Goal: Transaction & Acquisition: Book appointment/travel/reservation

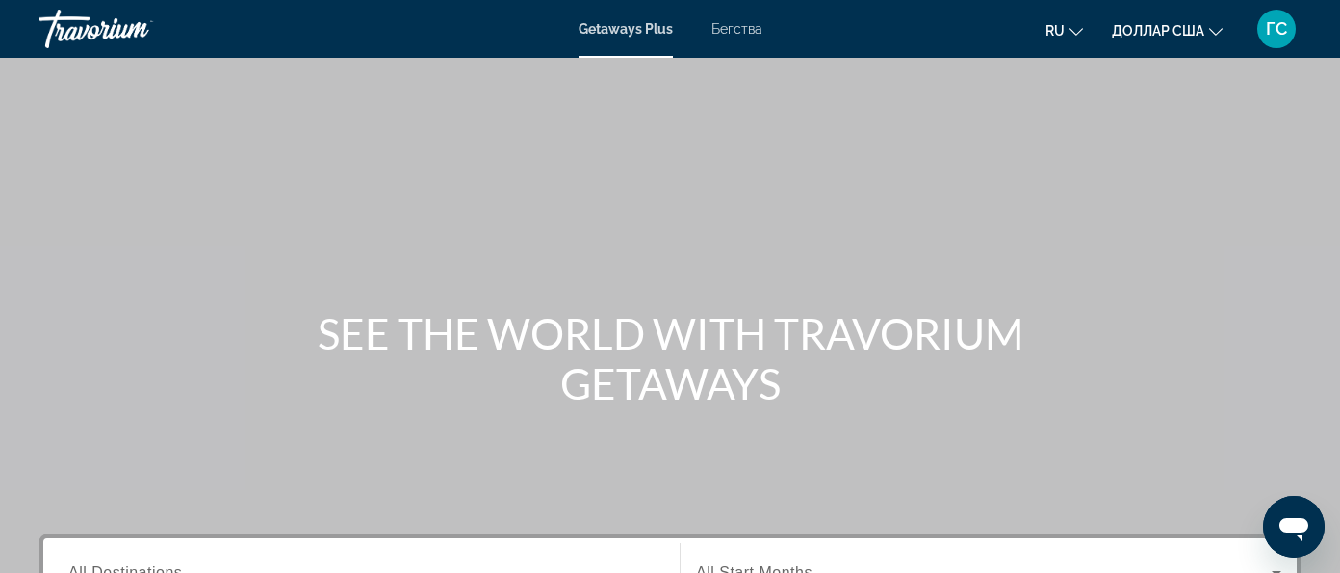
click at [740, 22] on font "Бегства" at bounding box center [736, 28] width 51 height 15
click at [1056, 28] on font "ru" at bounding box center [1054, 30] width 19 height 15
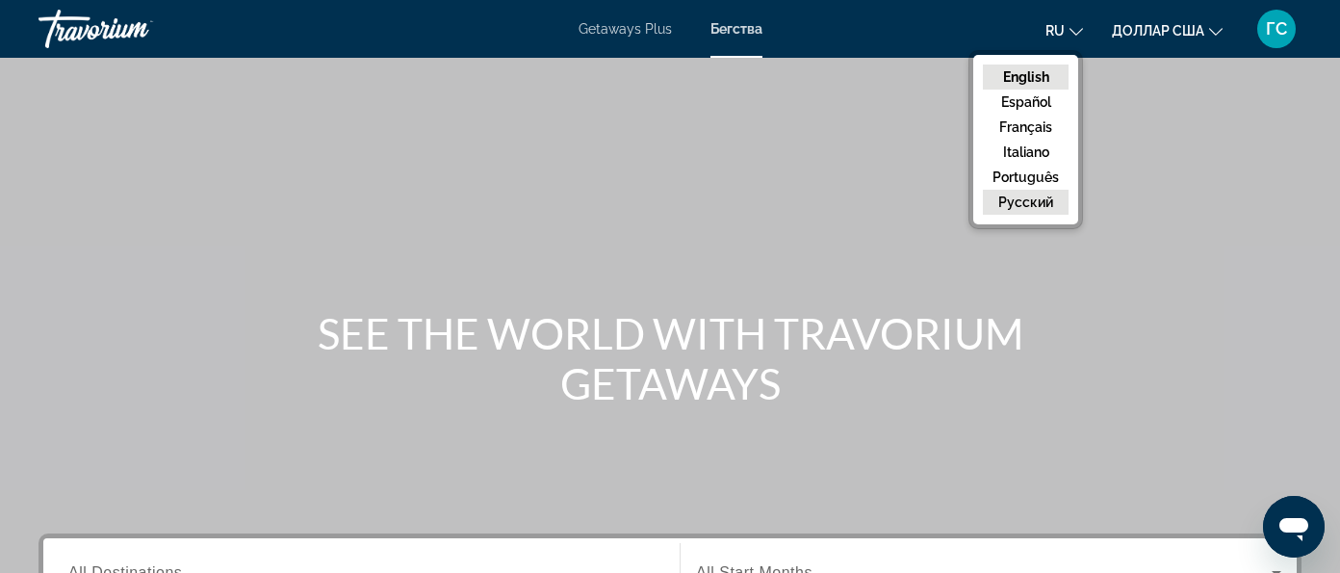
click at [1057, 197] on button "русский" at bounding box center [1026, 202] width 86 height 25
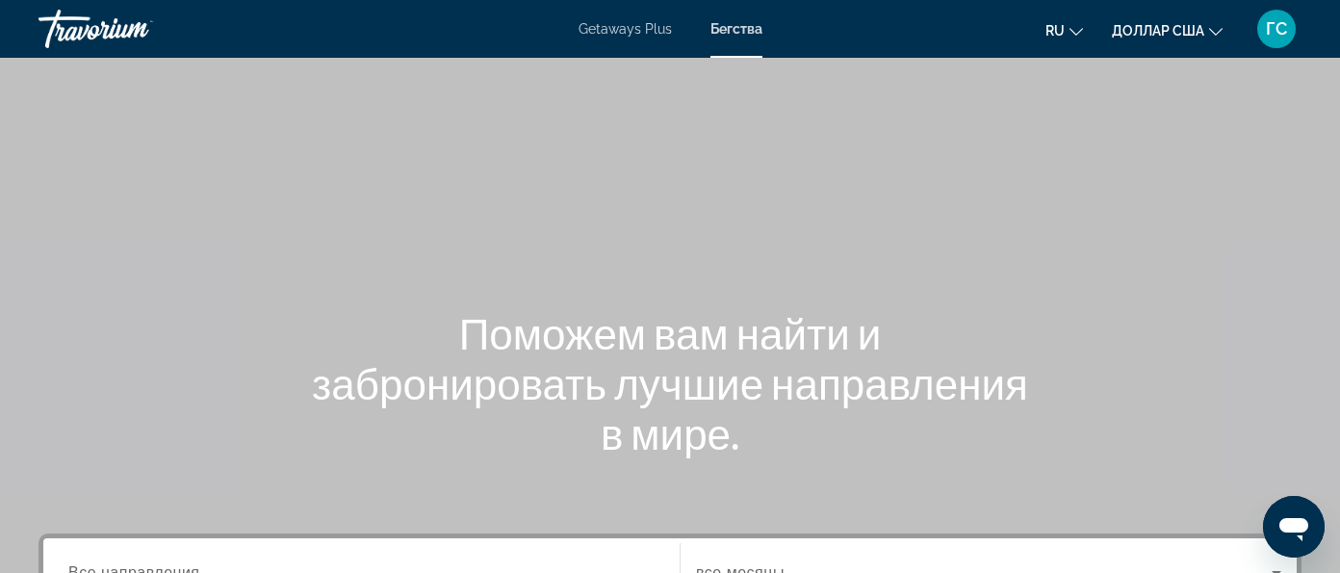
click at [643, 28] on font "Getaways Plus" at bounding box center [625, 28] width 93 height 15
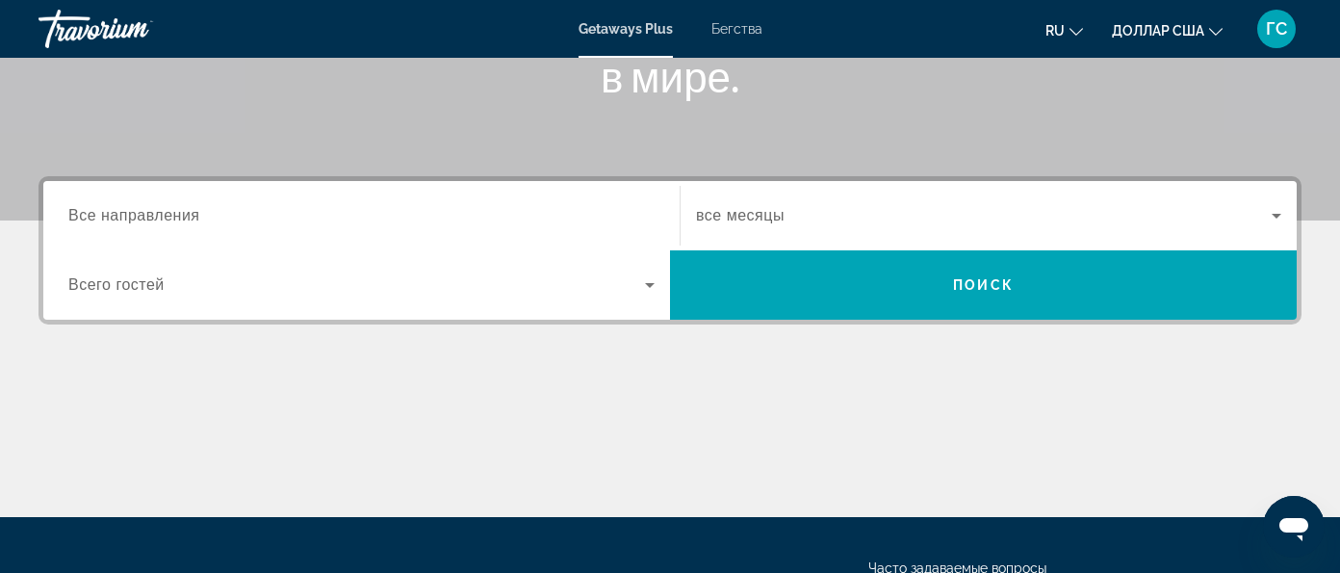
scroll to position [361, 0]
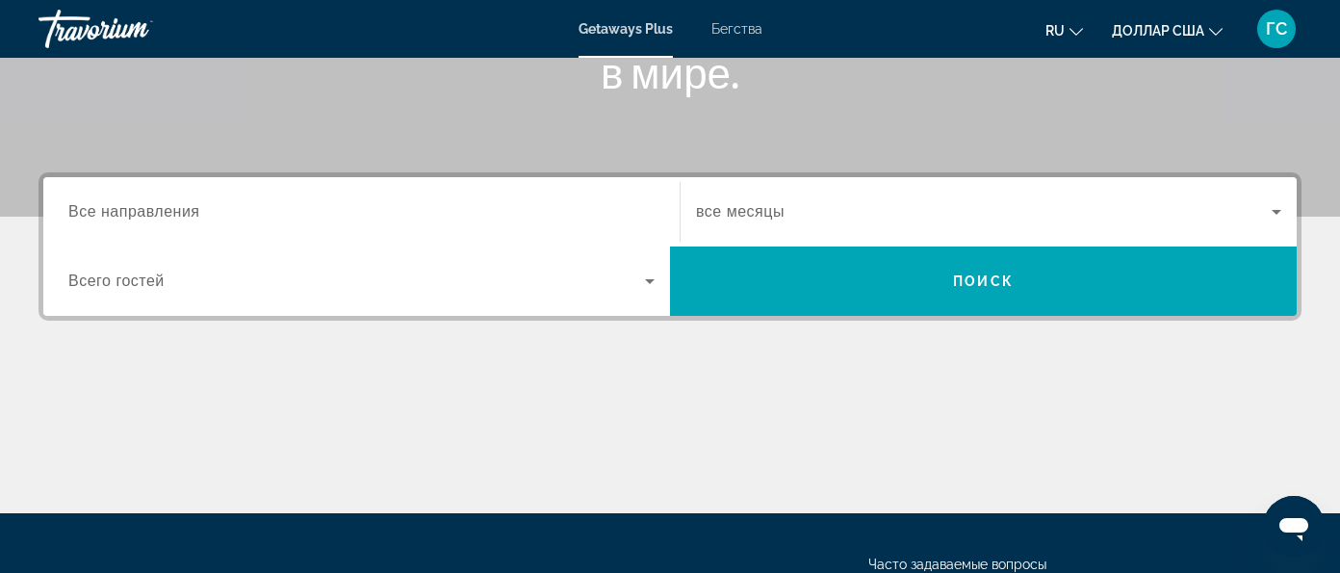
click at [185, 214] on span "Все направления" at bounding box center [134, 211] width 132 height 16
click at [185, 214] on input "Destination Все направления" at bounding box center [361, 212] width 586 height 23
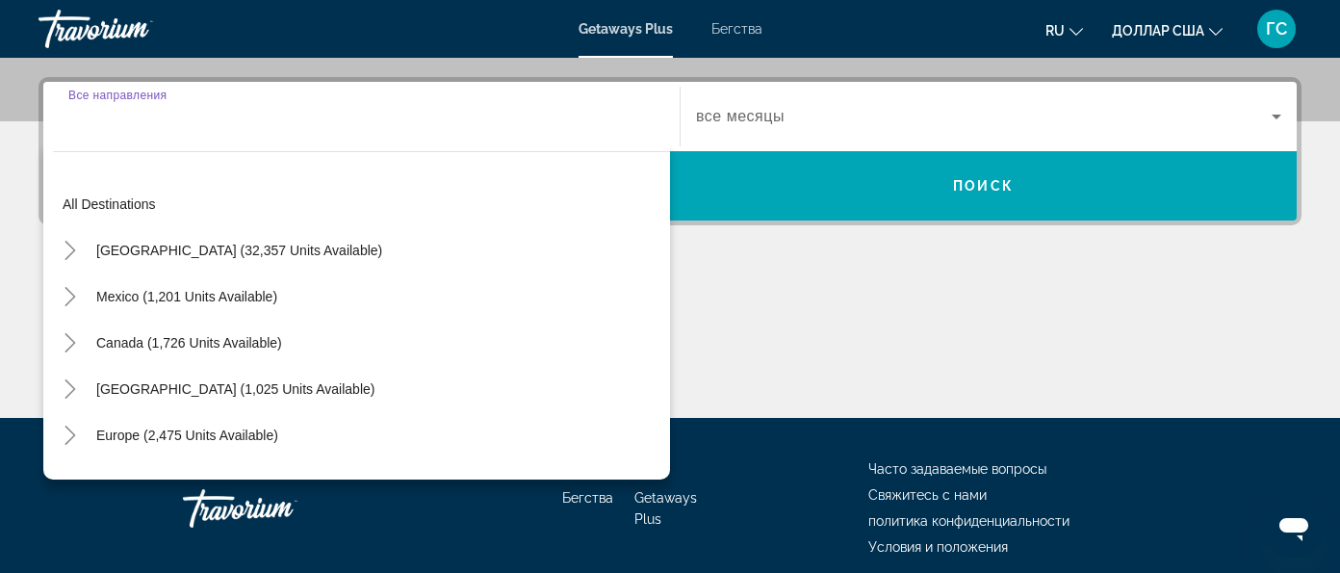
scroll to position [466, 0]
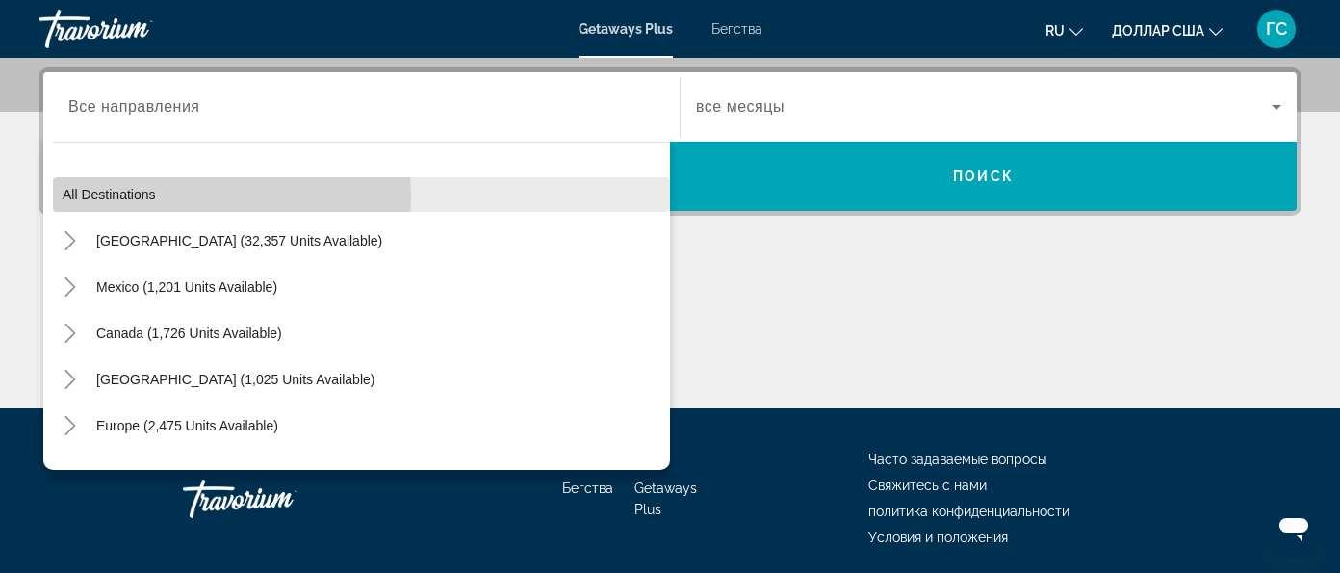
click at [170, 195] on span "Search widget" at bounding box center [361, 194] width 617 height 46
type input "**********"
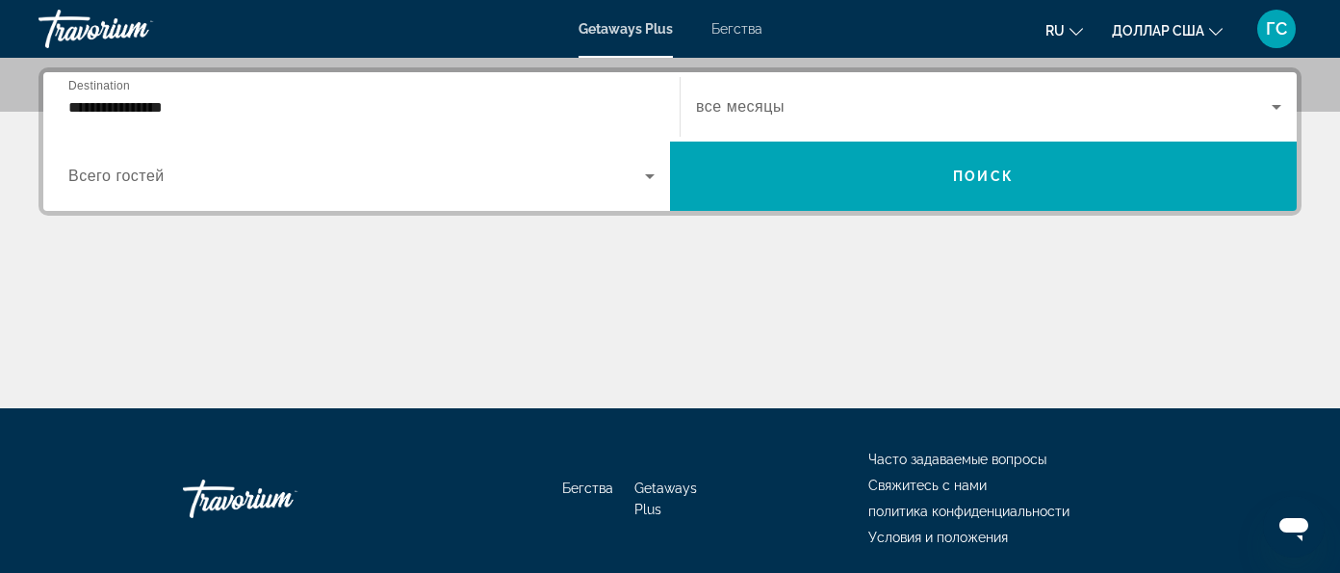
click at [696, 111] on span "Search widget" at bounding box center [984, 106] width 576 height 23
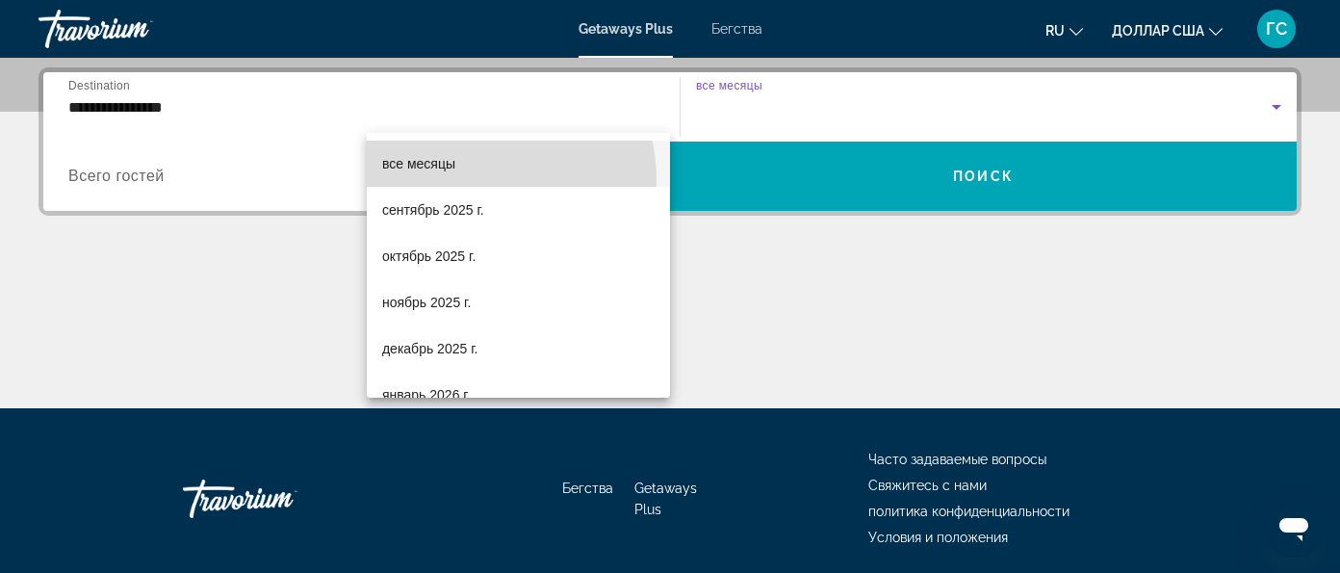
click at [474, 180] on mat-option "все месяцы" at bounding box center [518, 164] width 303 height 46
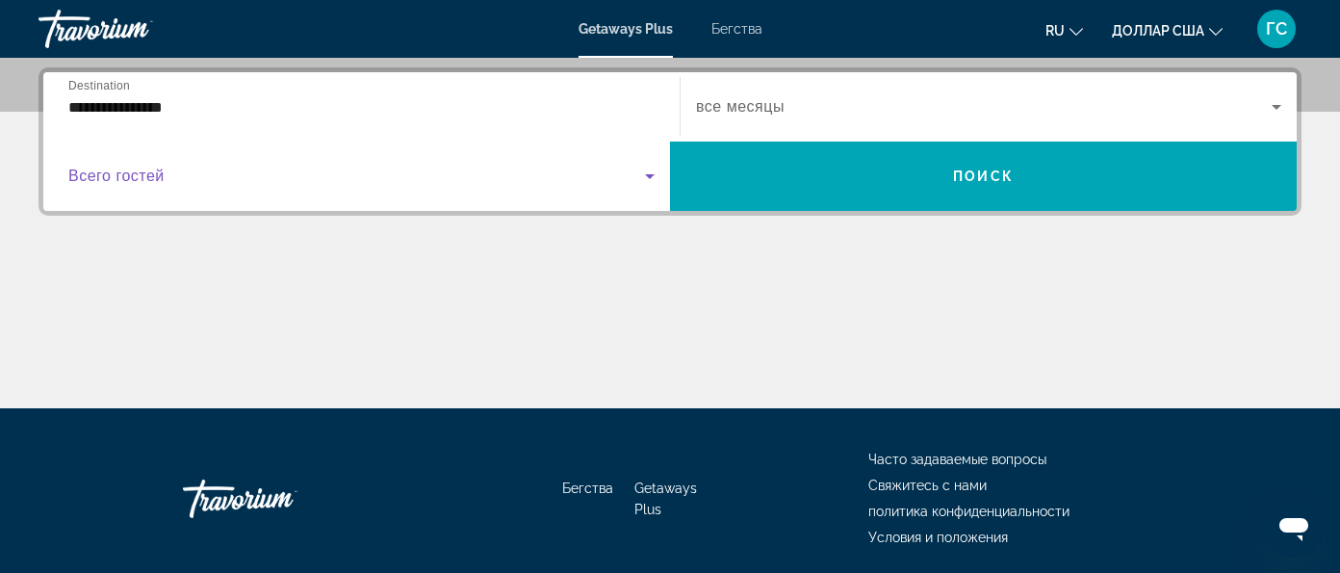
click at [645, 165] on span "Search widget" at bounding box center [356, 176] width 577 height 23
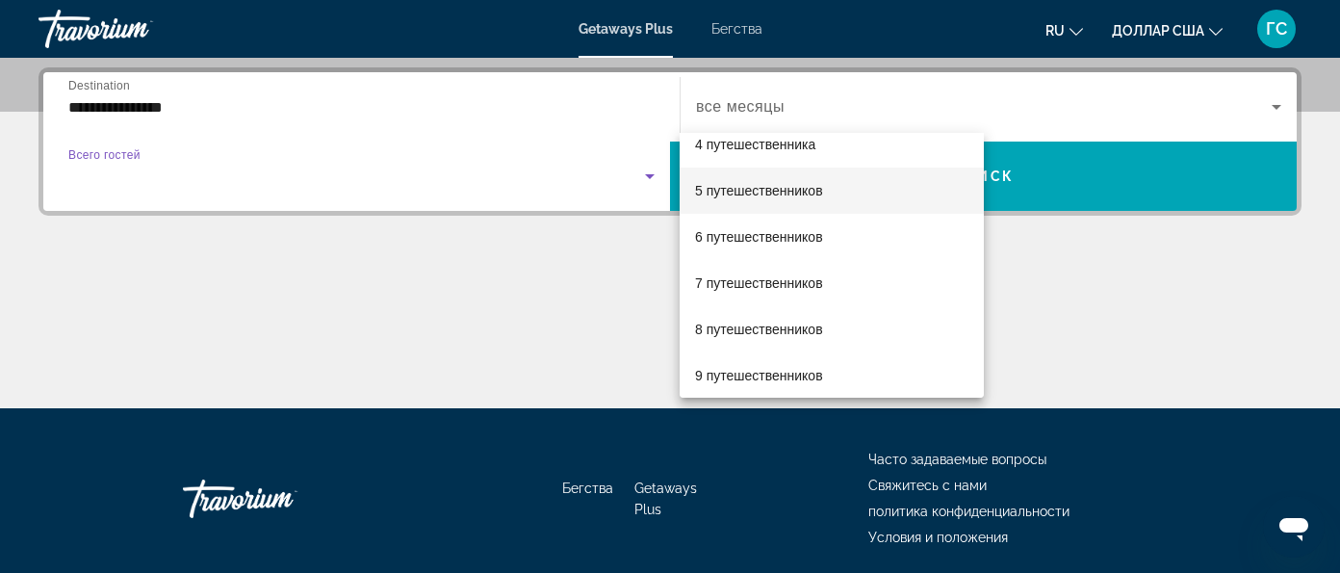
scroll to position [186, 0]
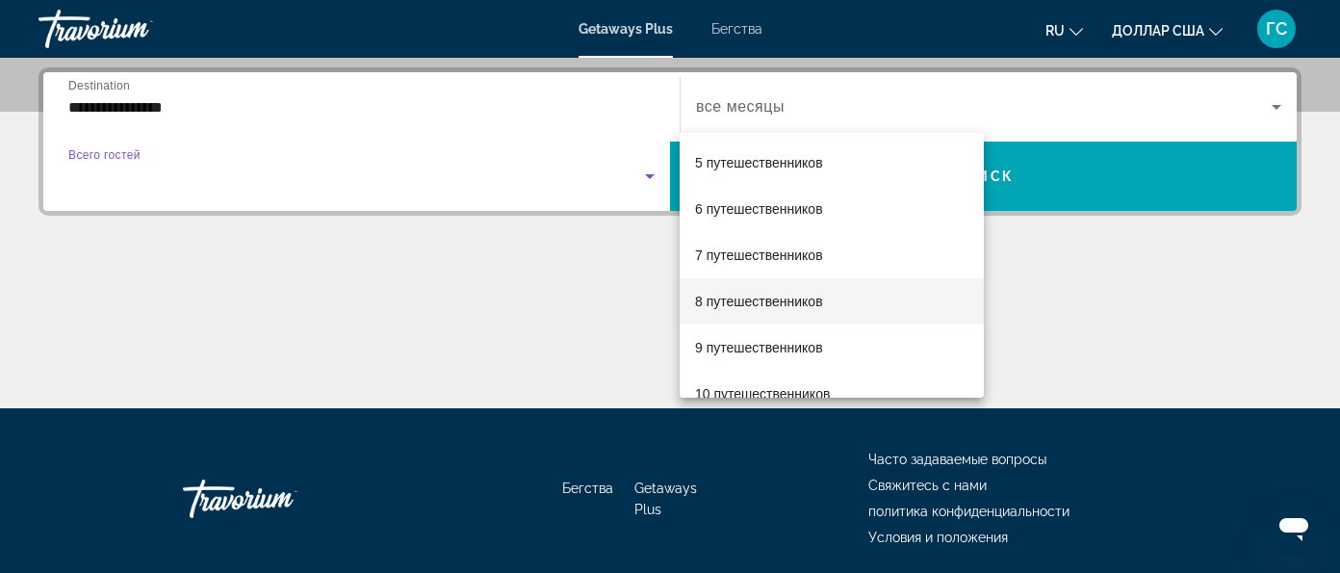
click at [804, 301] on font "8 путешественников" at bounding box center [759, 301] width 128 height 15
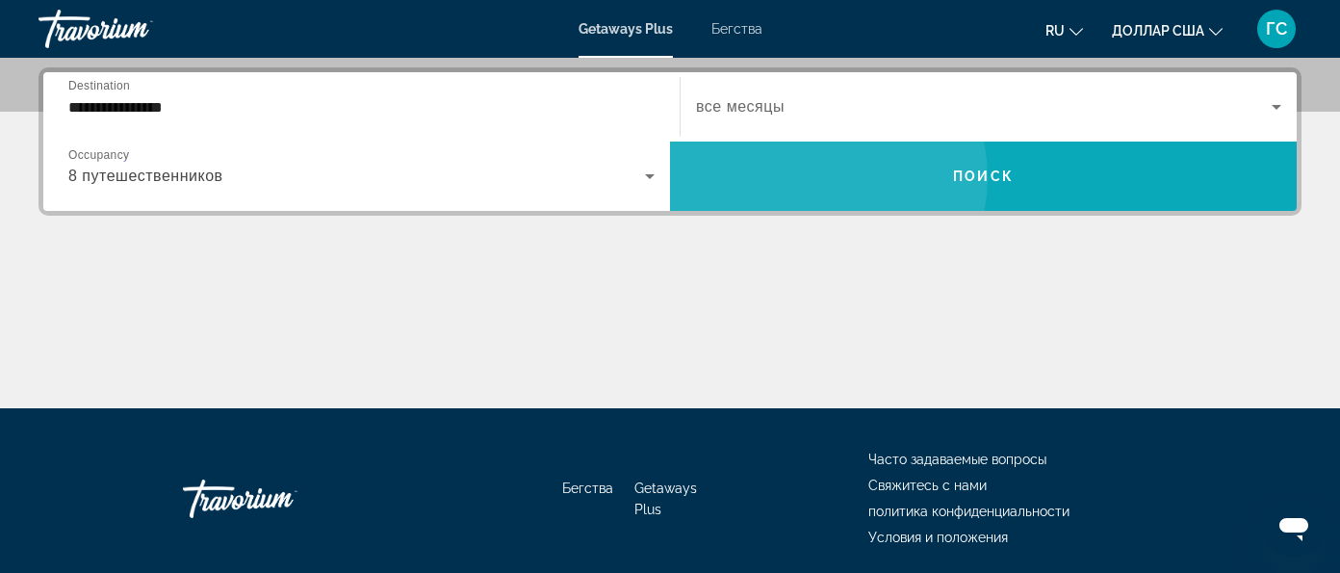
click at [1014, 168] on span "Поиск" at bounding box center [983, 175] width 61 height 15
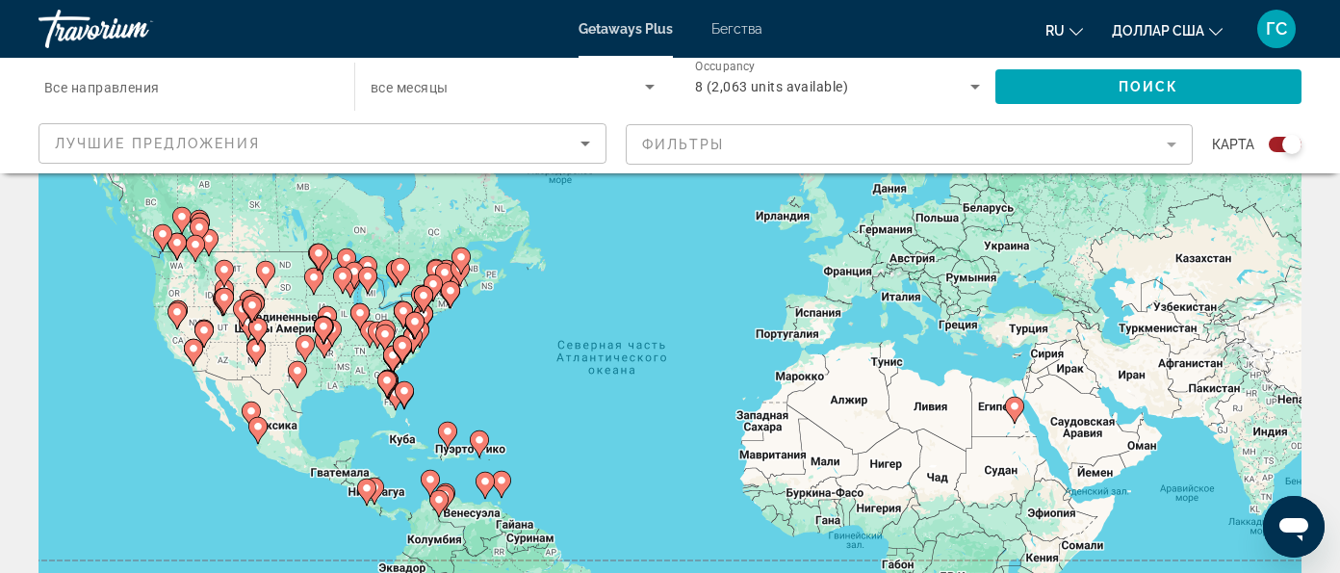
scroll to position [119, 0]
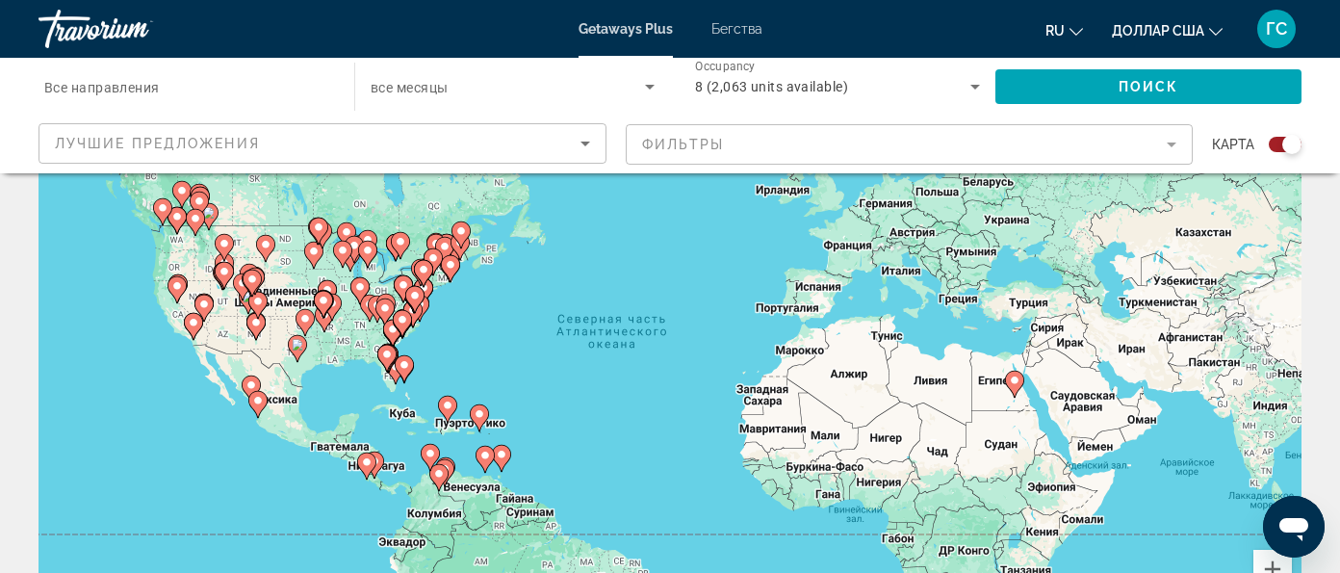
click at [1012, 374] on image "Основное содержание" at bounding box center [1015, 380] width 12 height 12
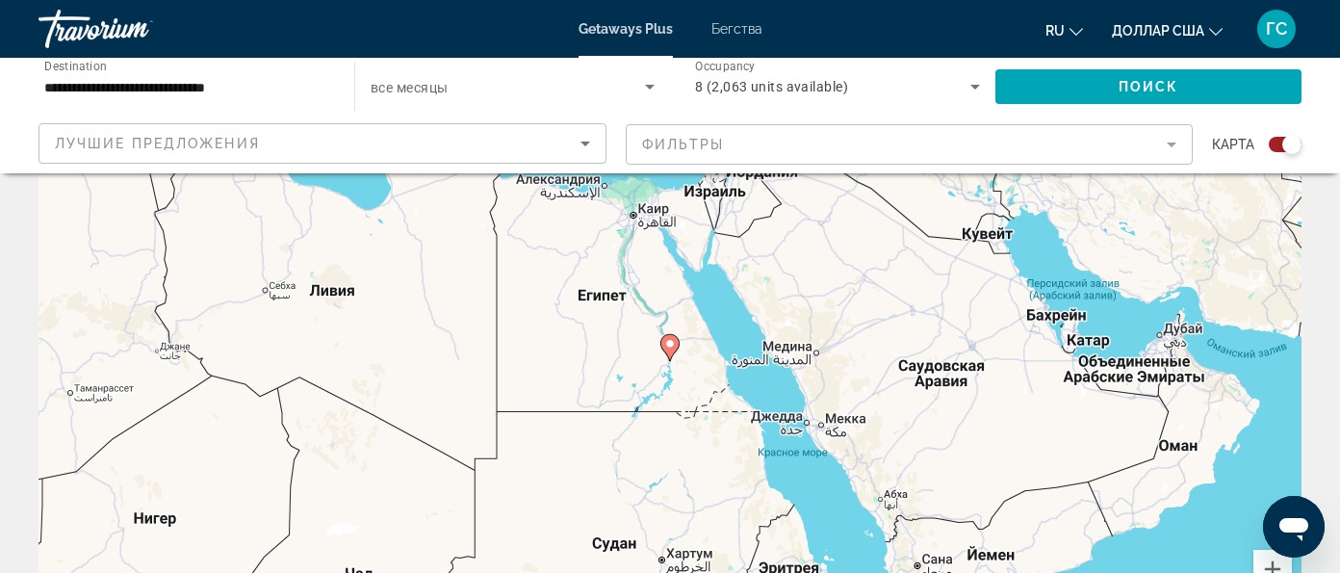
click at [668, 335] on icon "Основное содержание" at bounding box center [669, 347] width 17 height 25
type input "**********"
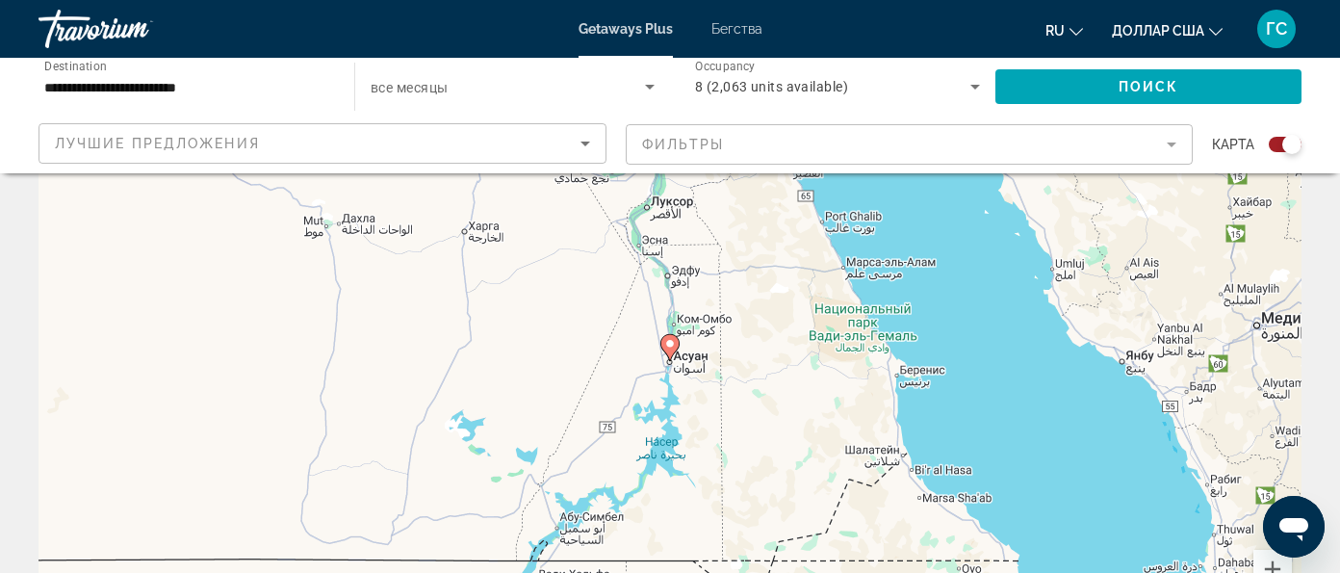
click at [674, 335] on icon "Основное содержание" at bounding box center [669, 347] width 17 height 25
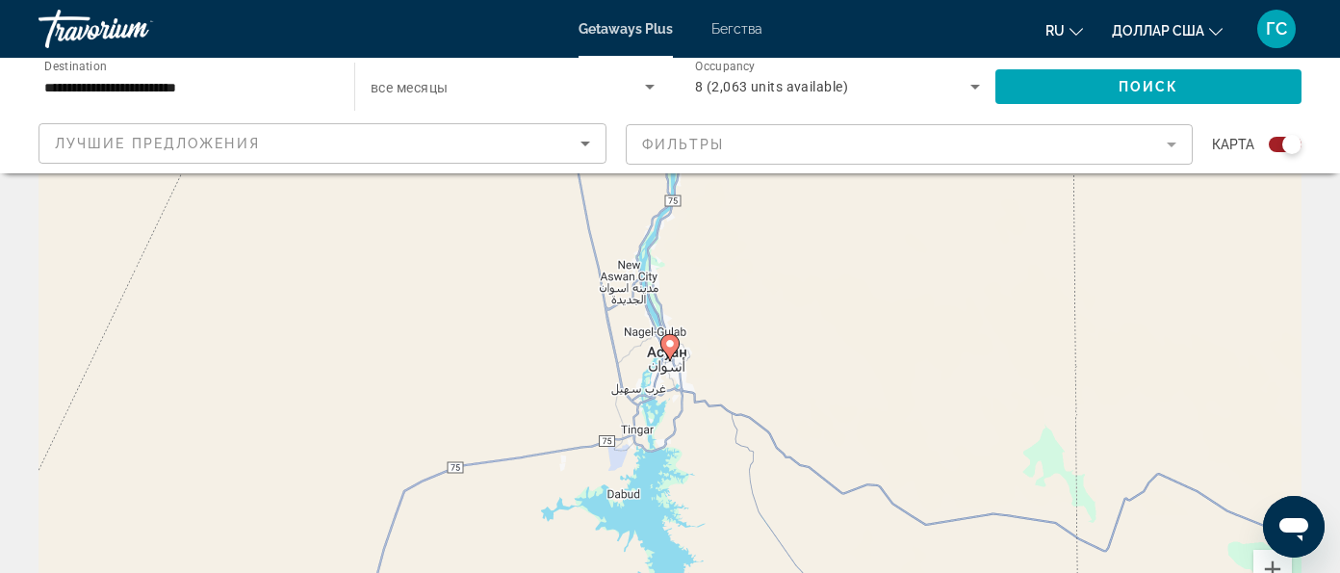
scroll to position [0, 0]
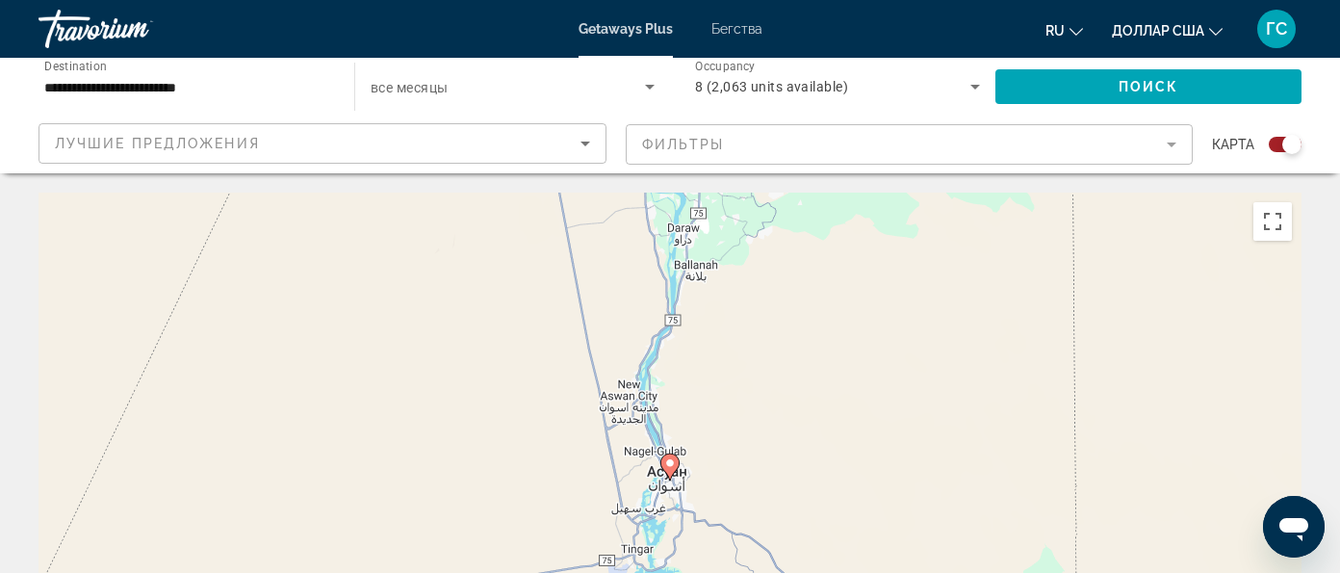
click at [665, 457] on image "Основное содержание" at bounding box center [670, 463] width 12 height 12
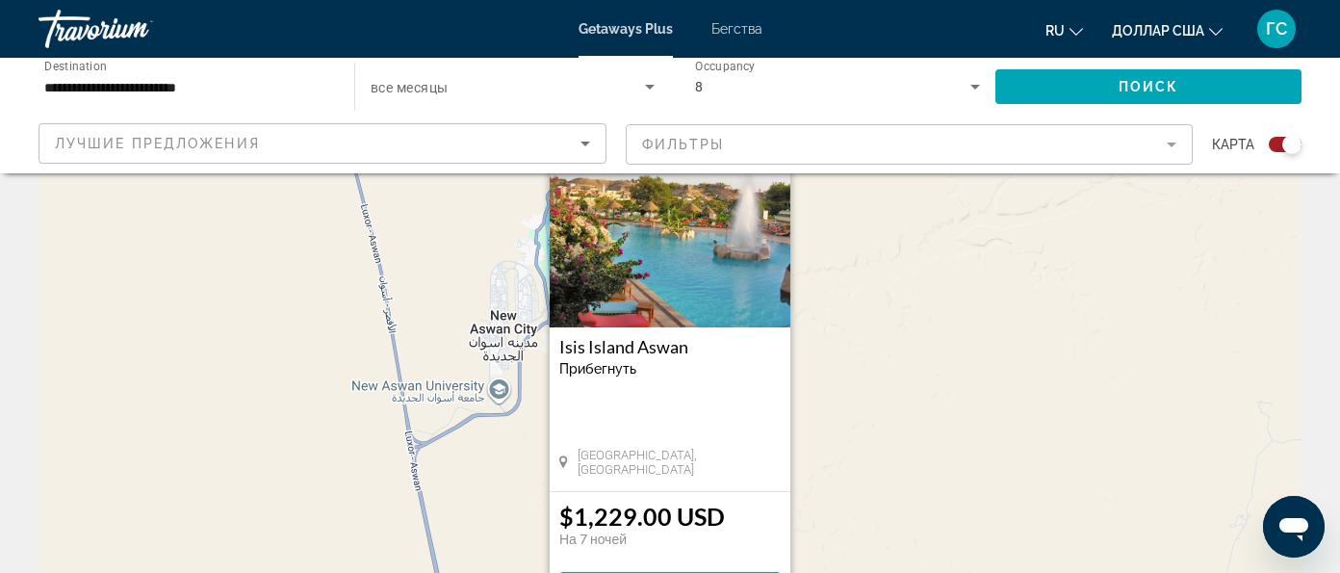
scroll to position [119, 0]
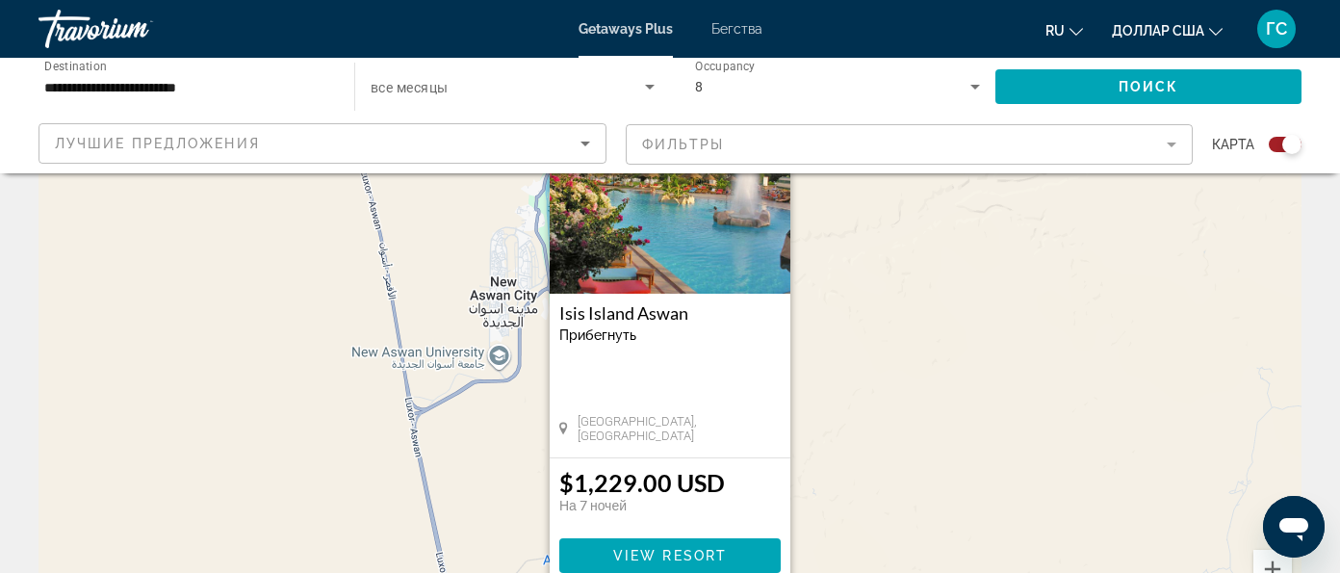
drag, startPoint x: 559, startPoint y: 254, endPoint x: 671, endPoint y: 268, distance: 112.5
click at [671, 303] on div "Isis Island Aswan Прибегнуть - Это курорт только для взрослых" at bounding box center [669, 330] width 221 height 54
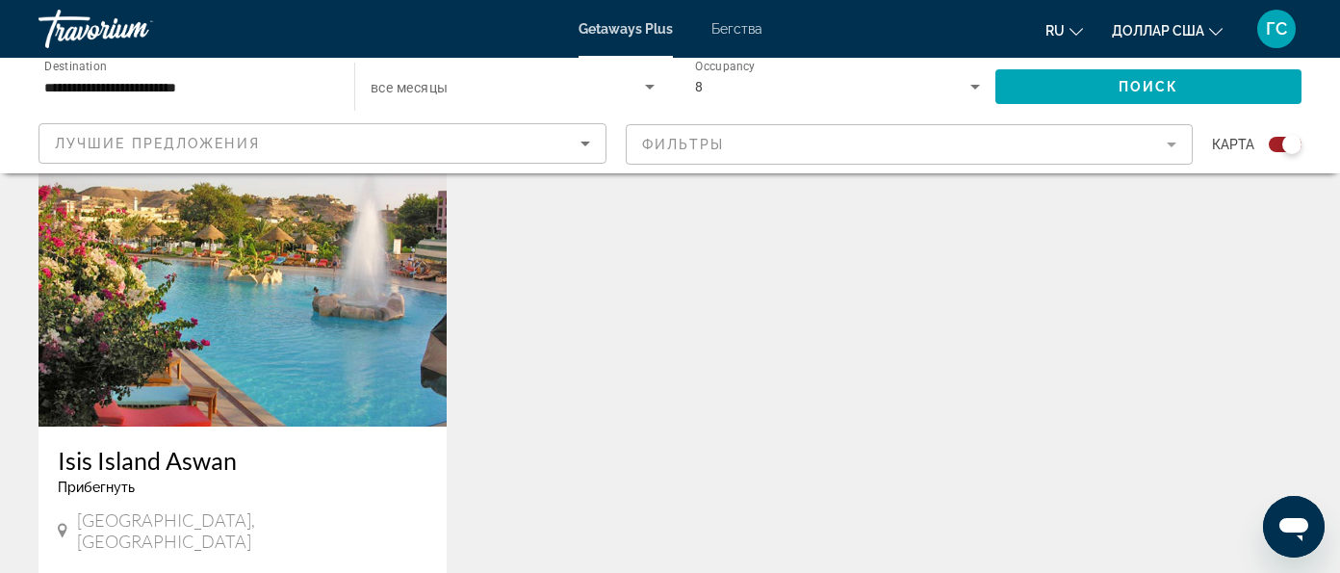
scroll to position [842, 0]
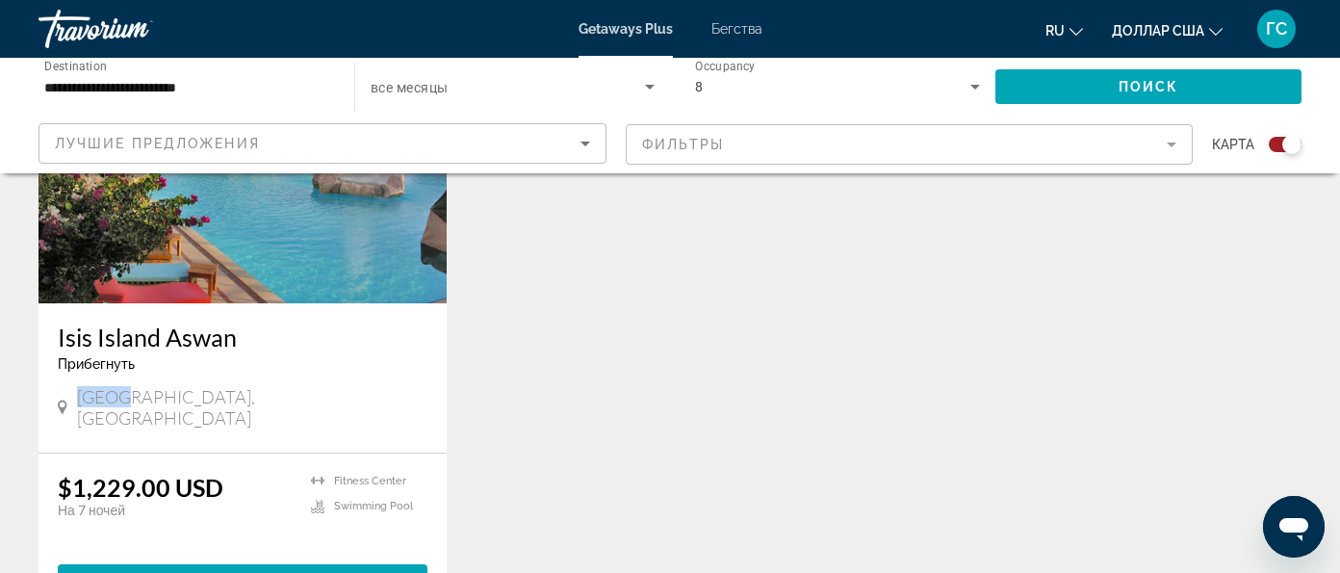
drag, startPoint x: 76, startPoint y: 337, endPoint x: 122, endPoint y: 342, distance: 46.5
click at [122, 386] on span "[GEOGRAPHIC_DATA], [GEOGRAPHIC_DATA]" at bounding box center [252, 407] width 350 height 42
click at [223, 356] on div "Прибегнуть - Это курорт только для взрослых" at bounding box center [243, 363] width 370 height 15
drag, startPoint x: 54, startPoint y: 274, endPoint x: 242, endPoint y: 288, distance: 188.2
click at [242, 303] on div "Isis Island Aswan Прибегнуть - Это курорт только для взрослых [GEOGRAPHIC_DATA]…" at bounding box center [243, 377] width 408 height 149
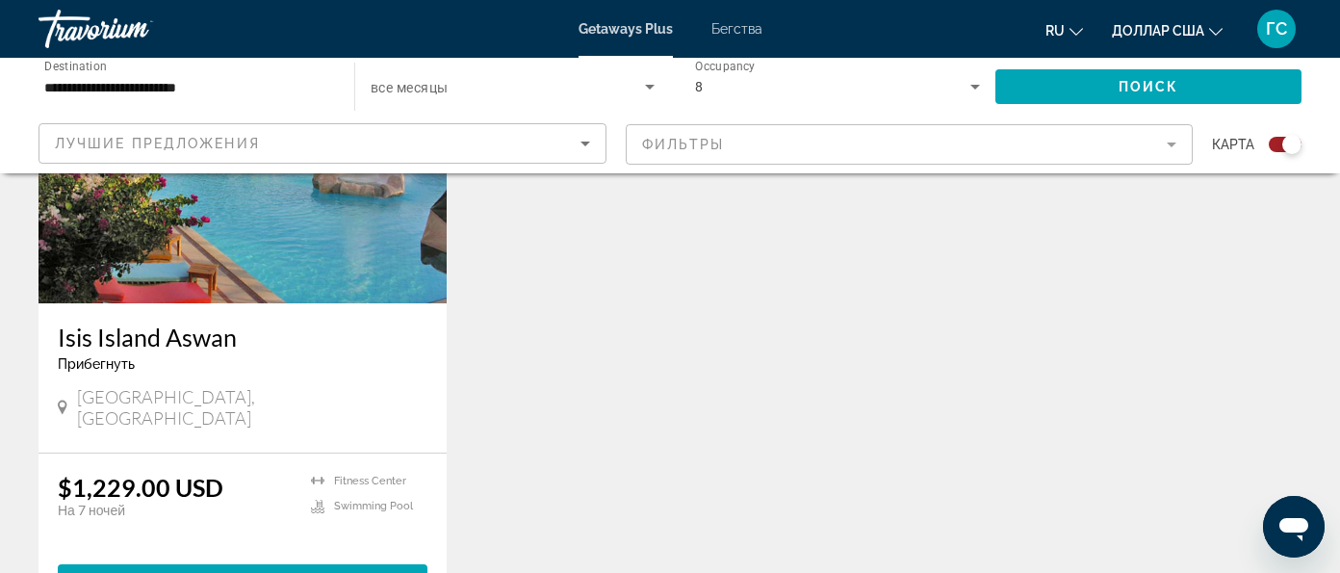
copy h3 "Isis Island Aswan"
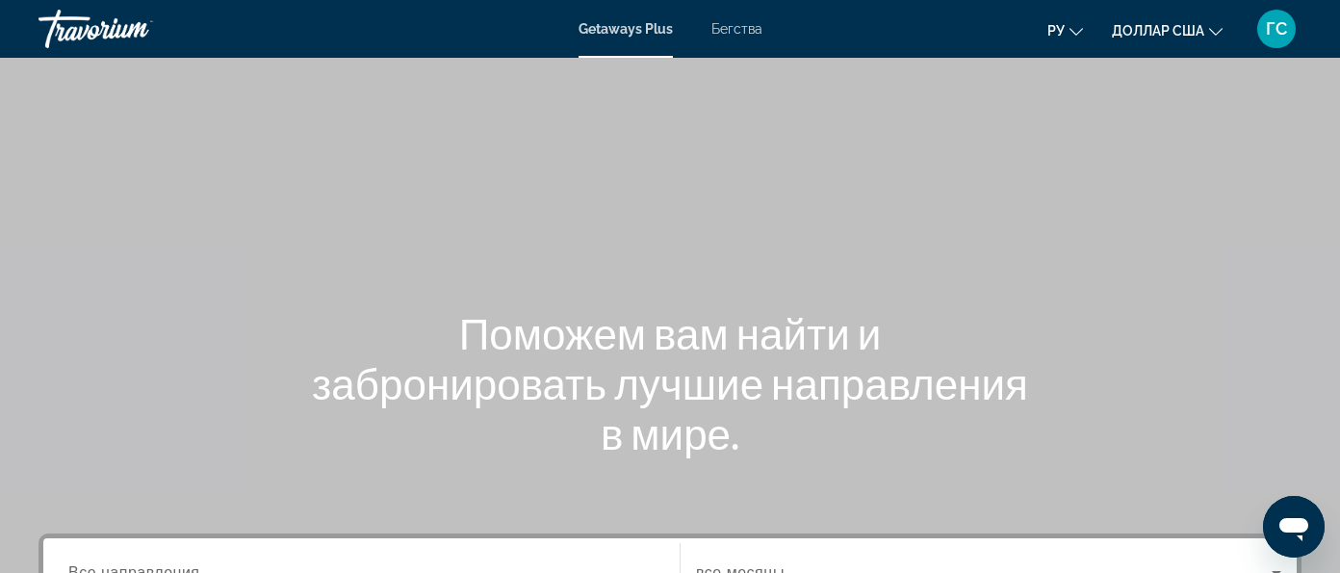
scroll to position [119, 0]
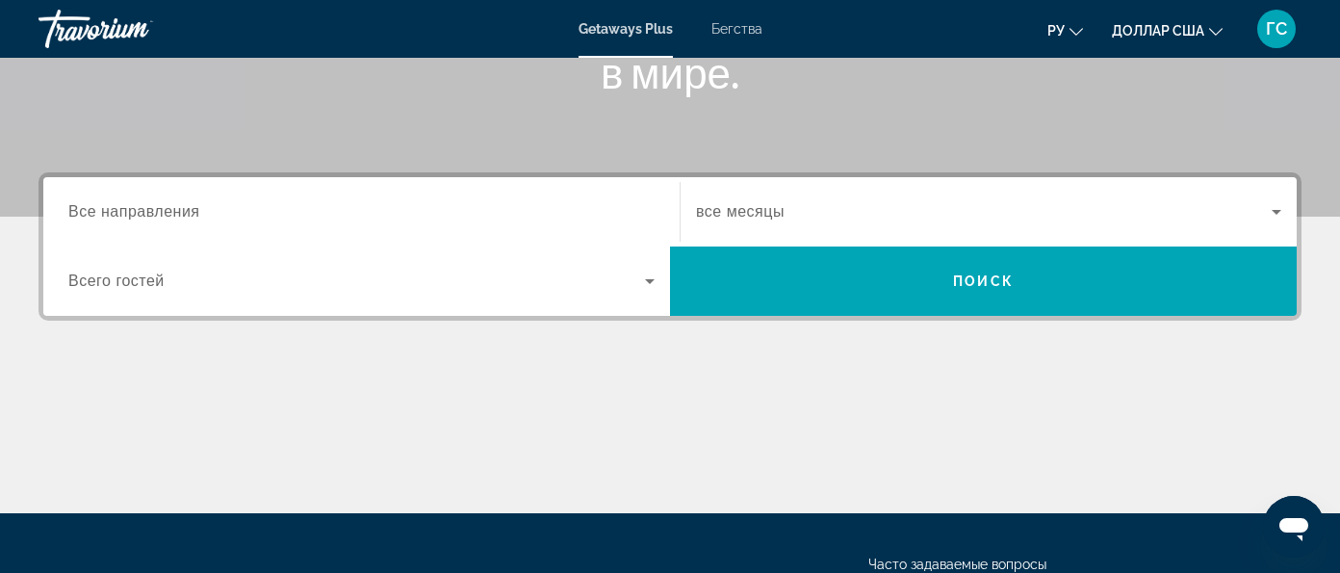
click at [160, 210] on span "Все направления" at bounding box center [134, 211] width 132 height 16
click at [160, 210] on input "Destination Все направления" at bounding box center [361, 212] width 586 height 23
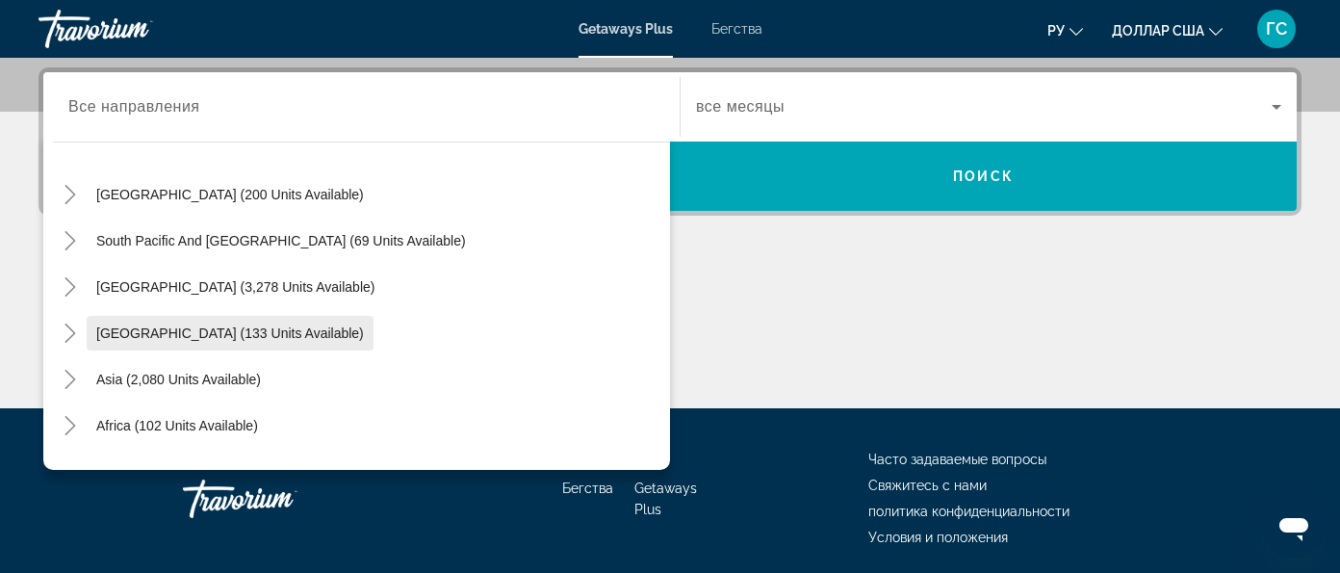
scroll to position [311, 0]
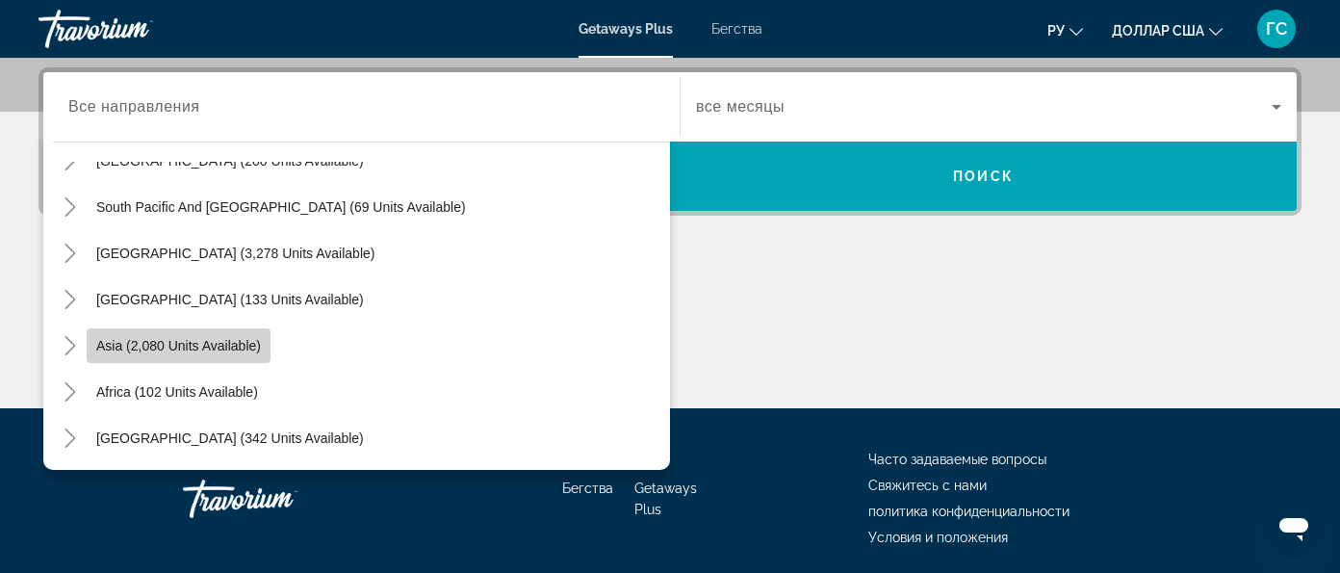
click at [241, 343] on span "Asia (2,080 units available)" at bounding box center [178, 345] width 165 height 15
type input "**********"
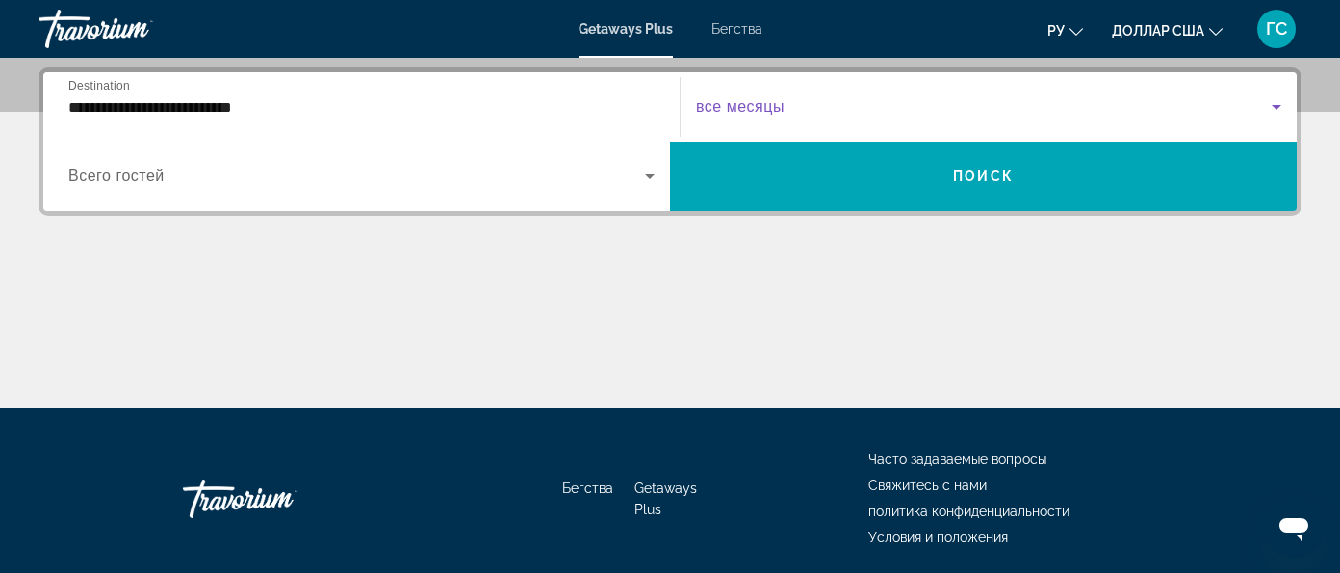
click at [1265, 104] on icon "Виджет поиска" at bounding box center [1276, 106] width 23 height 23
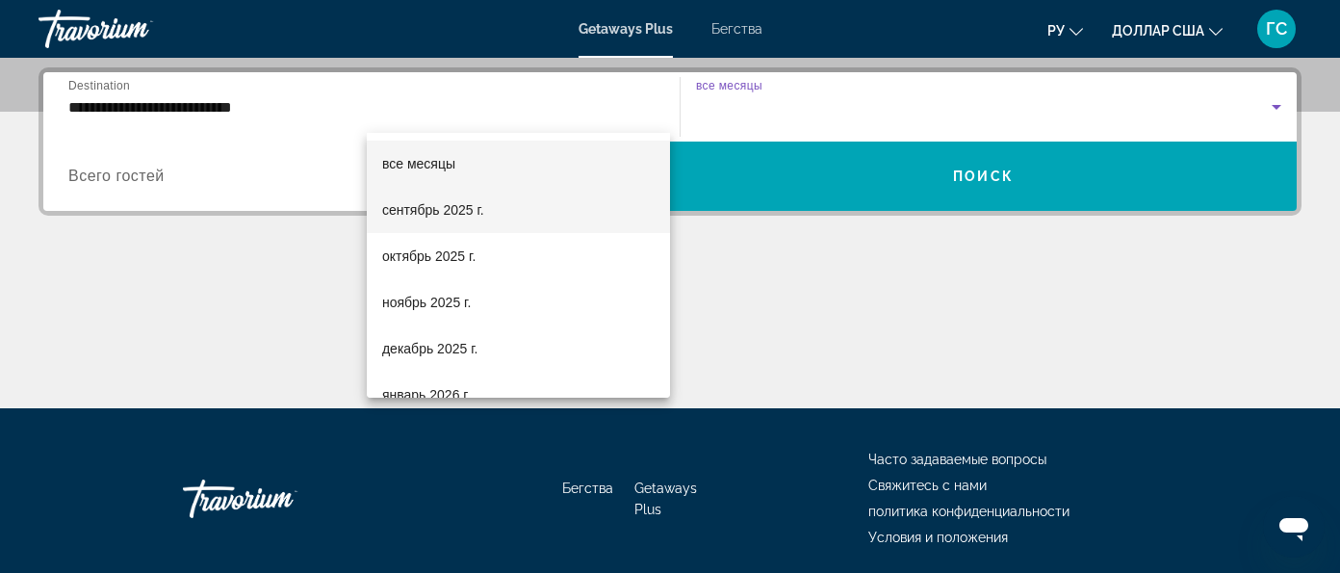
drag, startPoint x: 644, startPoint y: 104, endPoint x: 619, endPoint y: 218, distance: 116.3
click at [614, 219] on div "все месяцы сентябрь 2025 г. октябрь 2025 г. ноябрь 2025 г. декабрь 2025 г. янва…" at bounding box center [670, 286] width 1340 height 573
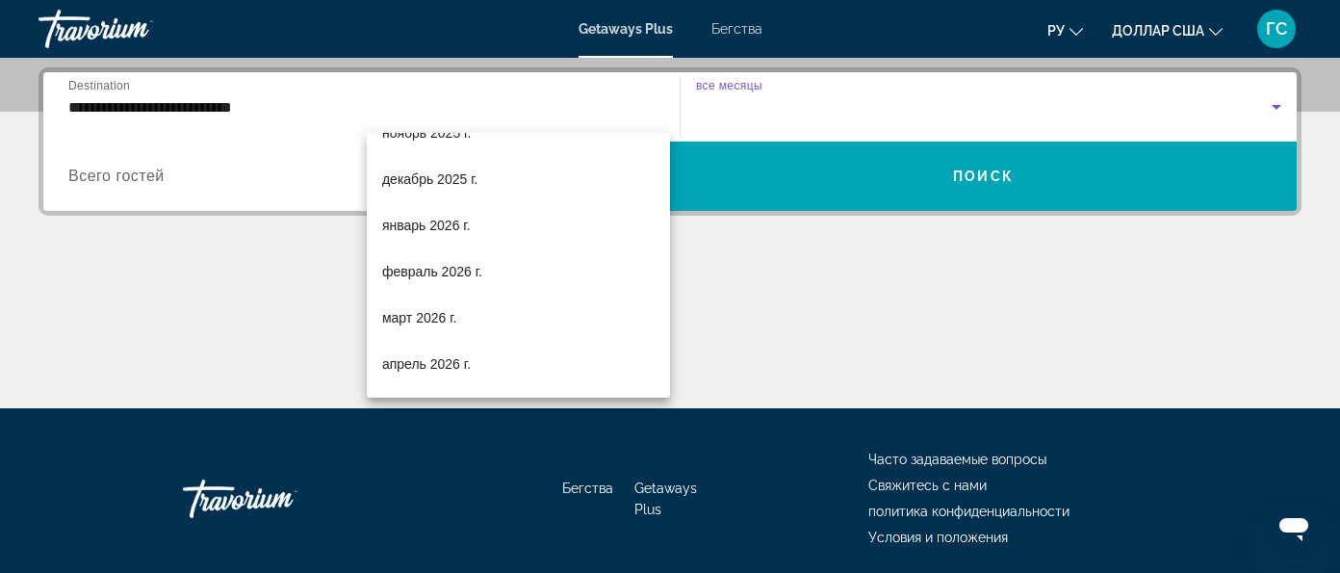
scroll to position [220, 0]
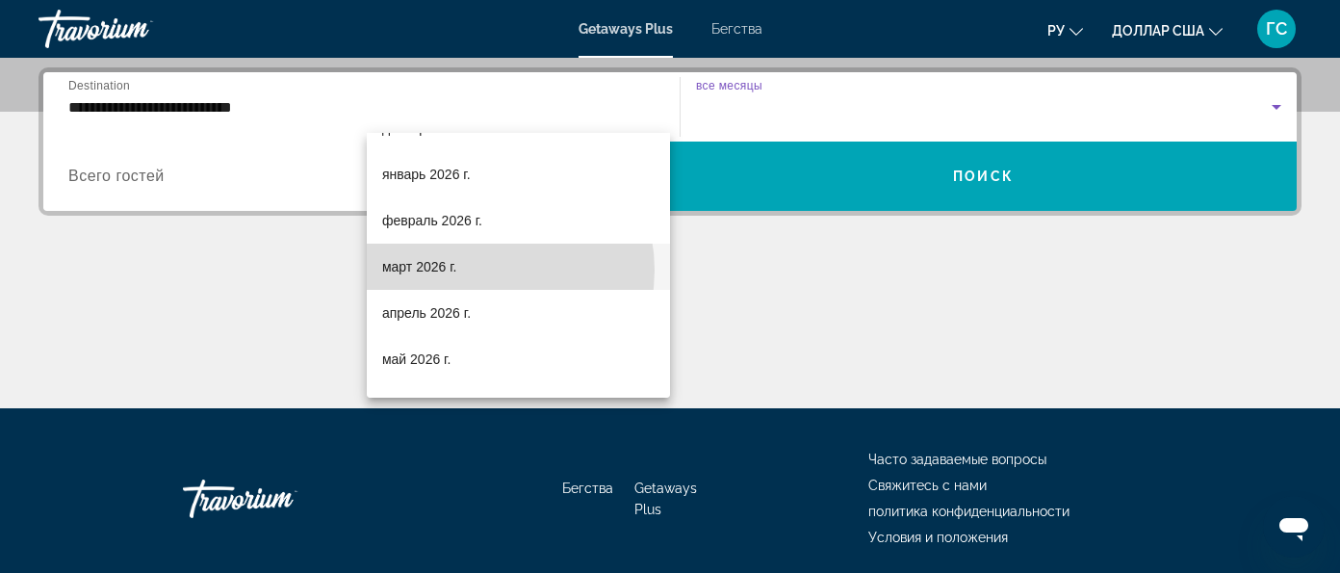
click at [477, 270] on mat-option "март 2026 г." at bounding box center [518, 267] width 303 height 46
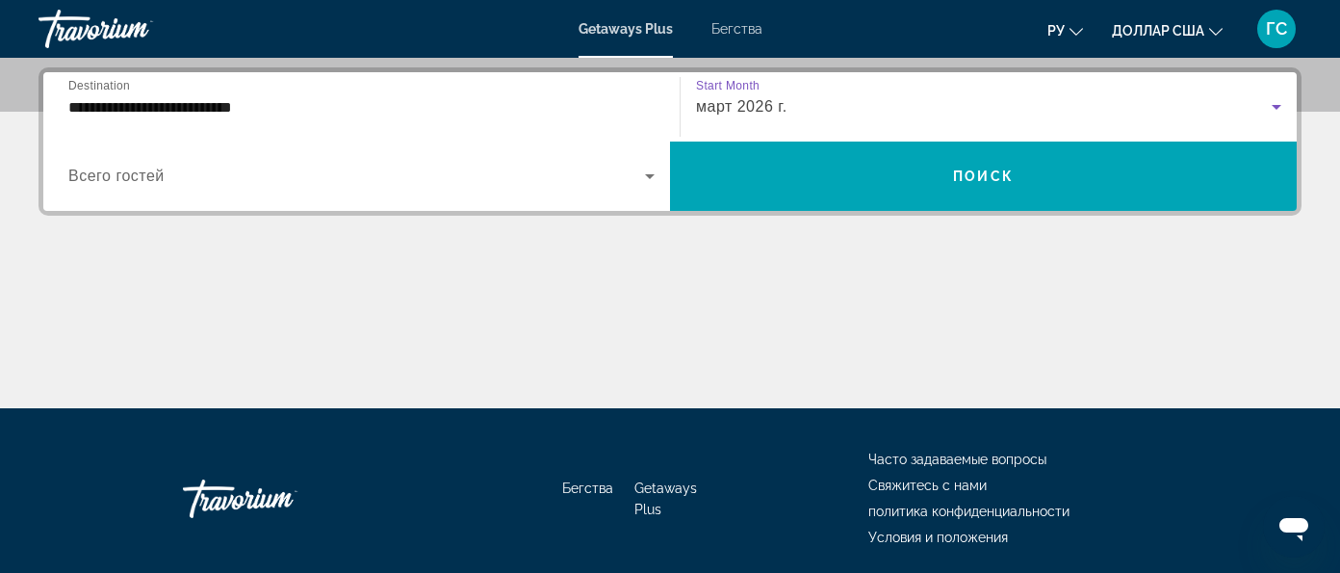
click at [661, 165] on icon "Виджет поиска" at bounding box center [649, 176] width 23 height 23
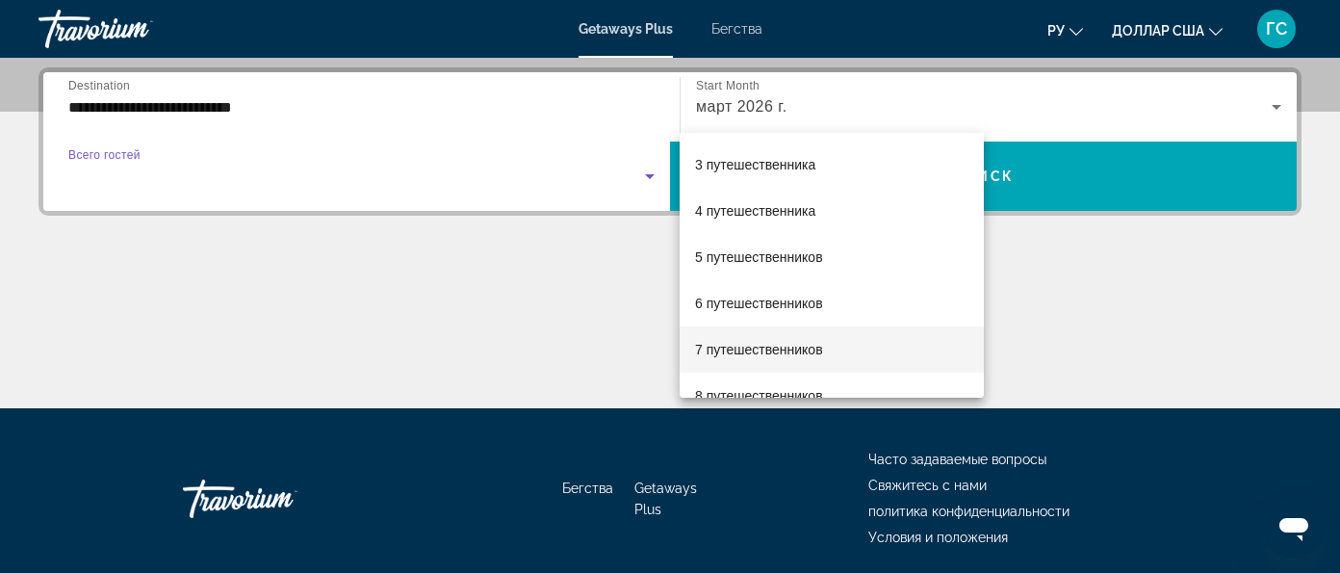
scroll to position [119, 0]
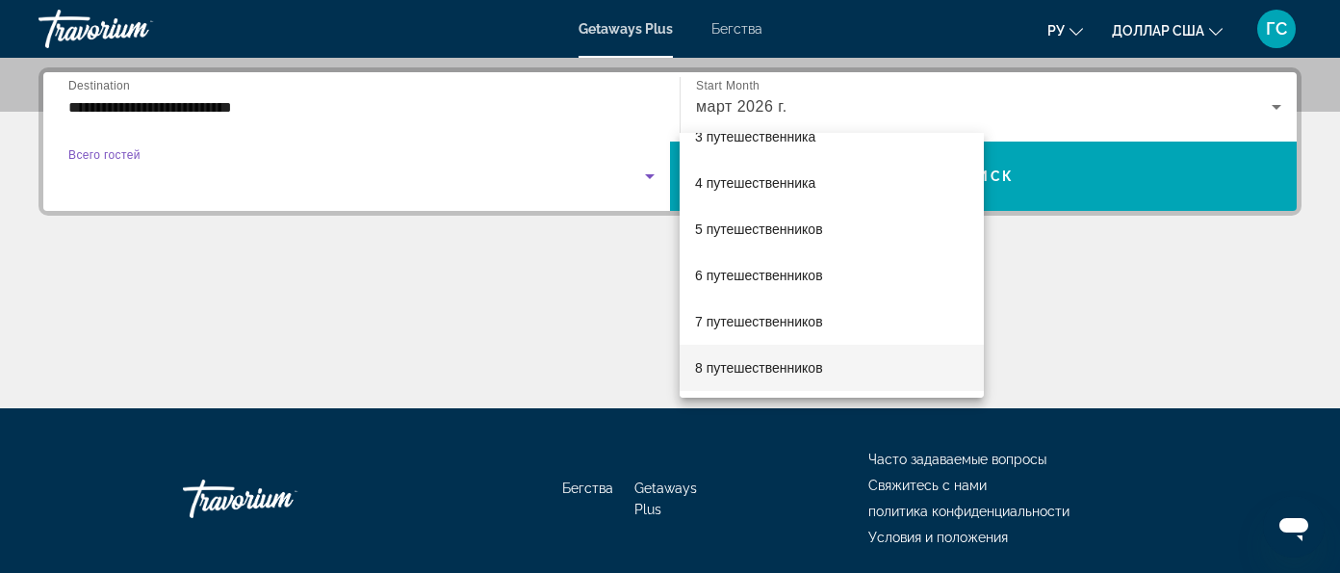
click at [800, 364] on font "8 путешественников" at bounding box center [759, 367] width 128 height 15
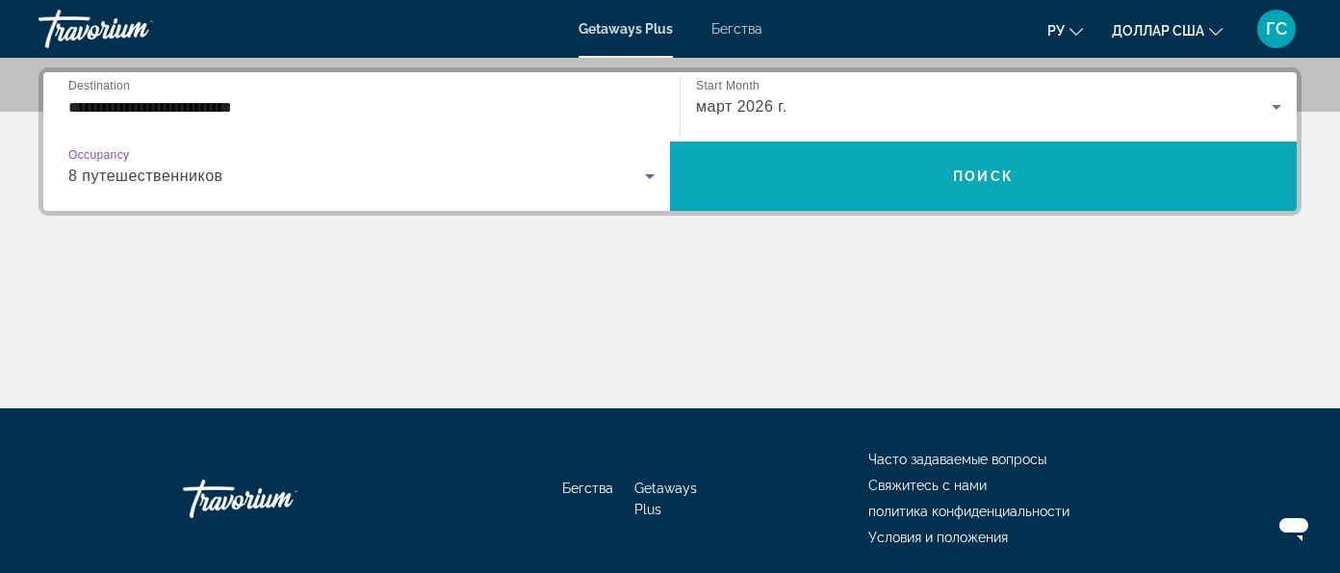
click at [1110, 153] on span "Виджет поиска" at bounding box center [983, 176] width 627 height 46
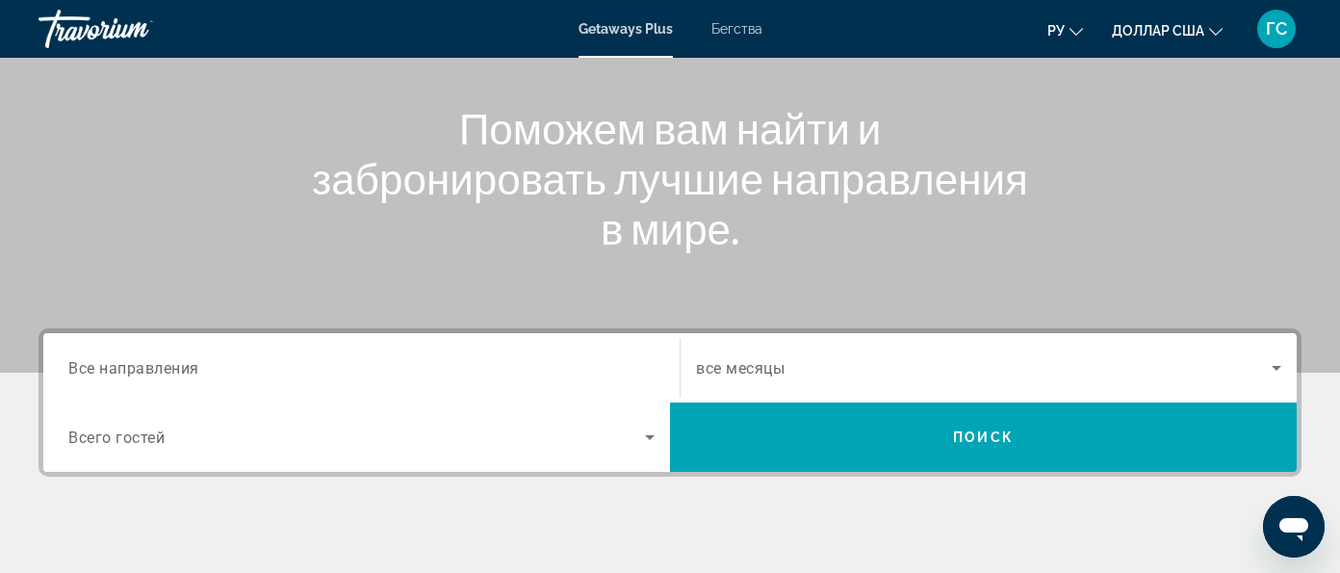
scroll to position [361, 0]
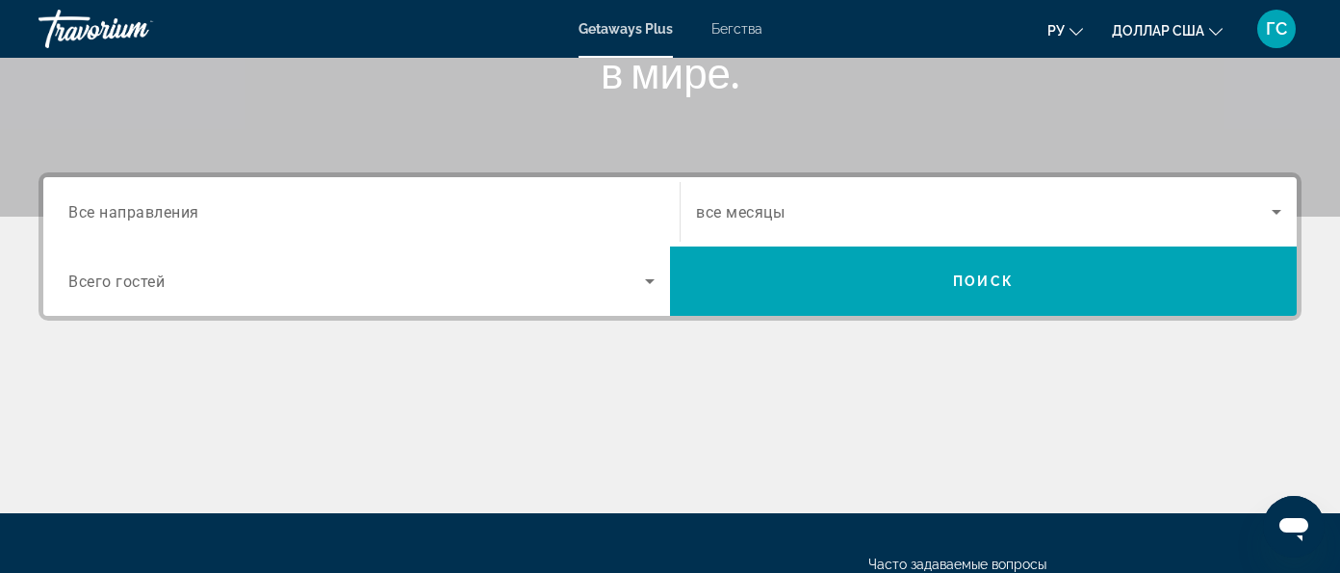
click at [166, 205] on span "Все направления" at bounding box center [133, 211] width 131 height 18
click at [166, 205] on input "Destination Все направления" at bounding box center [361, 212] width 586 height 23
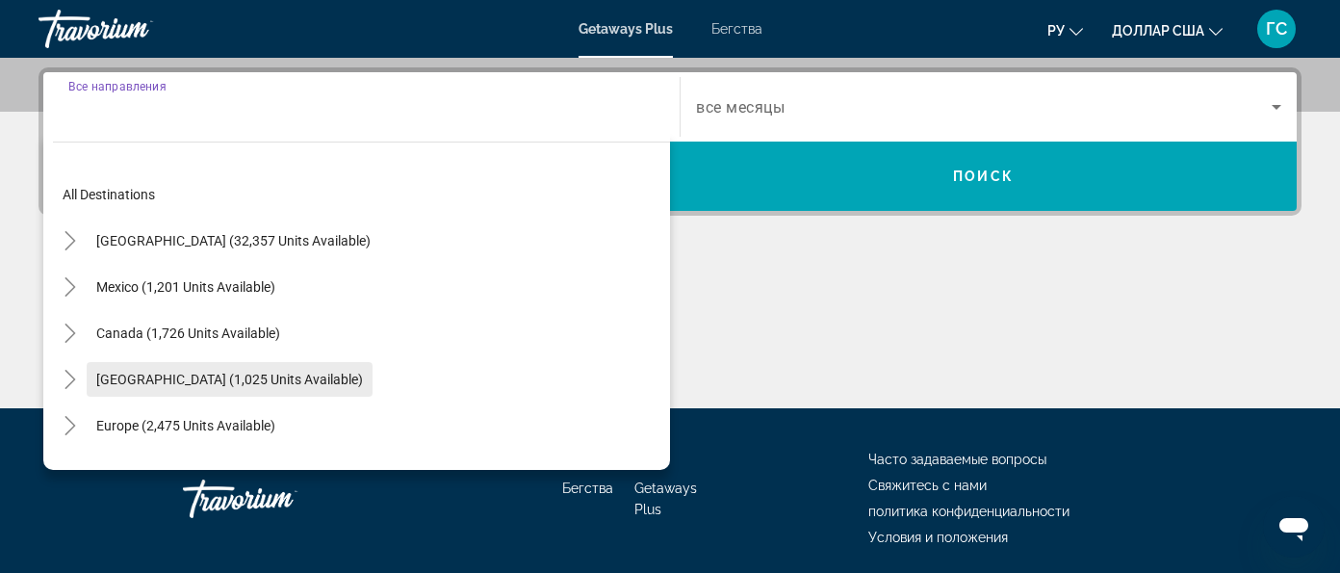
scroll to position [311, 0]
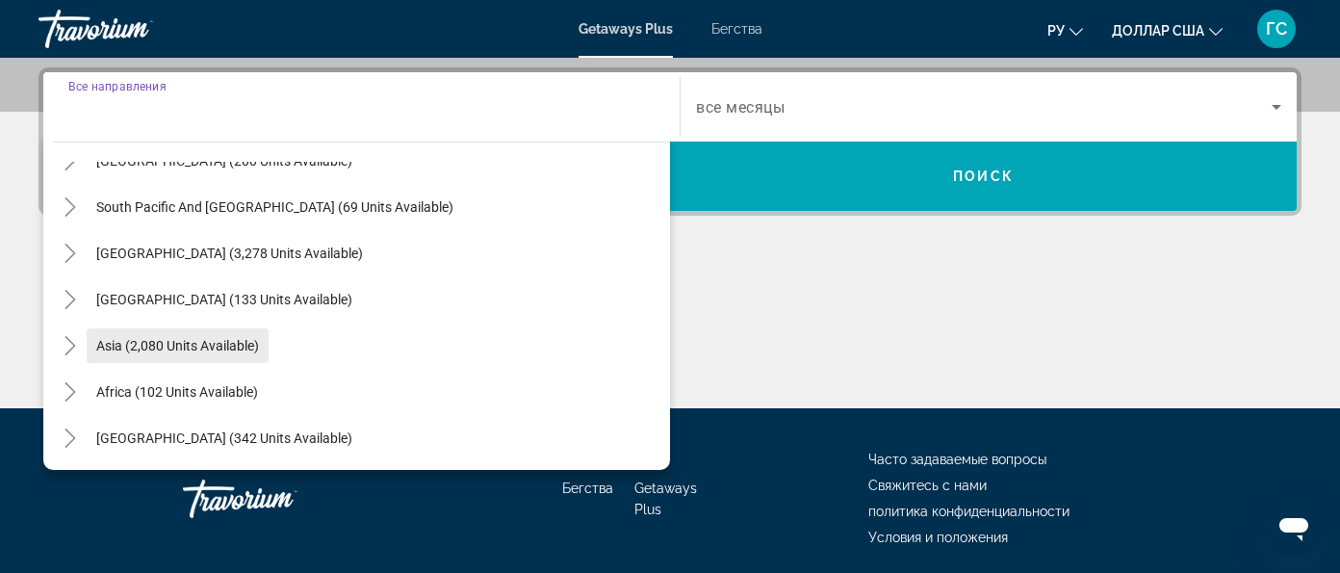
click at [205, 344] on span "Asia (2,080 units available)" at bounding box center [177, 345] width 163 height 15
type input "**********"
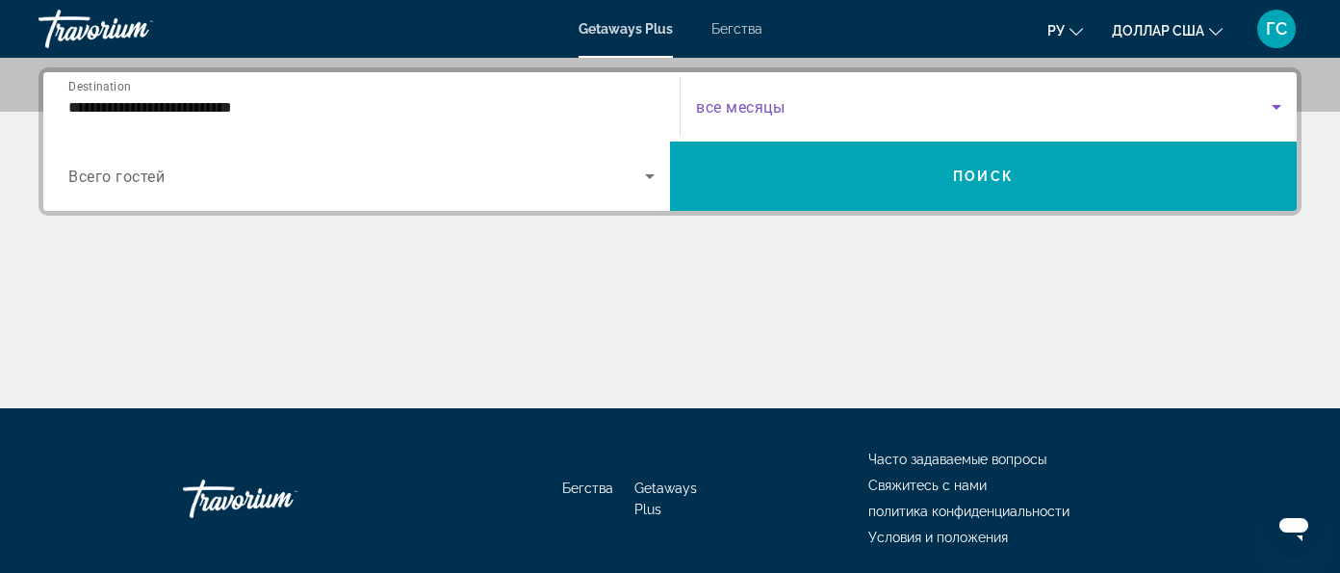
click at [1265, 100] on icon "Search widget" at bounding box center [1276, 106] width 23 height 23
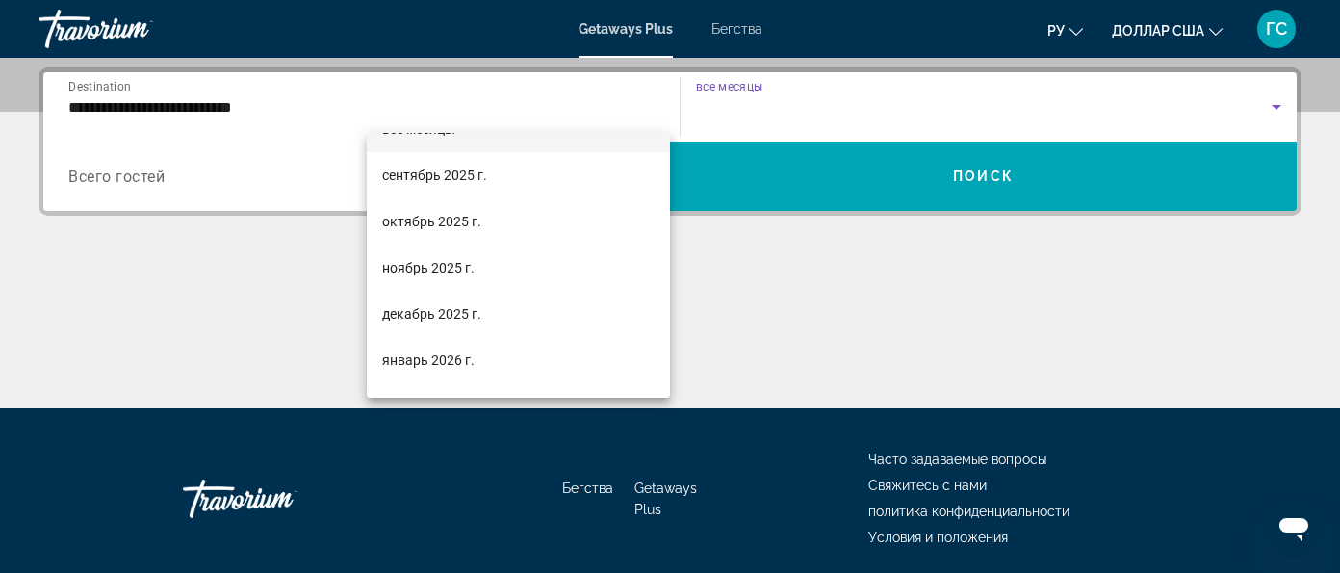
scroll to position [50, 0]
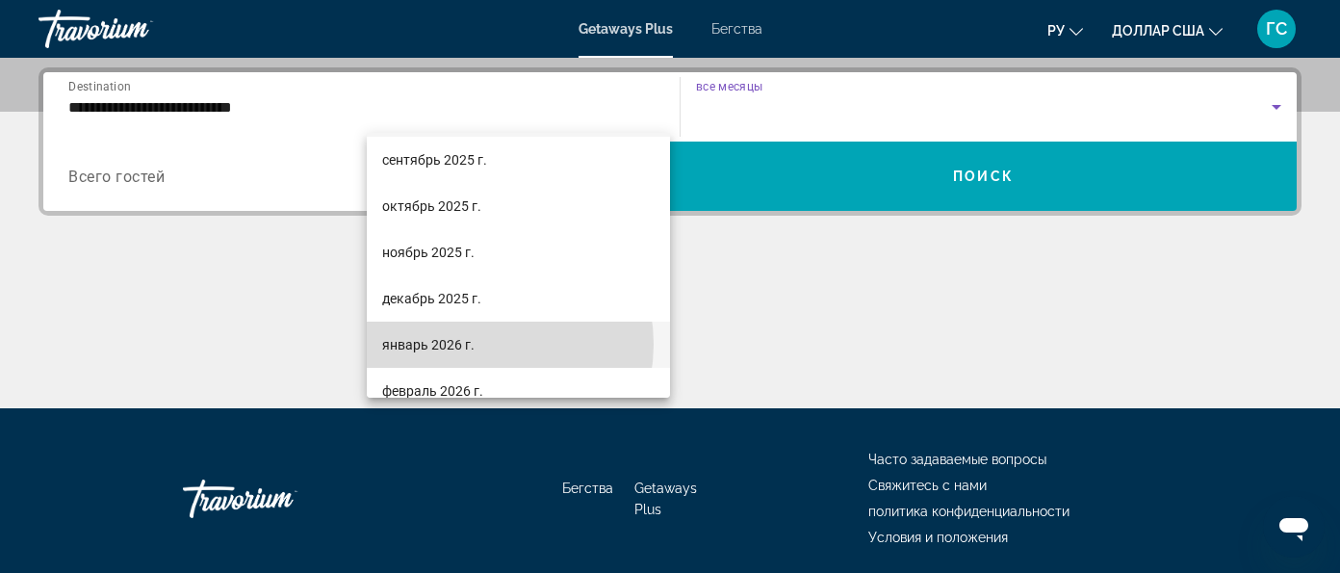
click at [483, 344] on mat-option "январь 2026 г." at bounding box center [518, 345] width 303 height 46
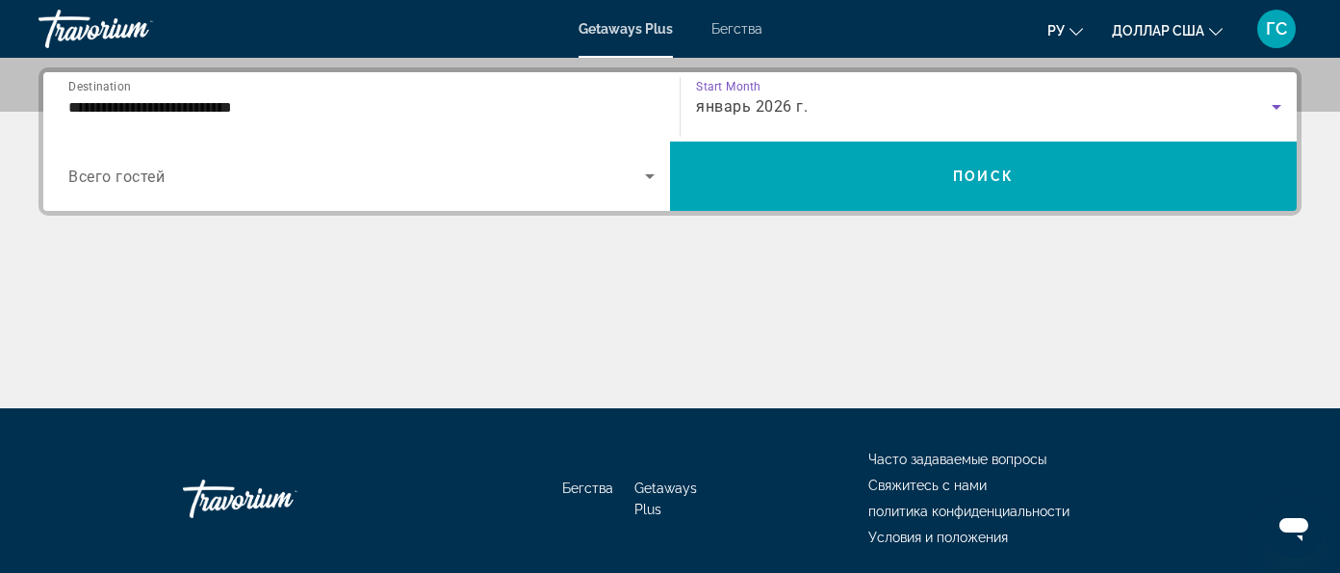
click at [661, 165] on icon "Search widget" at bounding box center [649, 176] width 23 height 23
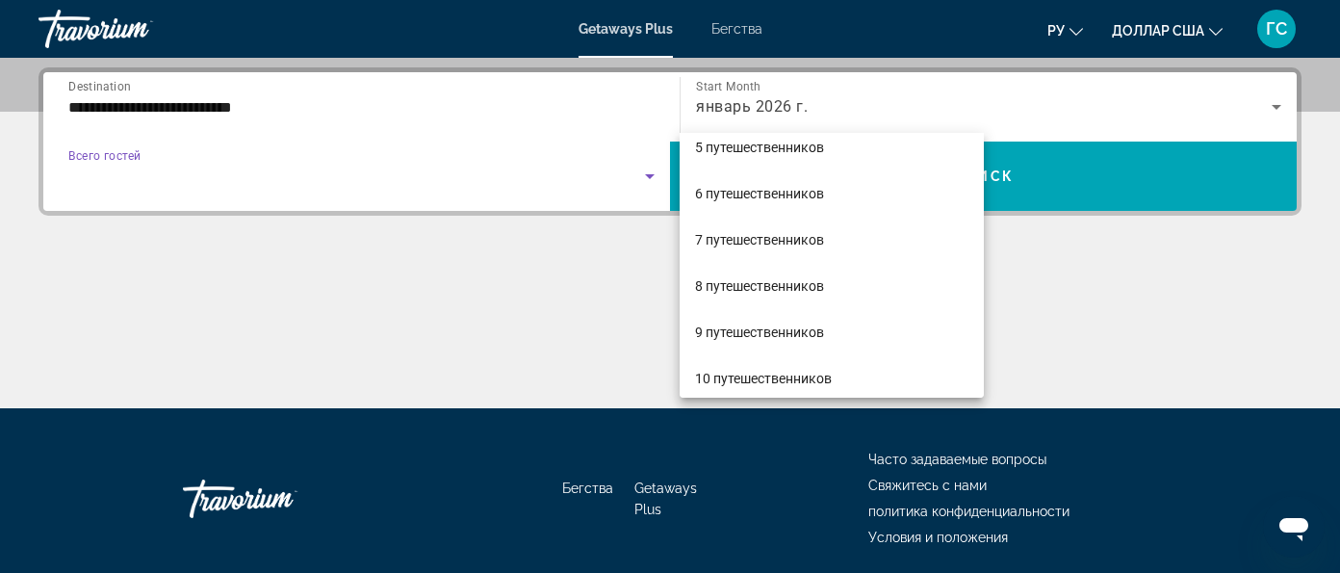
scroll to position [213, 0]
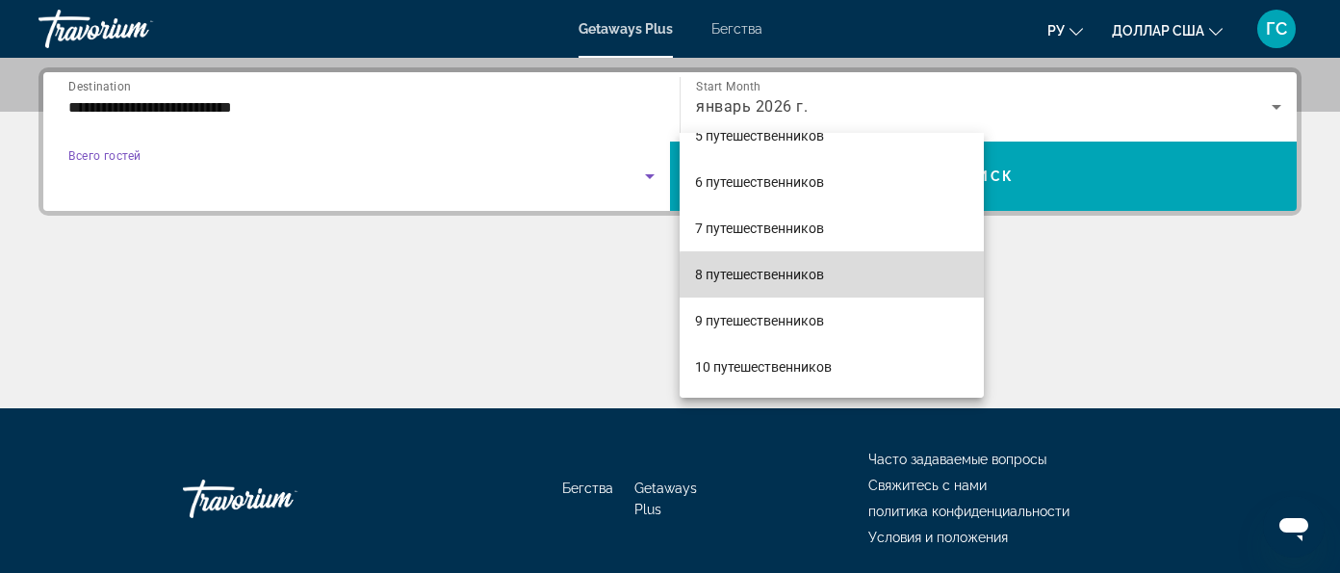
click at [844, 270] on mat-option "8 путешественников" at bounding box center [832, 274] width 304 height 46
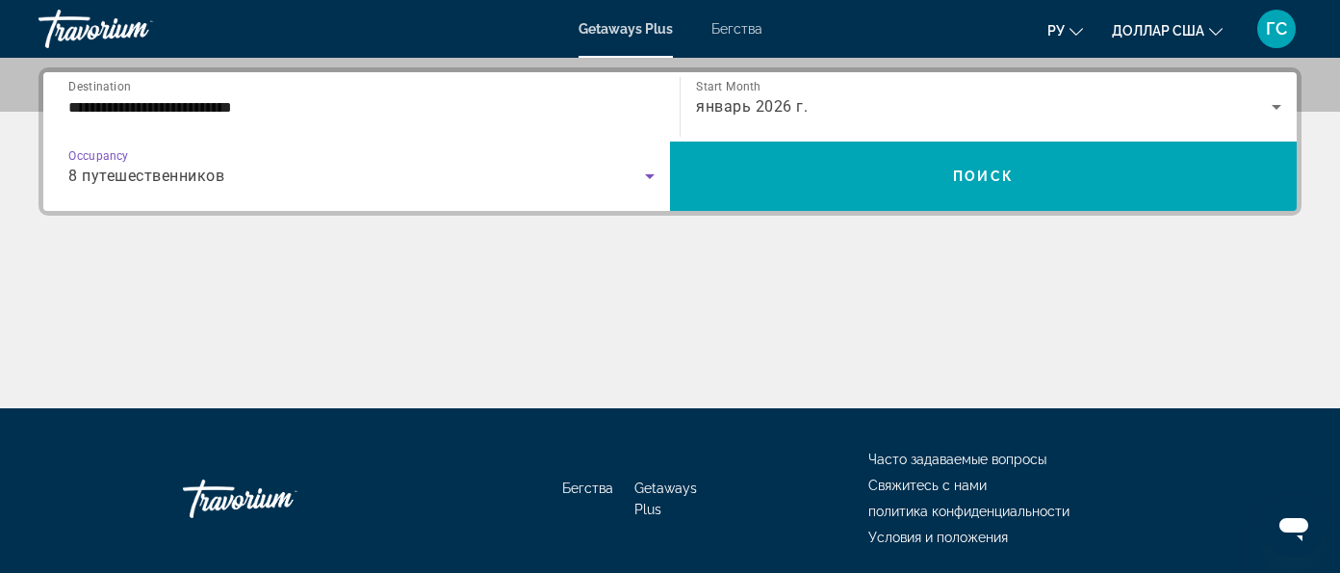
click at [661, 165] on icon "Search widget" at bounding box center [649, 176] width 23 height 23
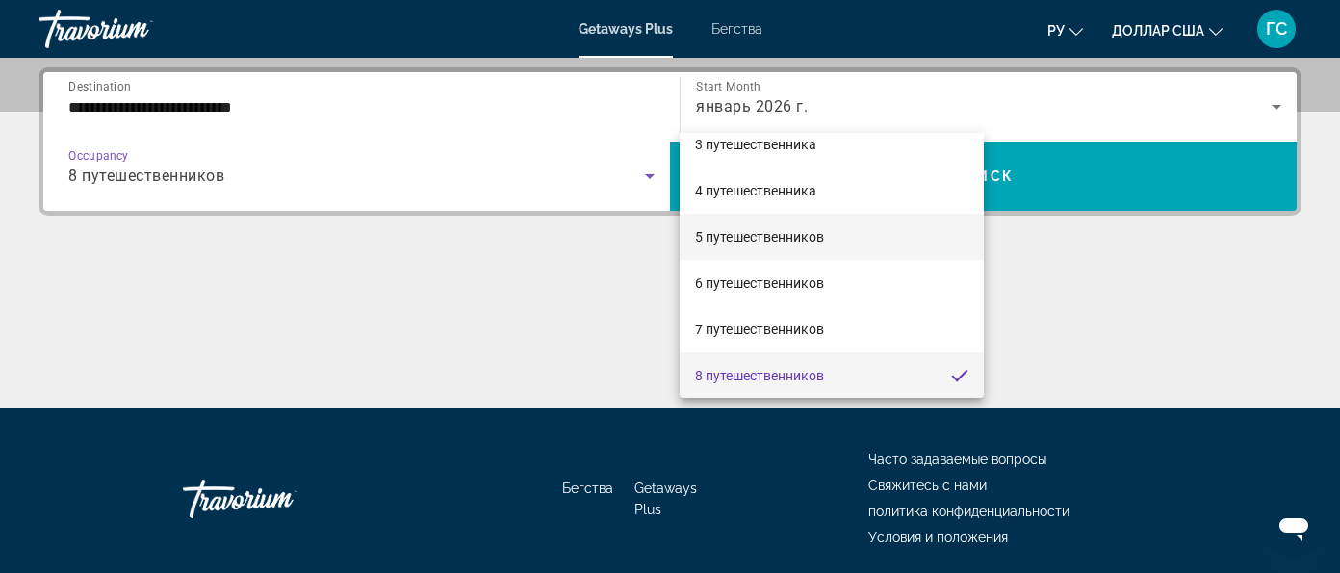
scroll to position [0, 0]
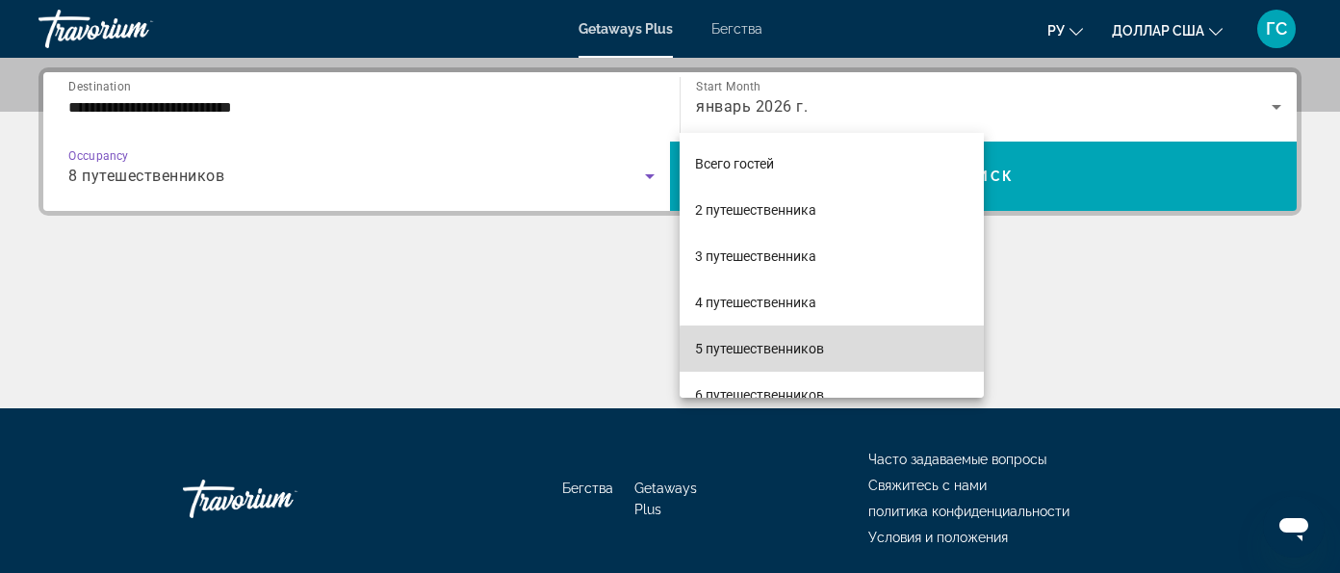
click at [835, 351] on mat-option "5 путешественников" at bounding box center [832, 348] width 304 height 46
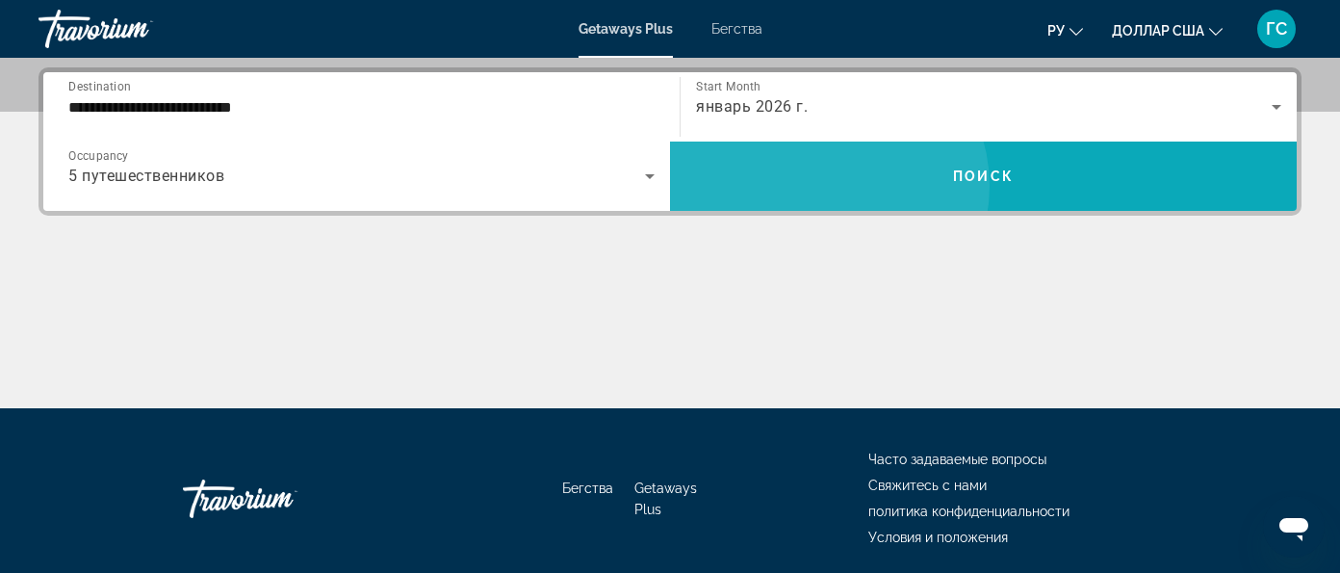
click at [1138, 153] on span "Search widget" at bounding box center [983, 176] width 627 height 46
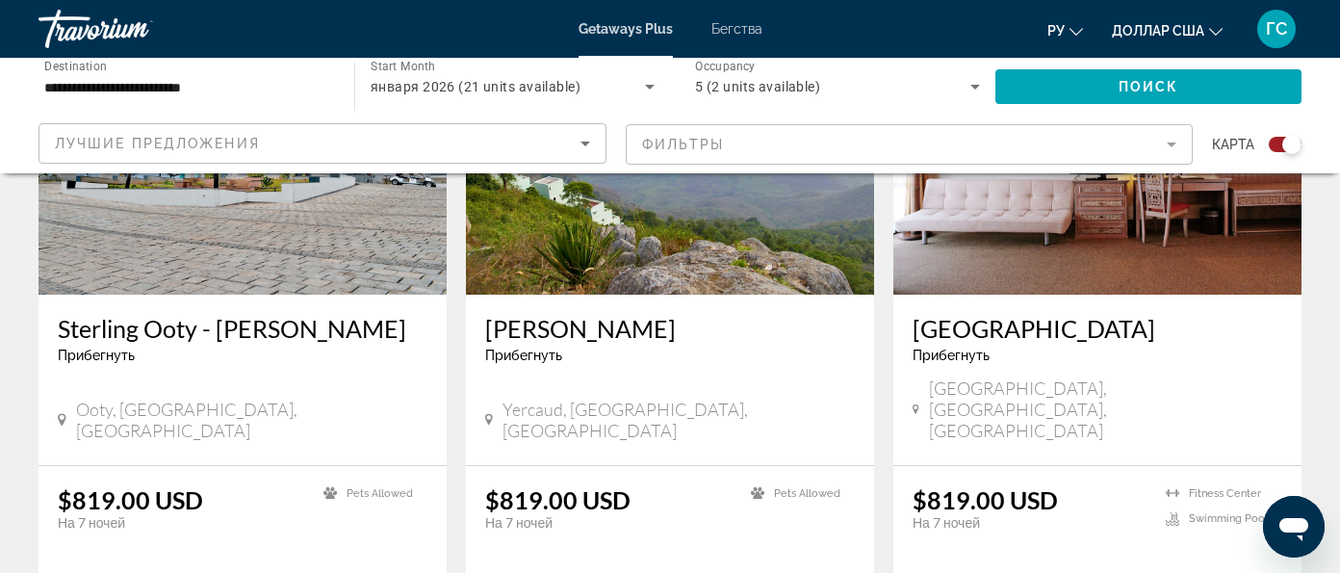
scroll to position [842, 0]
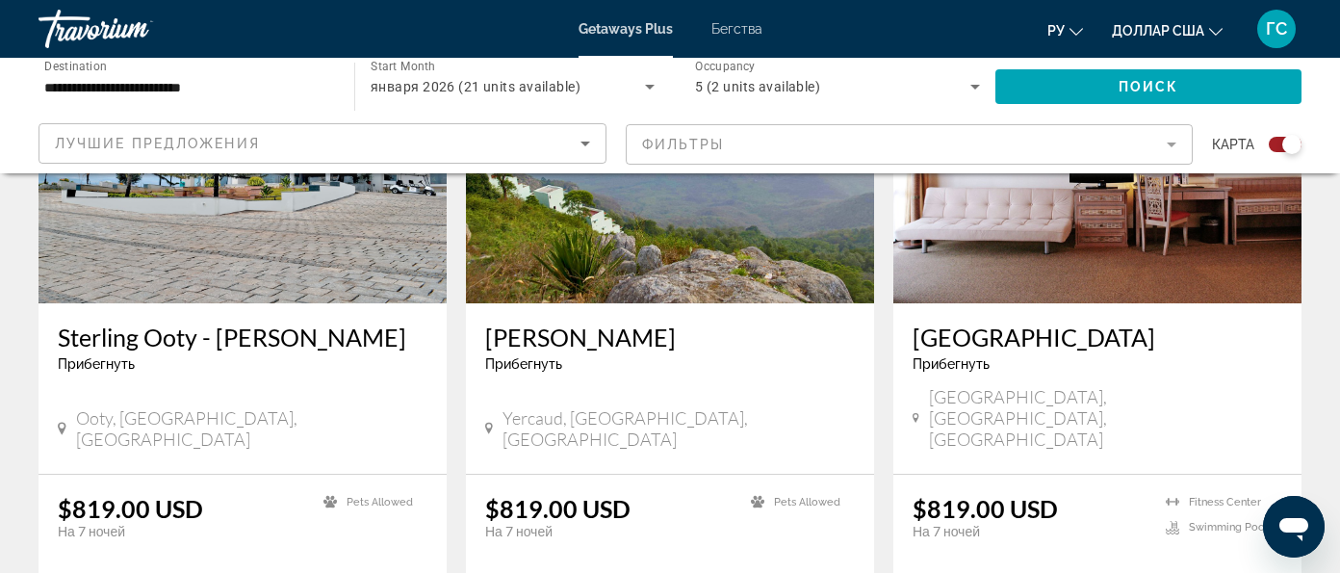
click at [638, 83] on icon "Search widget" at bounding box center [649, 86] width 23 height 23
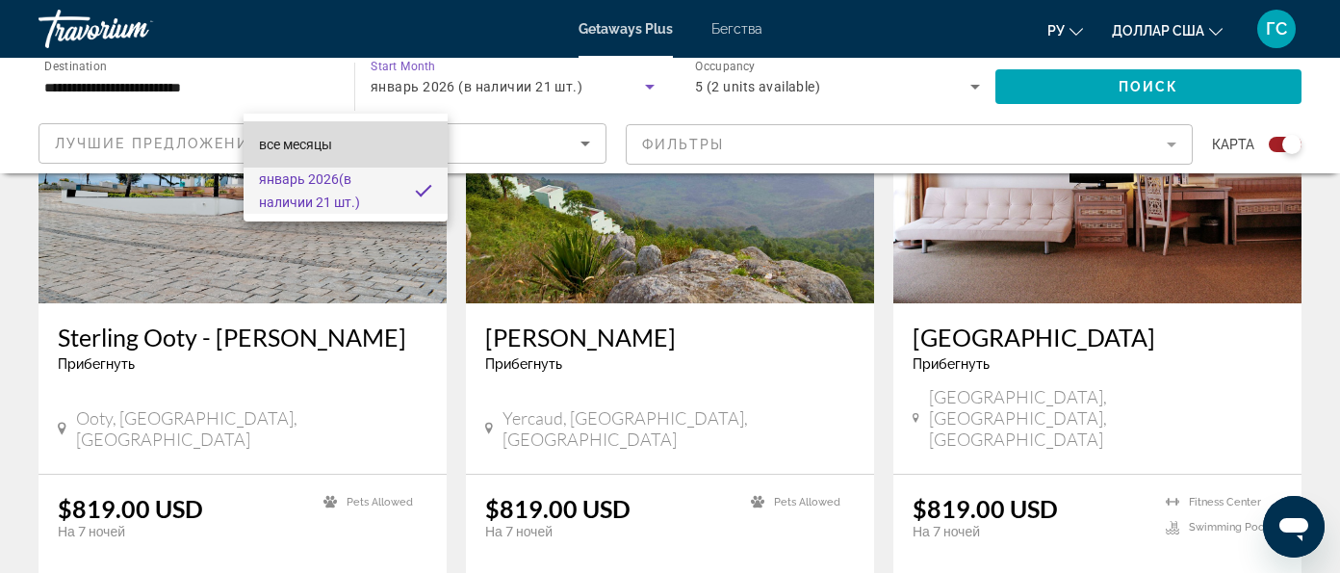
click at [313, 144] on font "все месяцы" at bounding box center [295, 144] width 73 height 15
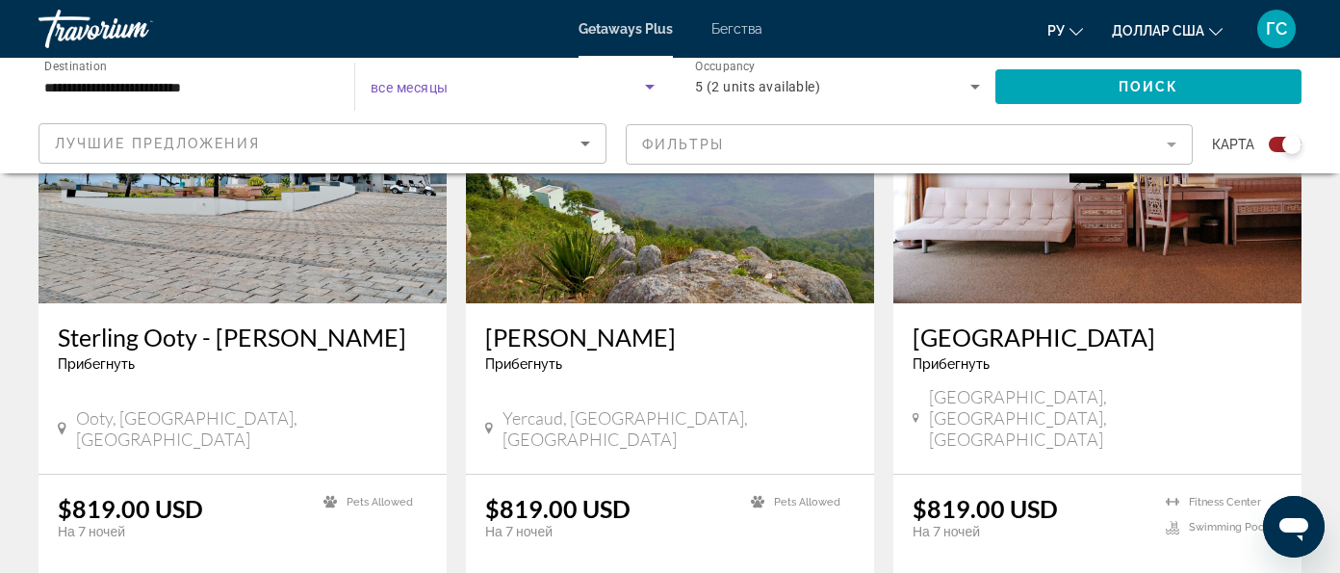
click at [638, 83] on icon "Search widget" at bounding box center [649, 86] width 23 height 23
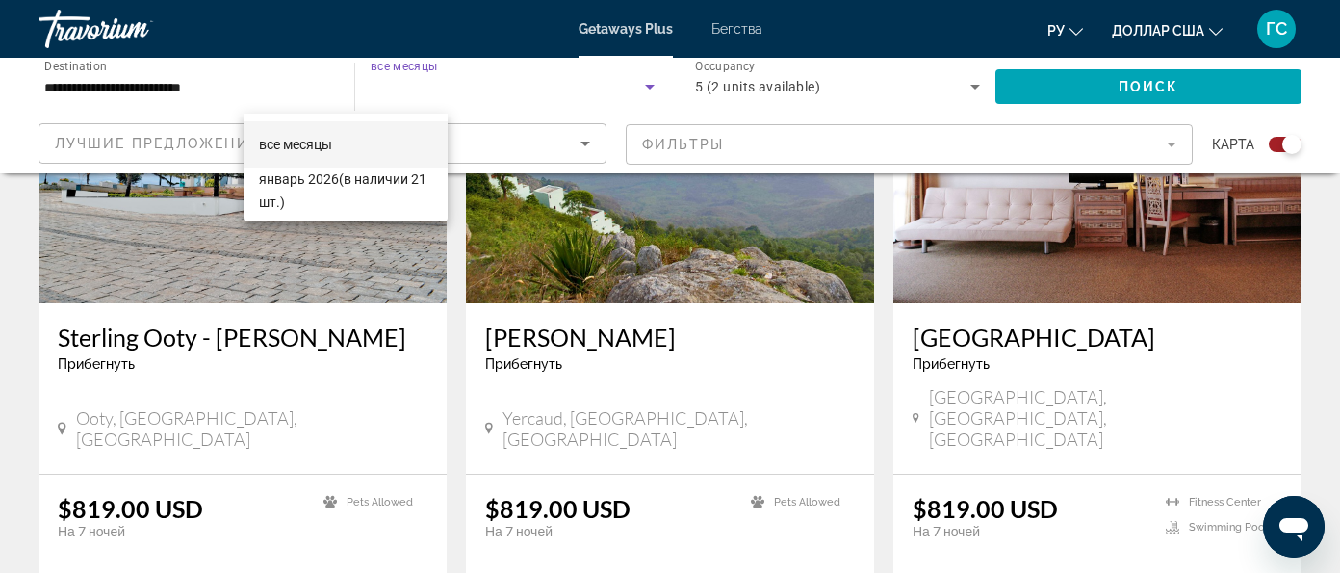
click at [331, 146] on font "все месяцы" at bounding box center [295, 144] width 73 height 15
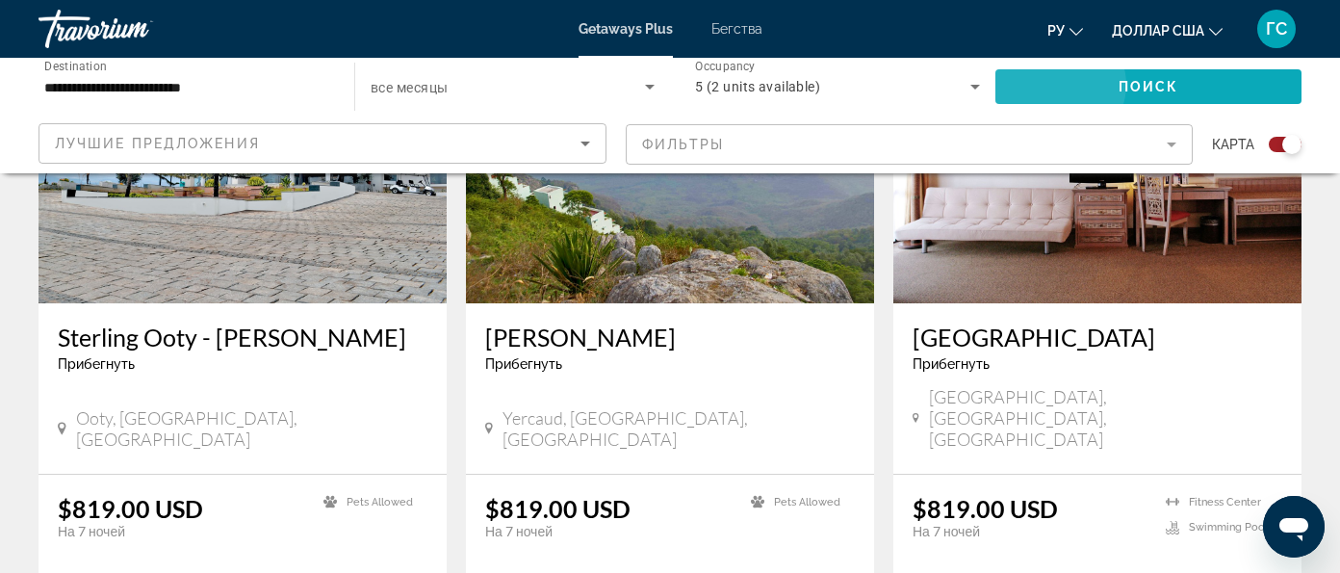
click at [1119, 85] on span "Поиск" at bounding box center [1149, 86] width 61 height 15
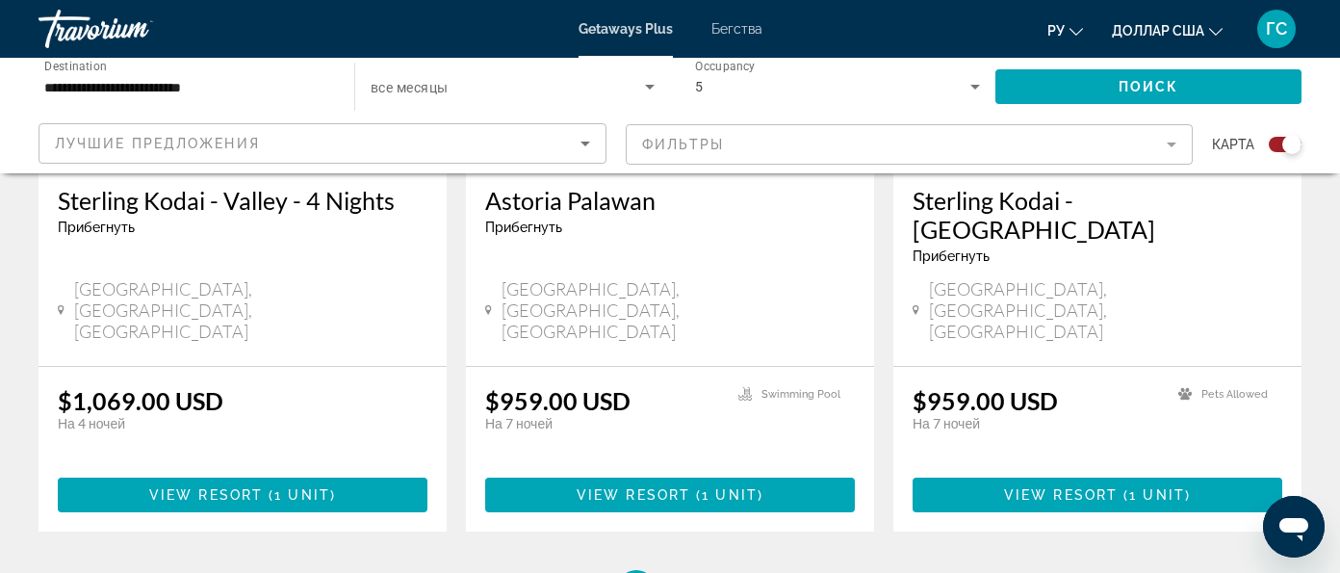
scroll to position [2987, 0]
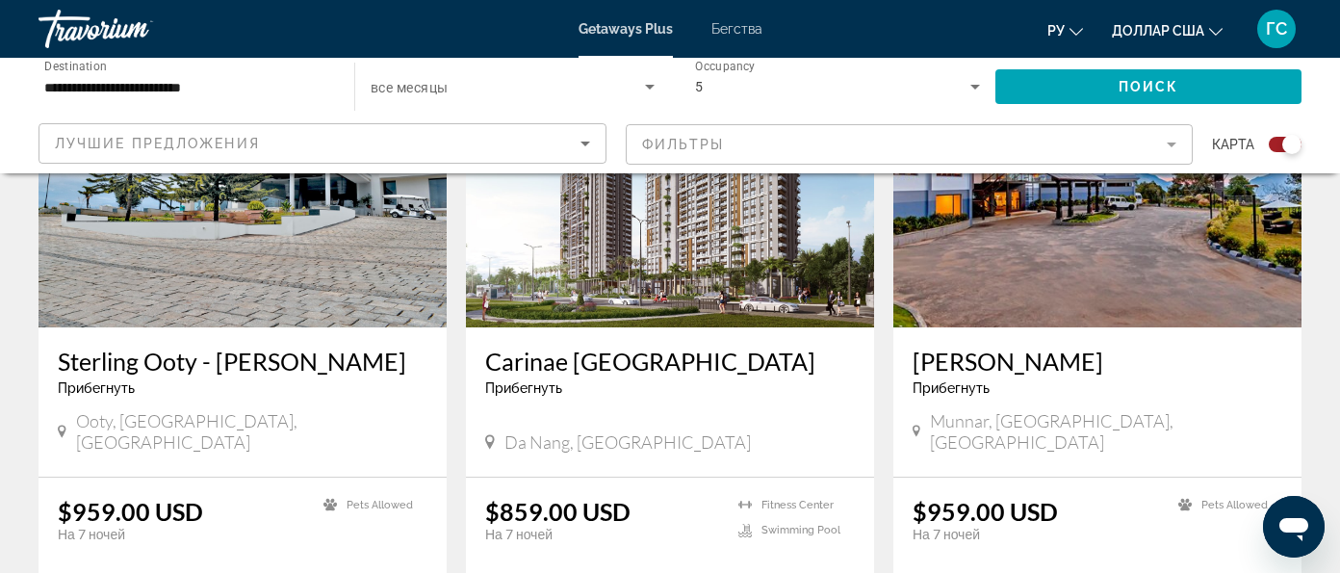
scroll to position [2166, 0]
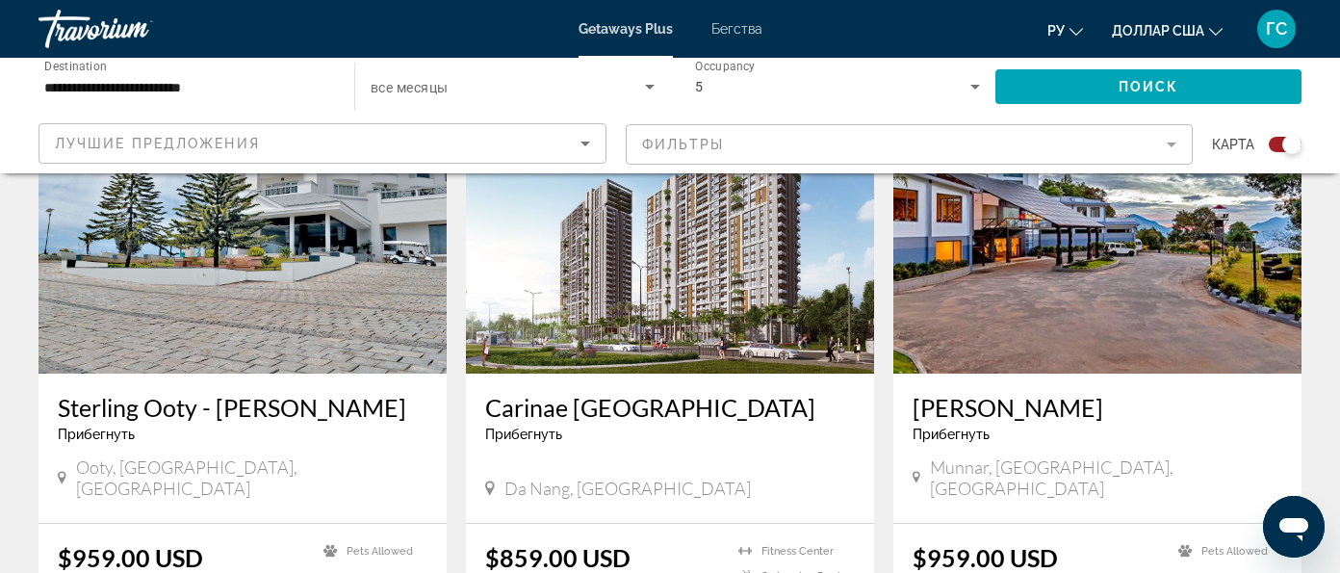
click at [626, 168] on img "Основное содержание" at bounding box center [670, 219] width 408 height 308
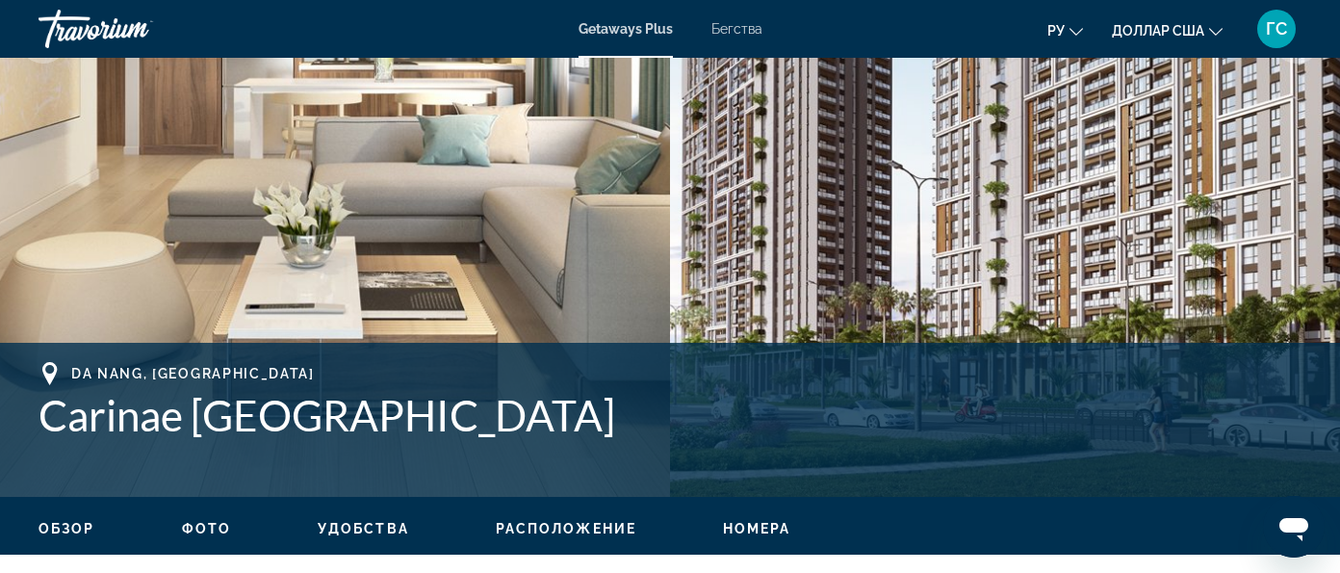
scroll to position [601, 0]
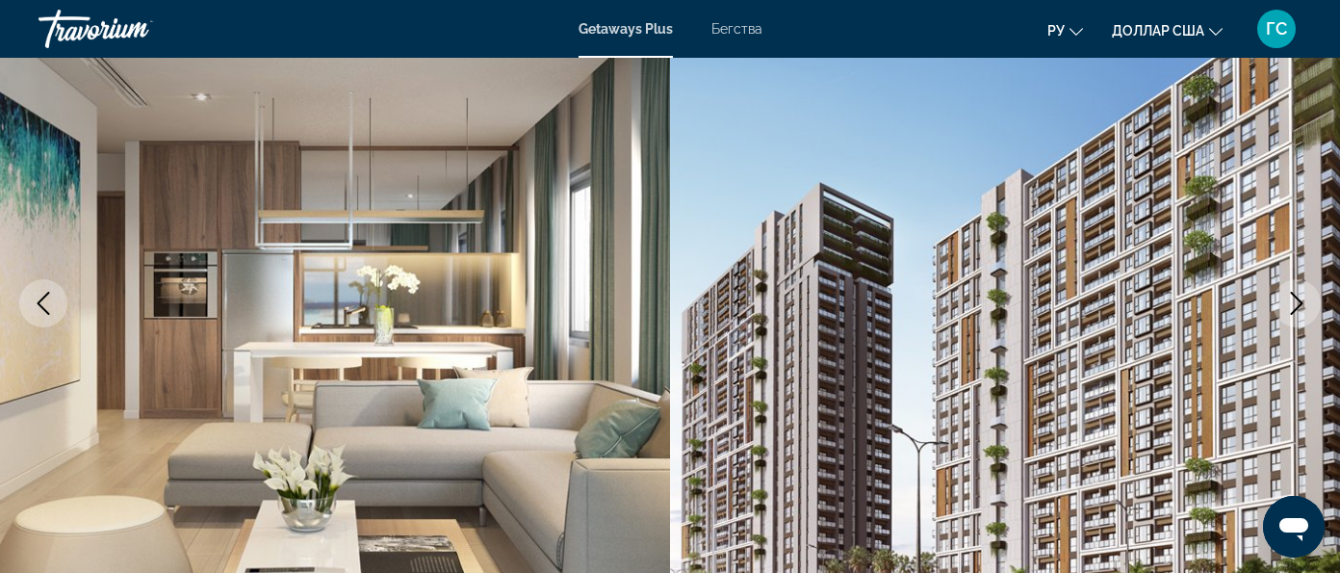
scroll to position [361, 0]
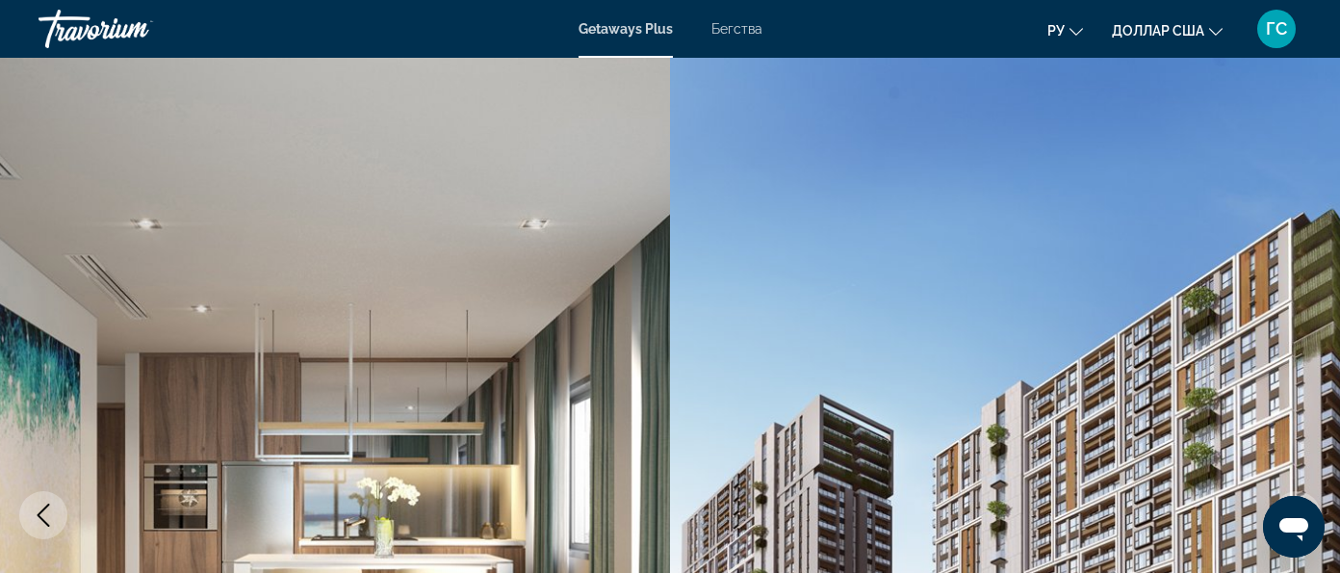
scroll to position [0, 0]
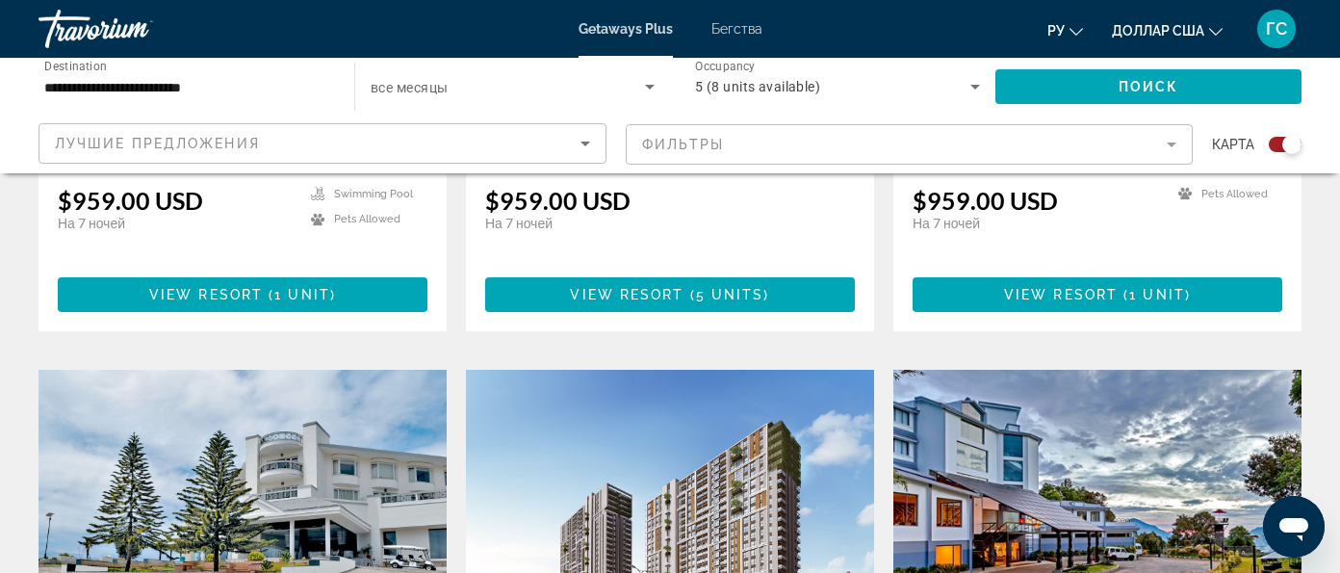
scroll to position [2046, 0]
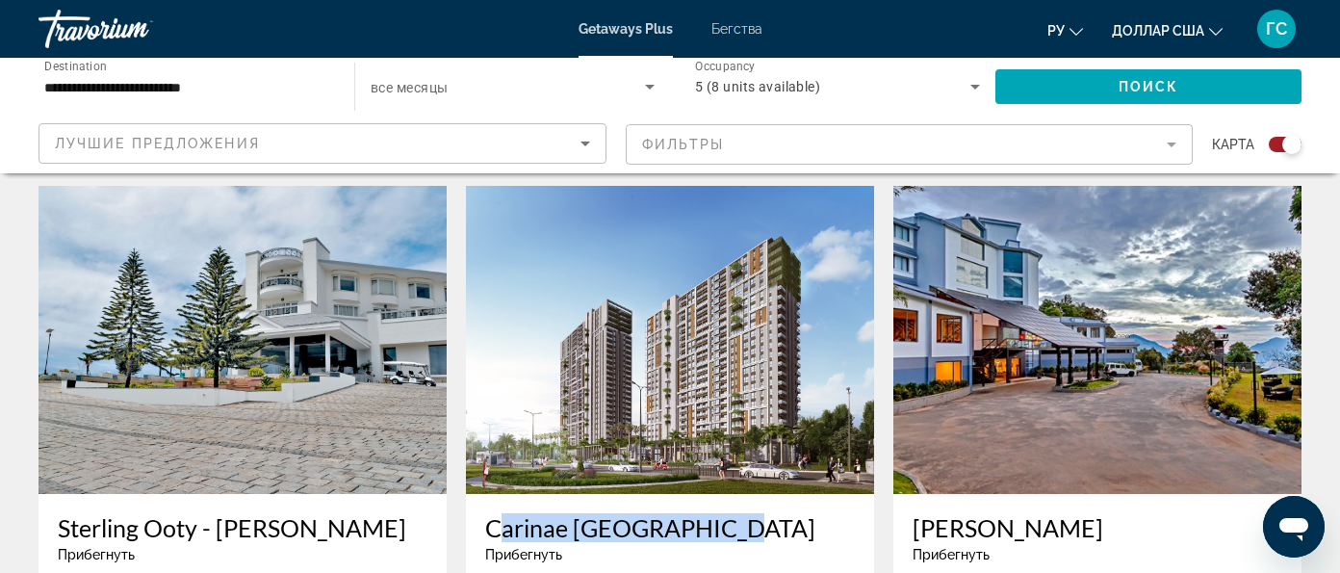
drag, startPoint x: 482, startPoint y: 353, endPoint x: 727, endPoint y: 356, distance: 244.5
click at [727, 494] on div "Carinae Danang Hotel Прибегнуть - Это курорт только для взрослых Da Nang, Vietn…" at bounding box center [670, 568] width 408 height 149
copy h3 "Carinae Danang Hotel"
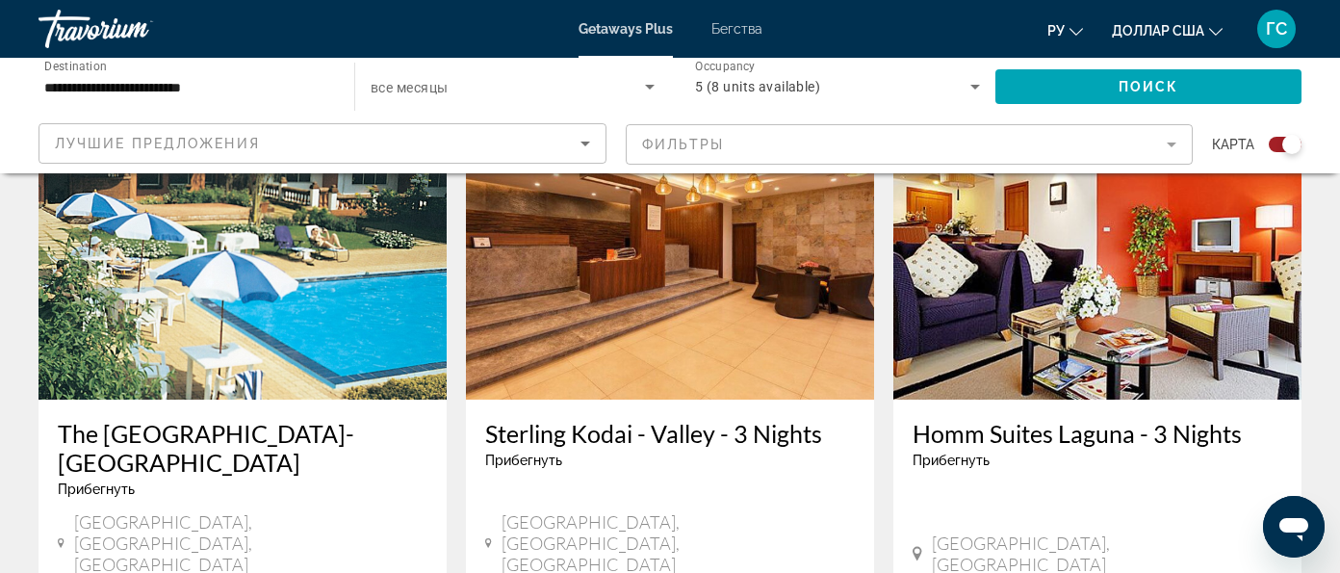
scroll to position [2767, 0]
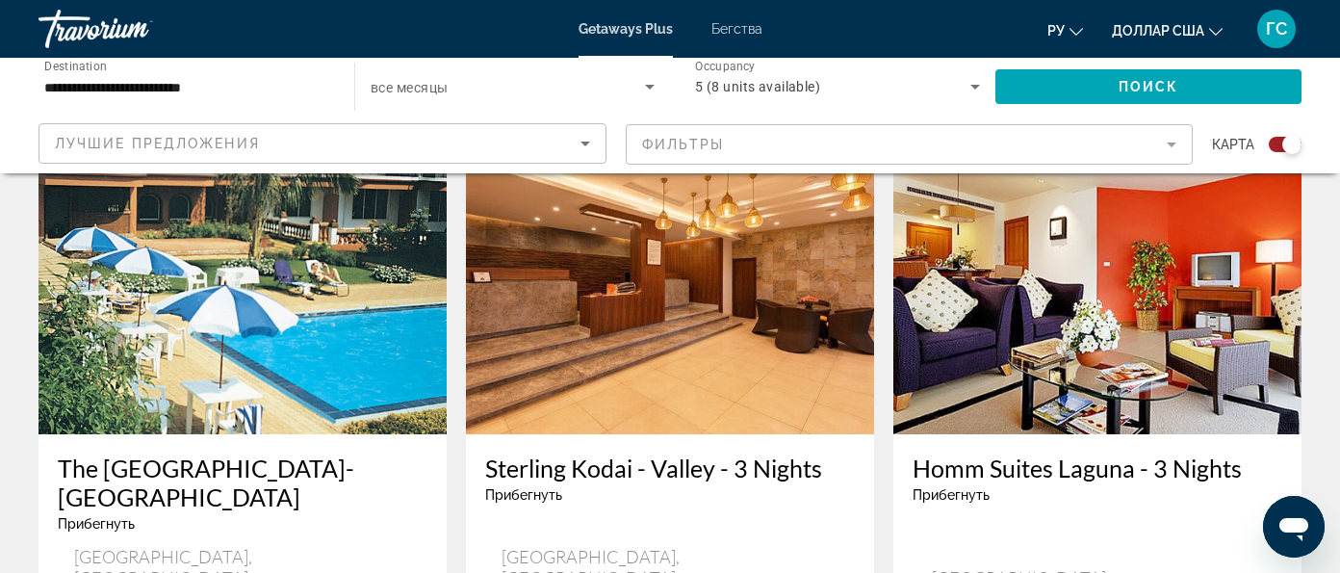
click at [1050, 198] on img "Основное содержание" at bounding box center [1097, 280] width 408 height 308
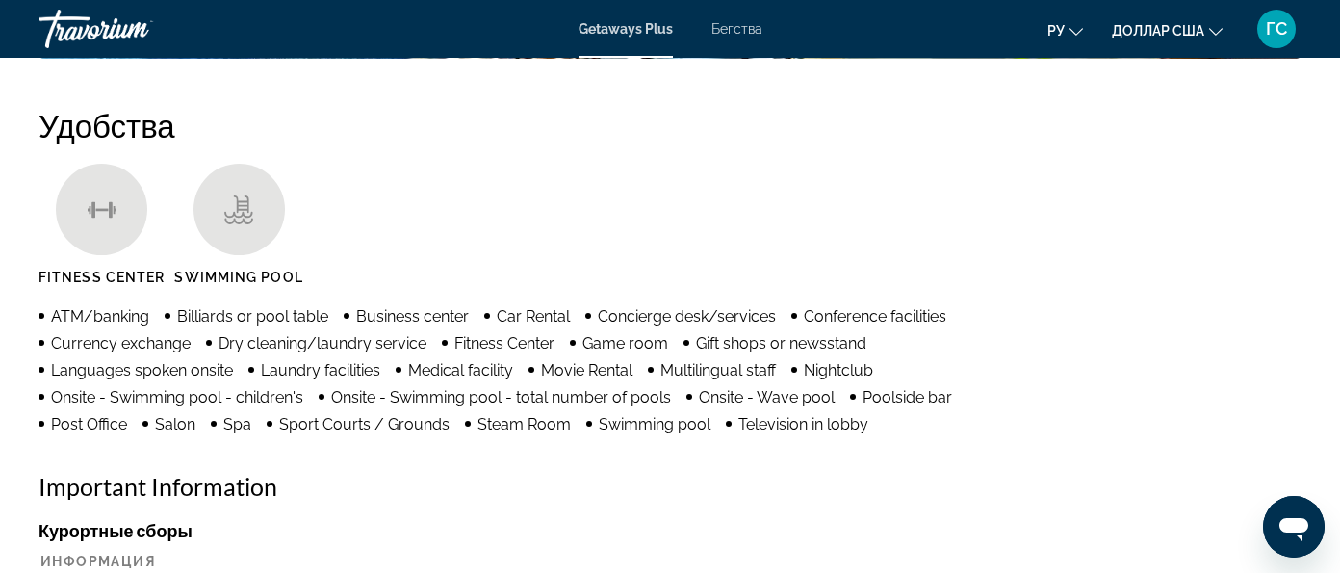
scroll to position [1695, 0]
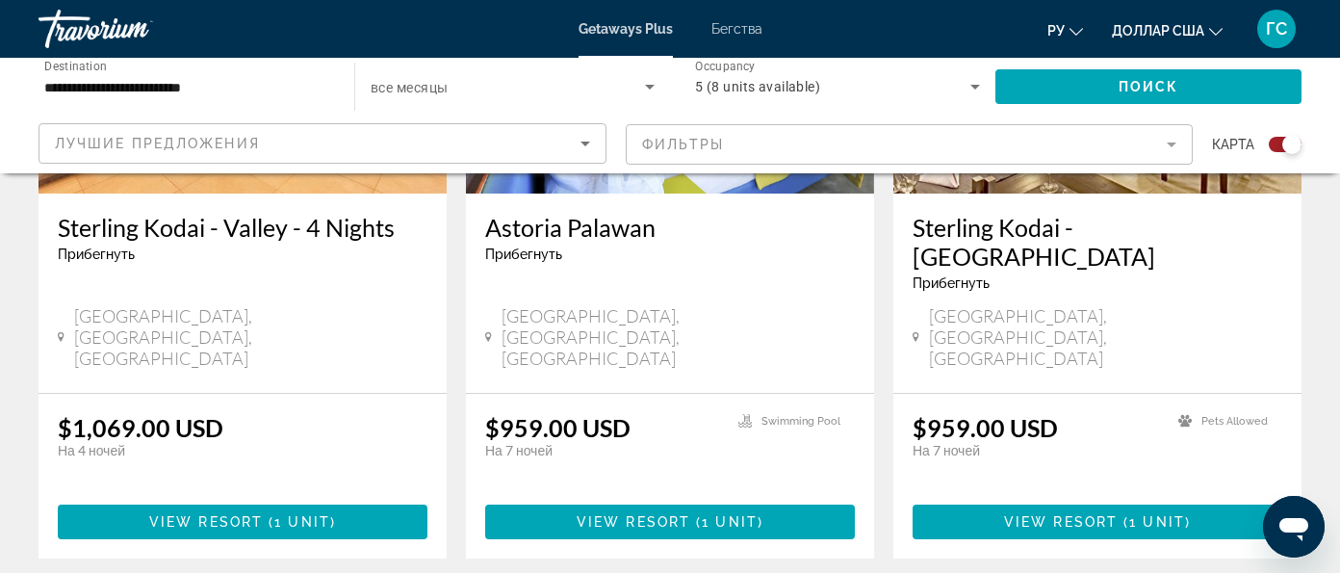
scroll to position [3107, 0]
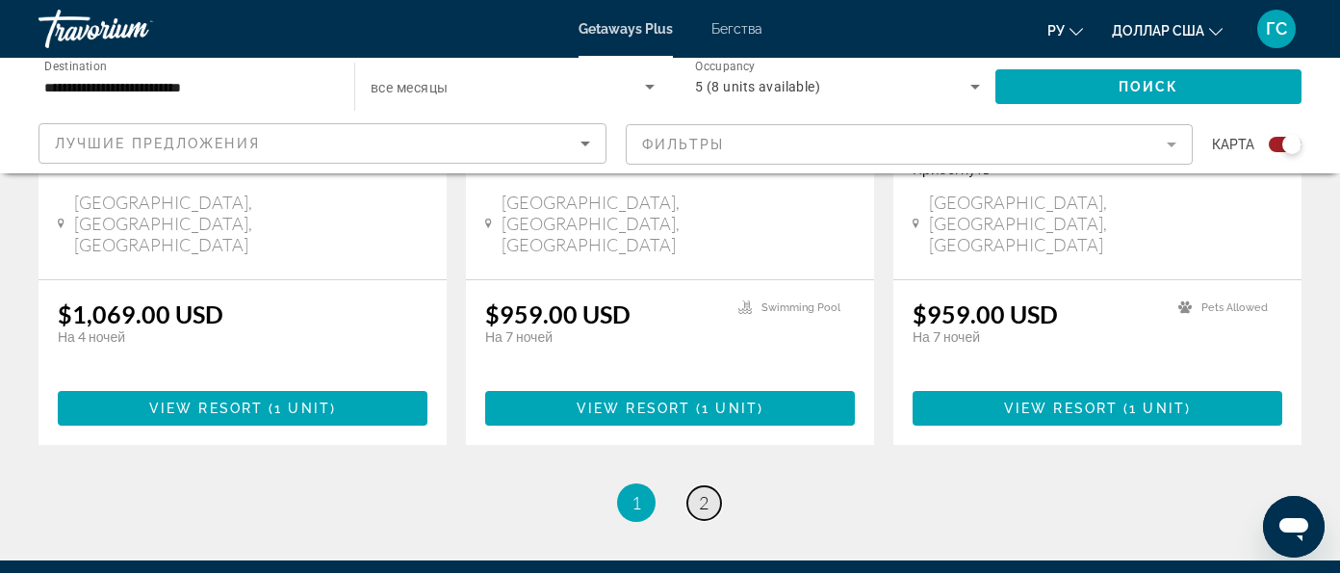
click at [708, 492] on span "2" at bounding box center [704, 502] width 10 height 21
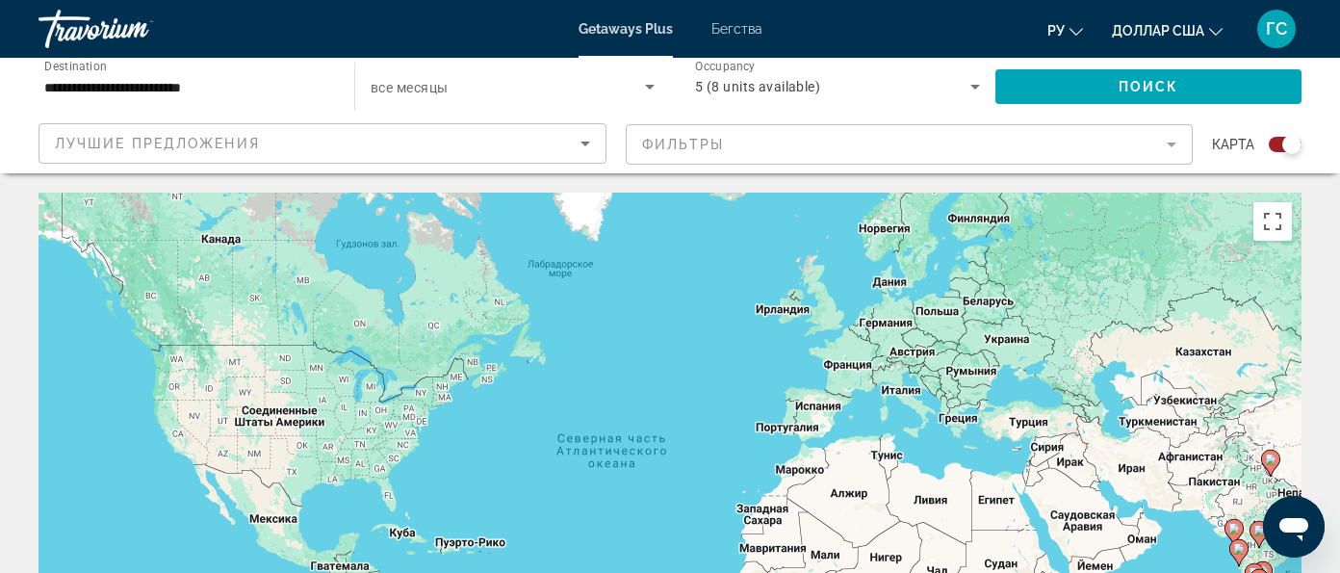
click at [198, 87] on input "**********" at bounding box center [186, 87] width 285 height 23
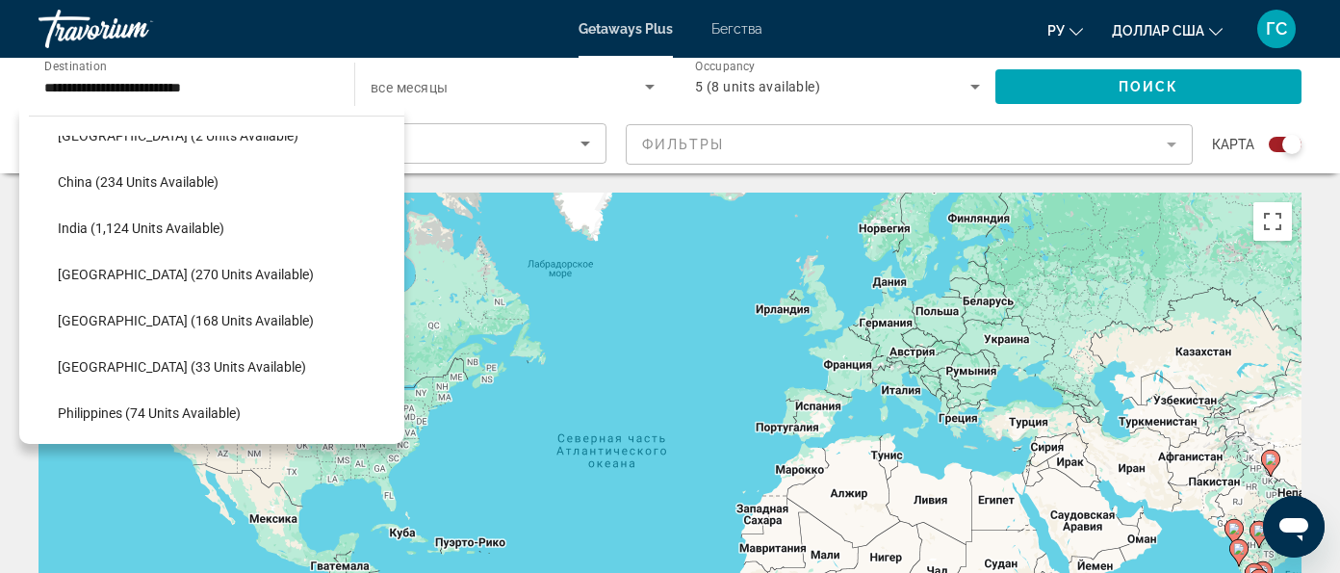
scroll to position [591, 0]
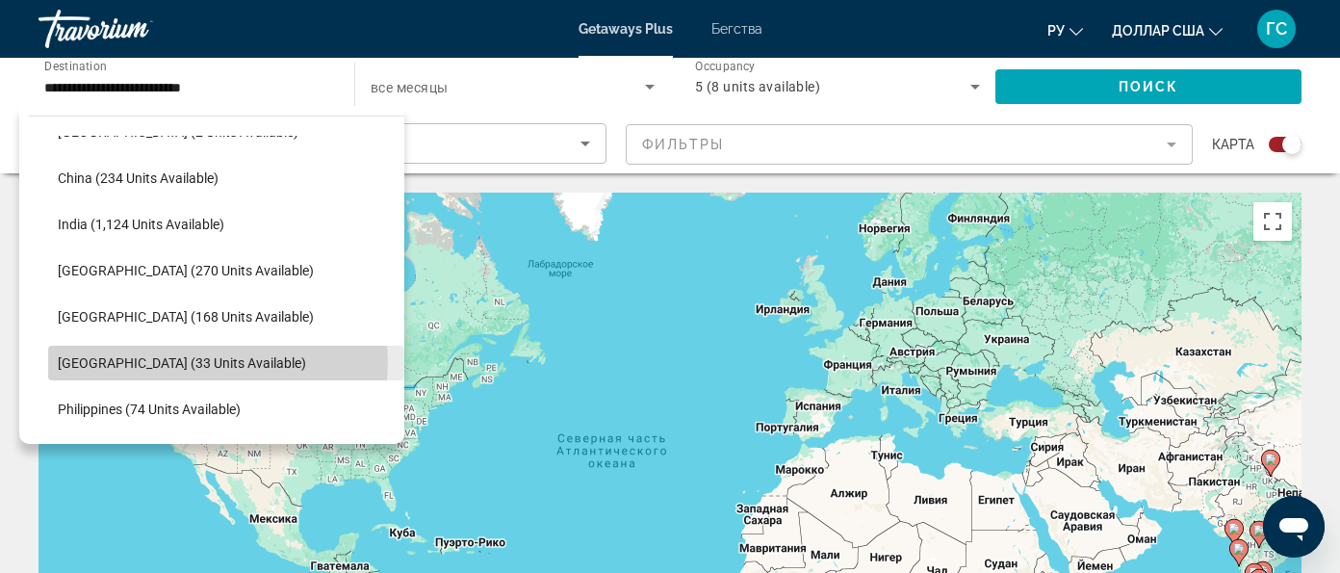
click at [212, 361] on span "Maldives (33 units available)" at bounding box center [182, 362] width 248 height 15
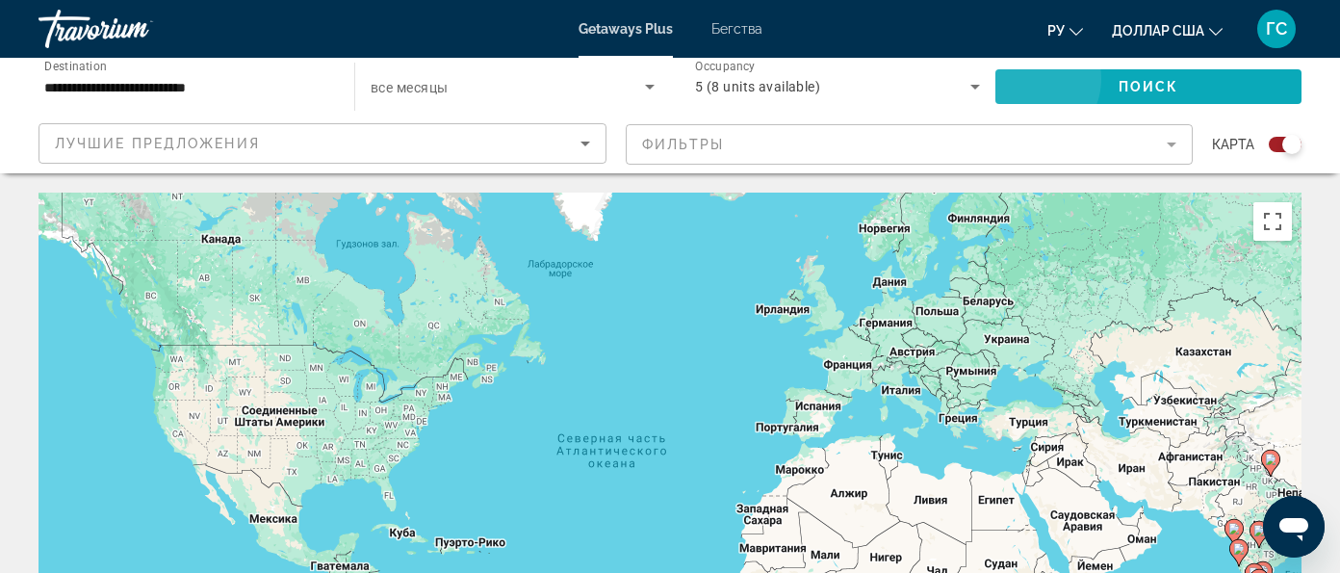
click at [1119, 79] on span "Поиск" at bounding box center [1149, 86] width 61 height 15
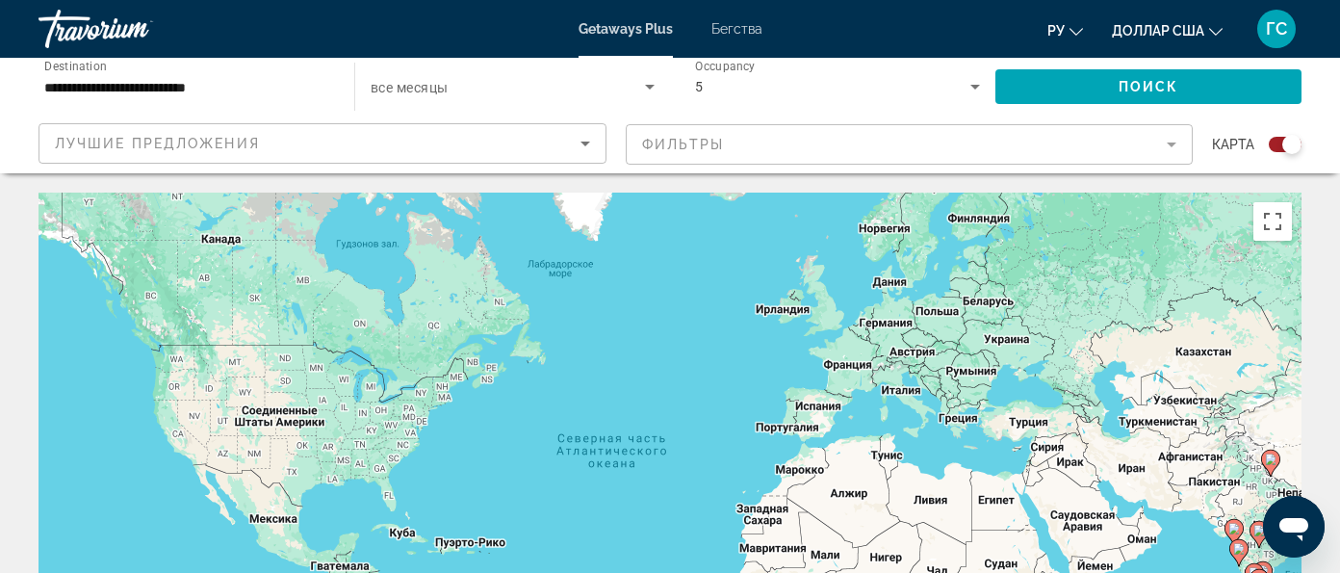
click at [260, 136] on span "Лучшие предложения" at bounding box center [157, 143] width 205 height 15
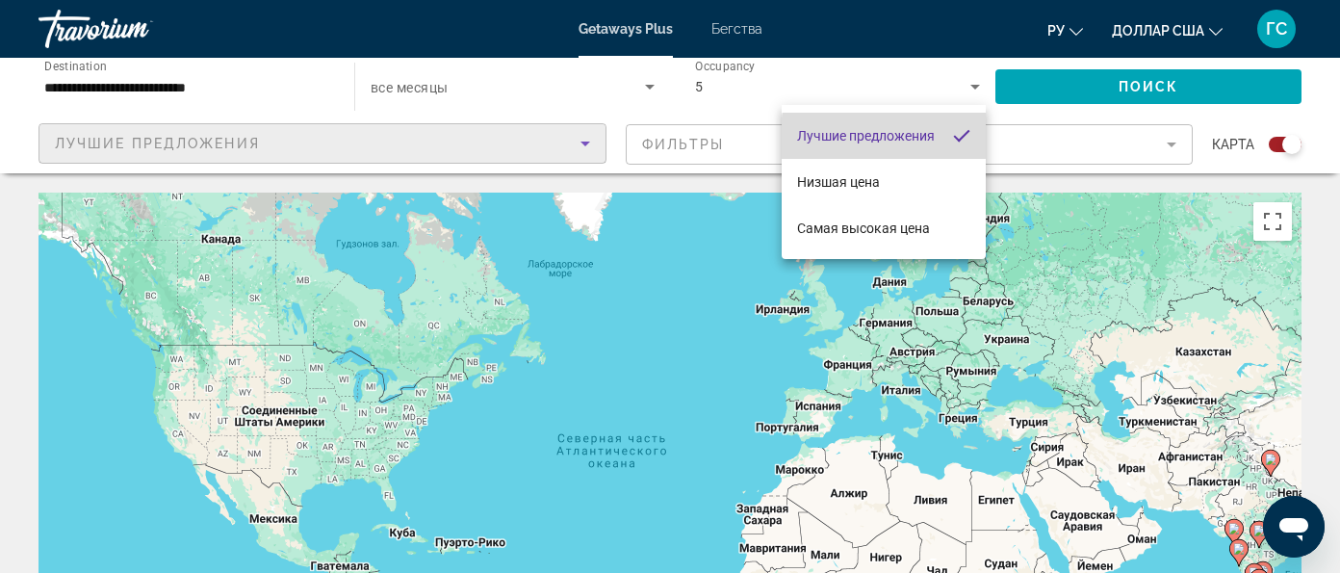
click at [904, 139] on font "Лучшие предложения" at bounding box center [866, 135] width 138 height 15
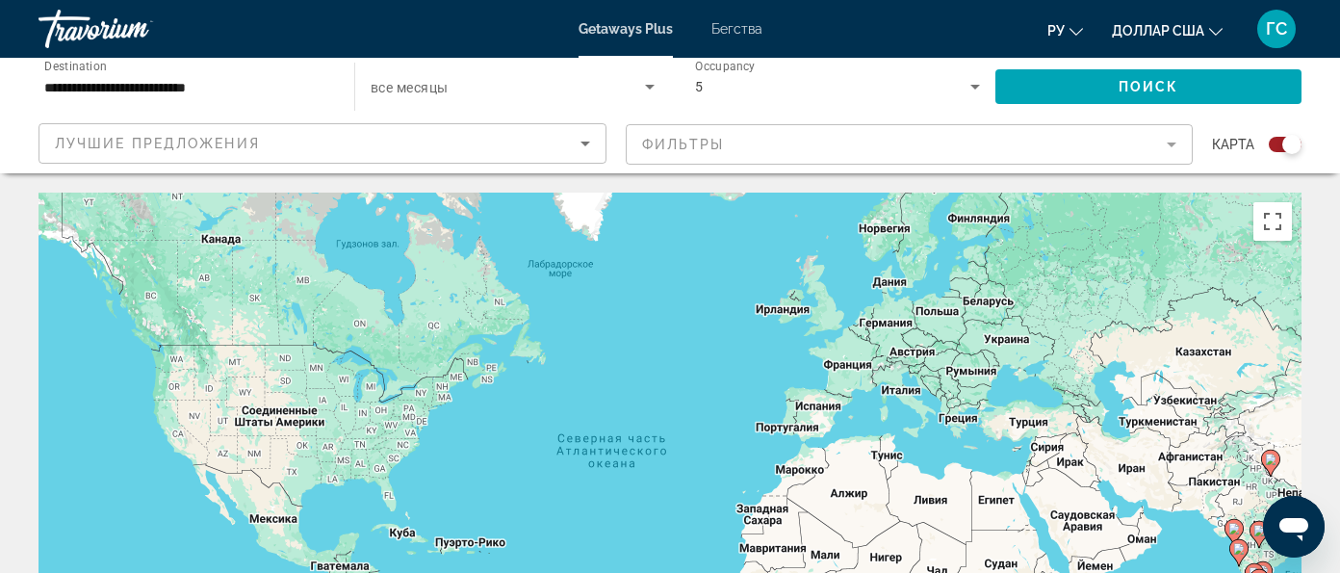
click at [1064, 124] on mat-form-field "Фильтры" at bounding box center [910, 144] width 568 height 40
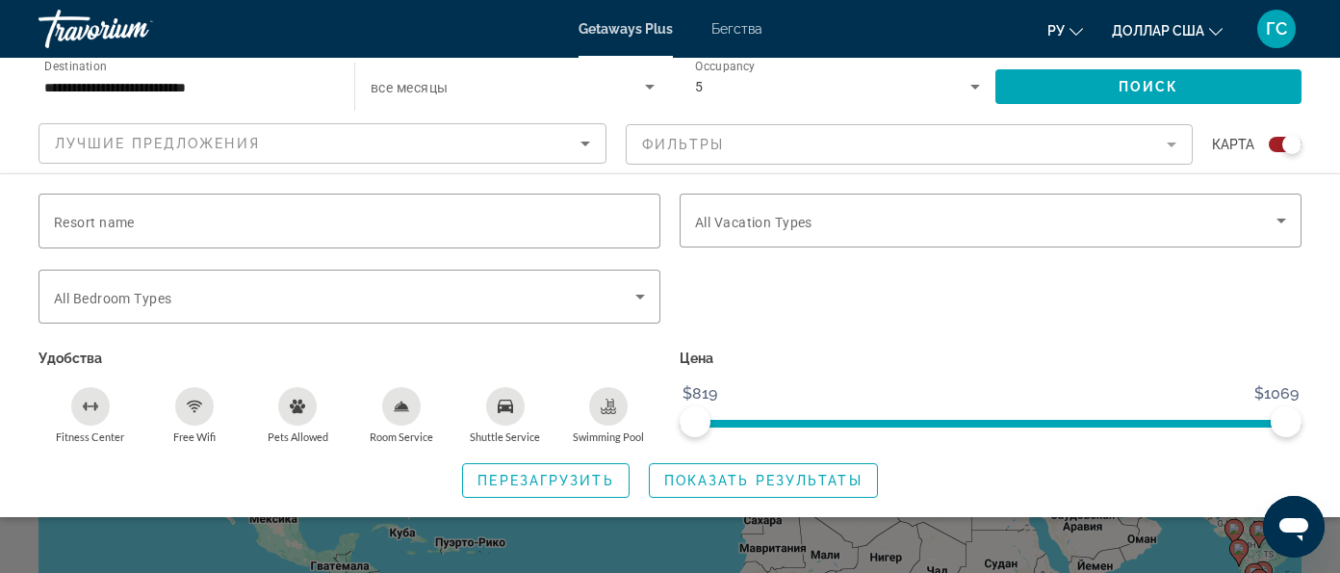
click at [967, 270] on div "Search widget" at bounding box center [990, 307] width 641 height 75
click at [67, 76] on input "**********" at bounding box center [186, 87] width 285 height 23
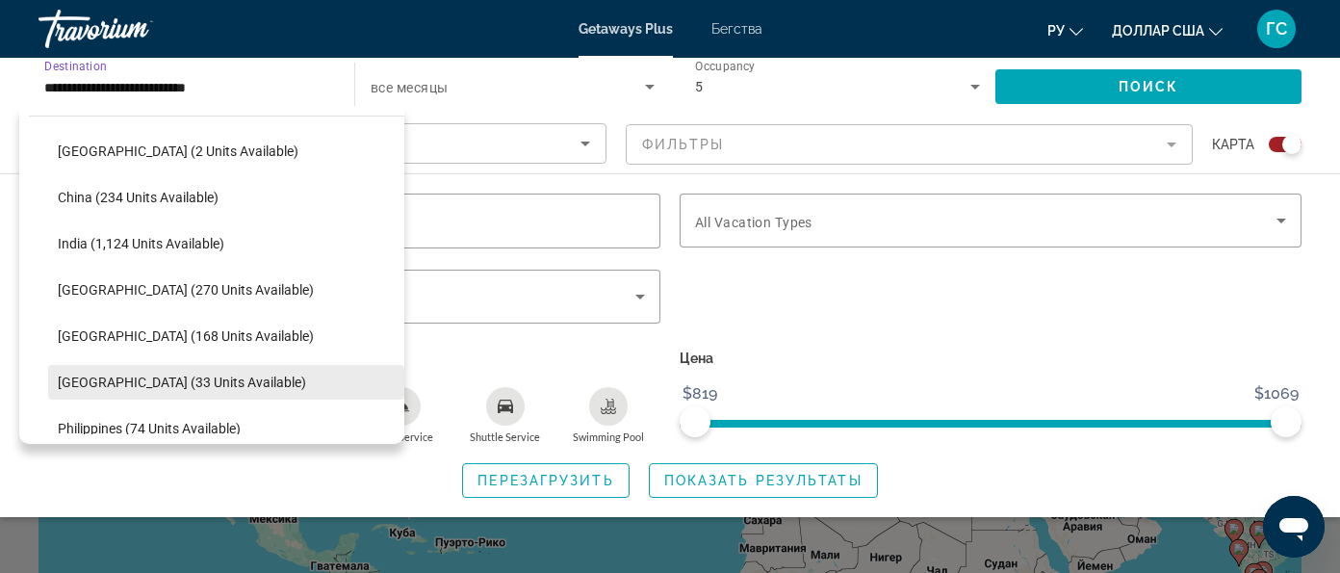
scroll to position [549, 0]
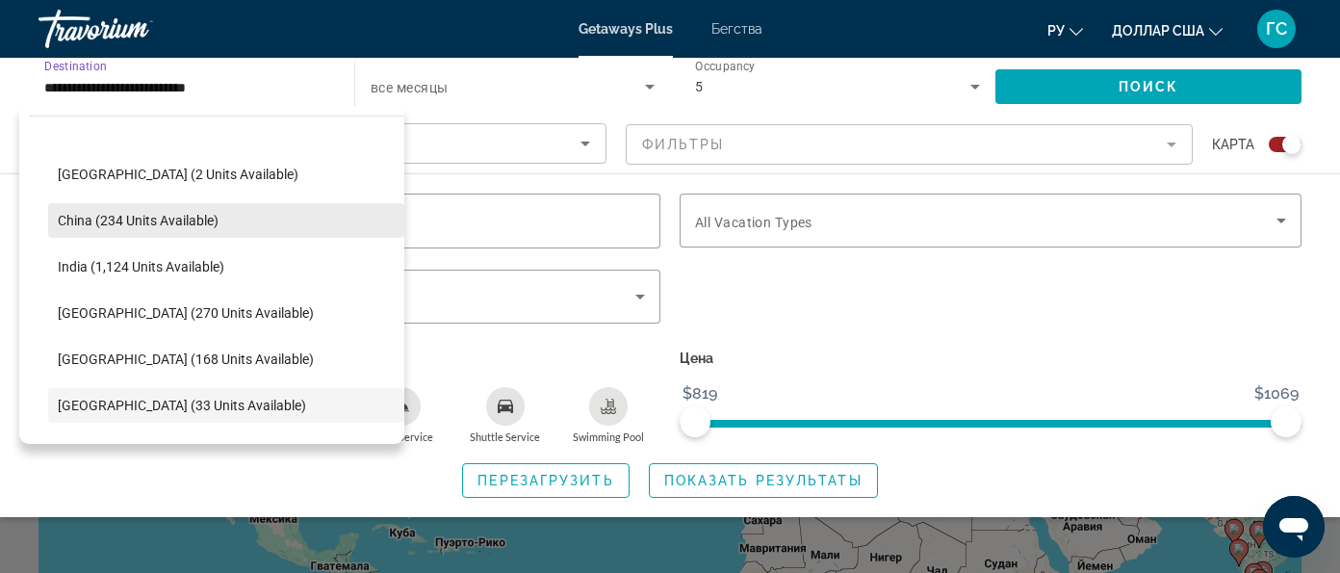
click at [228, 220] on span "Search widget" at bounding box center [226, 220] width 356 height 46
type input "**********"
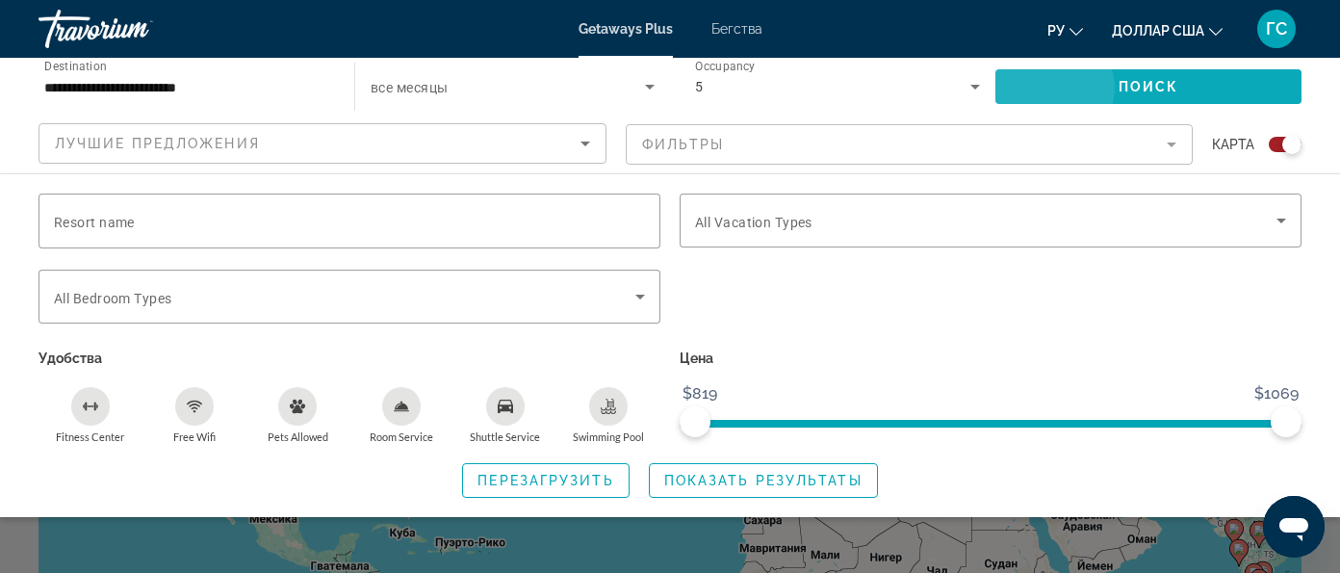
click at [1119, 88] on span "Поиск" at bounding box center [1149, 86] width 61 height 15
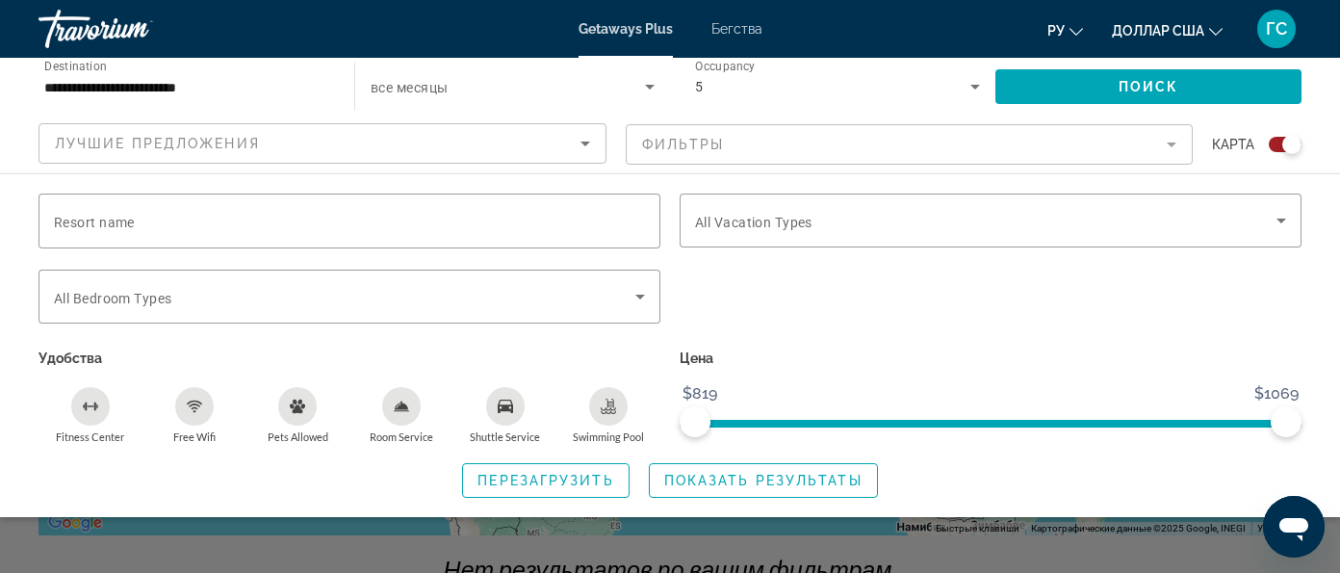
scroll to position [361, 0]
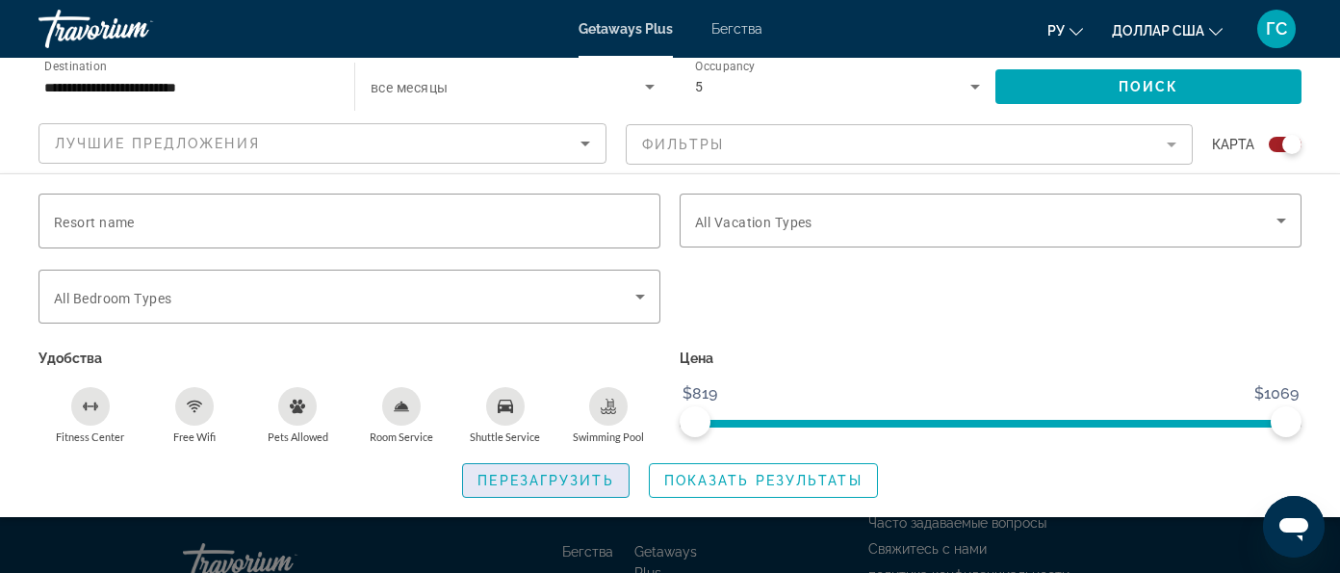
click at [592, 473] on span "Перезагрузить" at bounding box center [545, 480] width 136 height 15
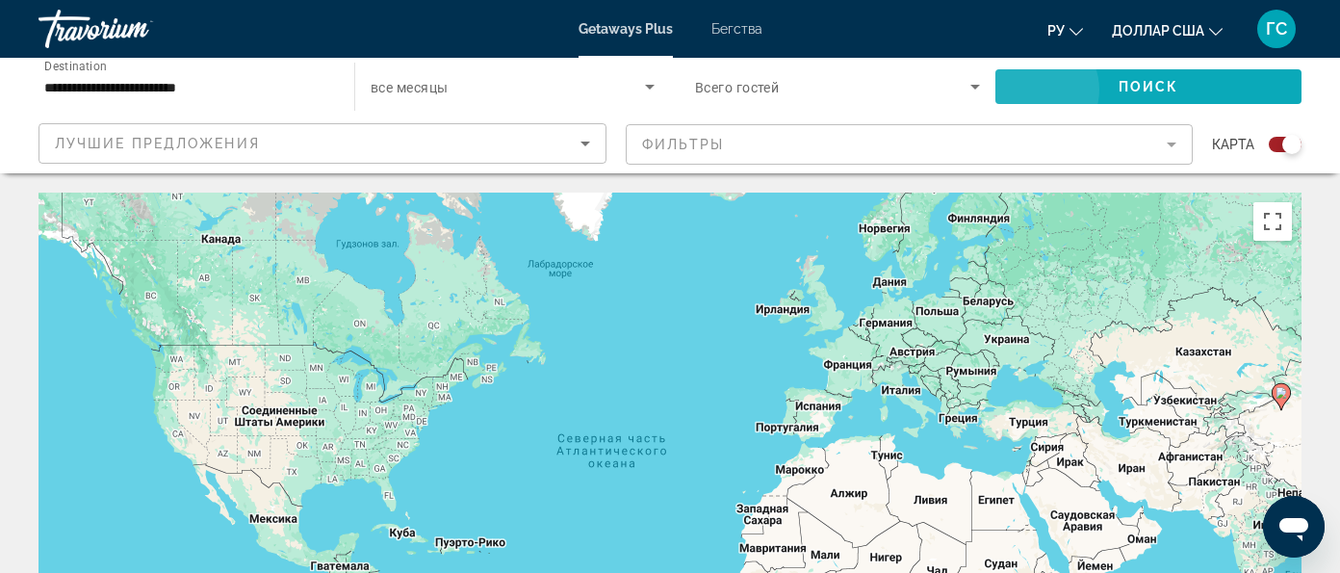
click at [1119, 90] on span "Поиск" at bounding box center [1149, 86] width 61 height 15
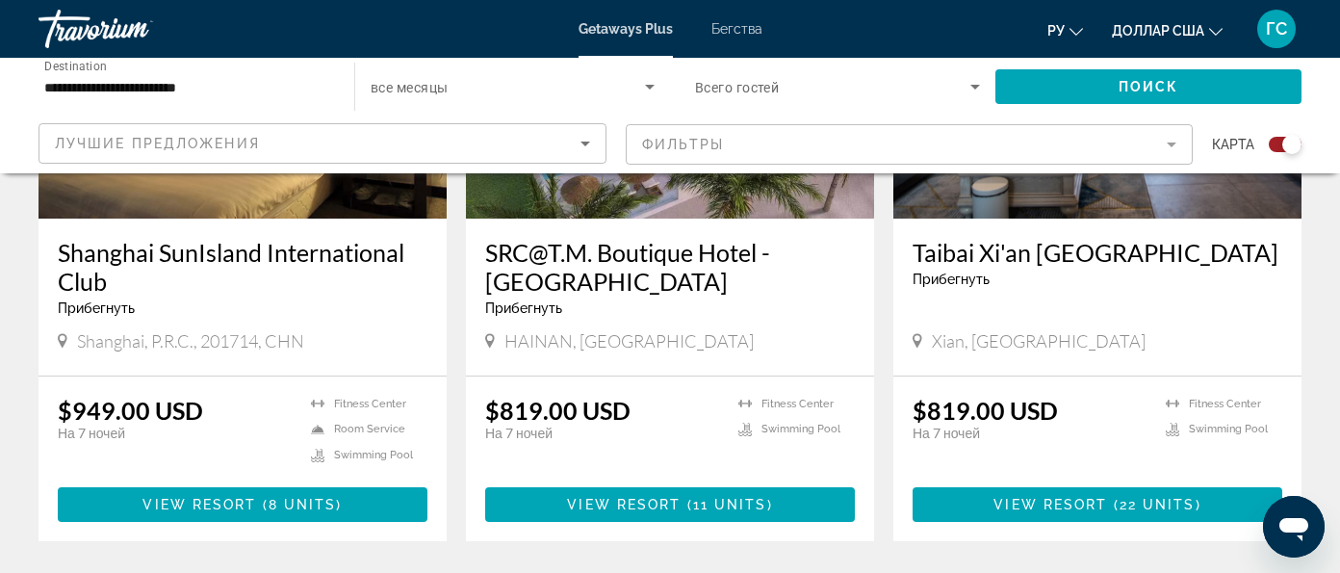
scroll to position [962, 0]
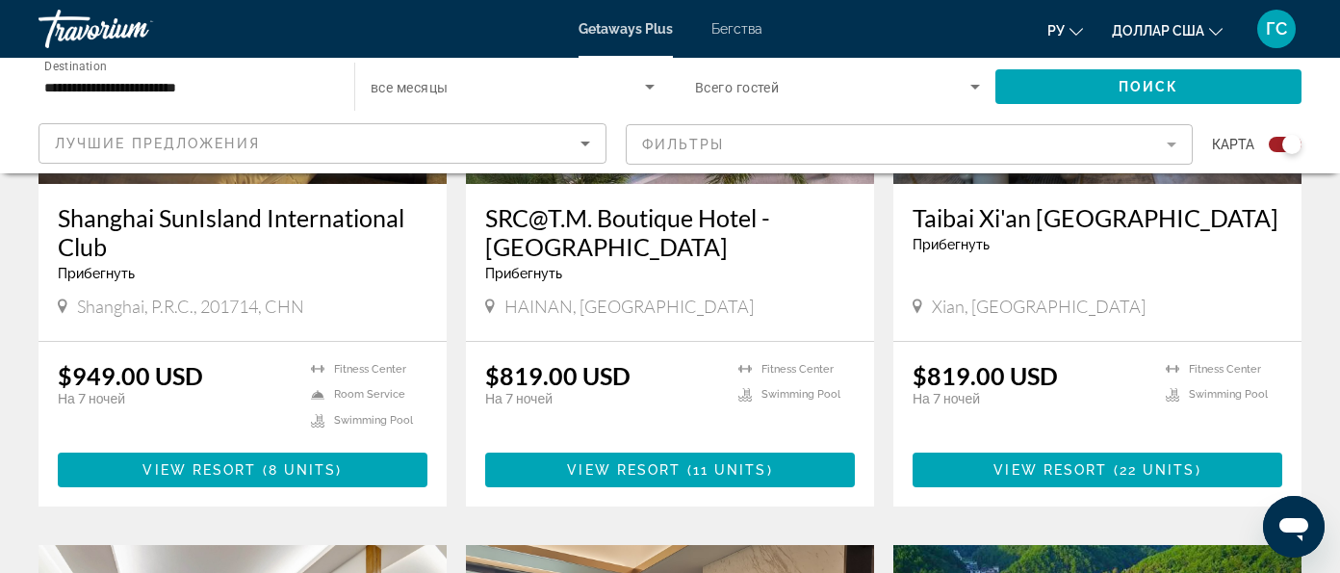
click at [546, 203] on h3 "SRC@T.M. Boutique Hotel - Hainan" at bounding box center [670, 232] width 370 height 58
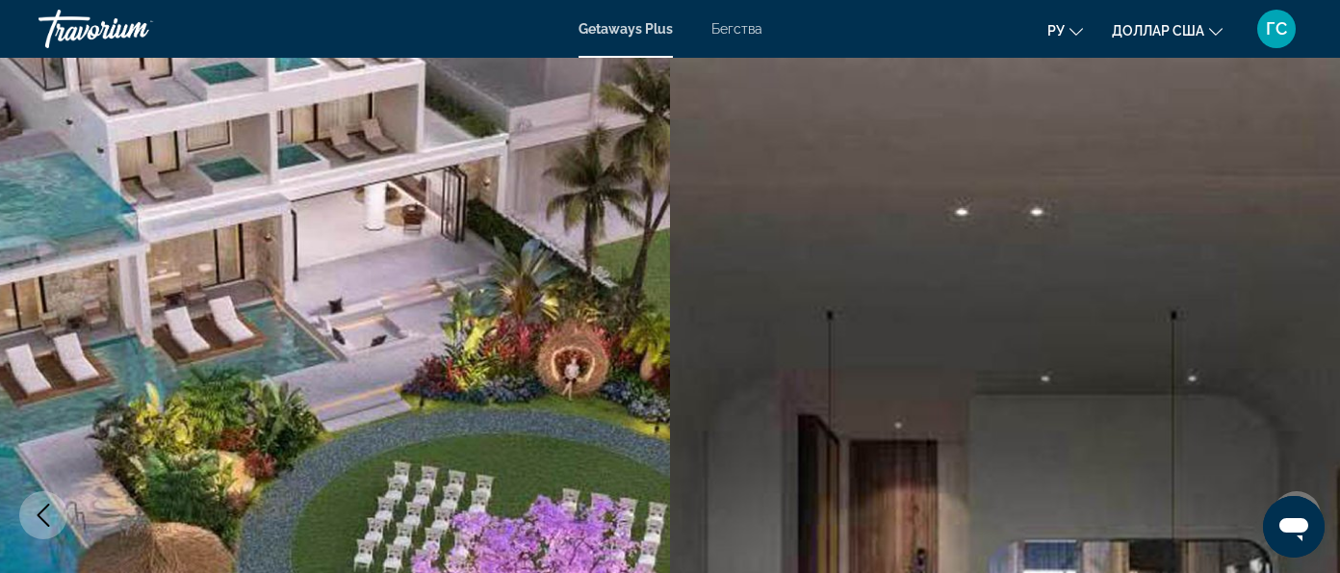
click at [1312, 491] on button "Next image" at bounding box center [1297, 515] width 48 height 48
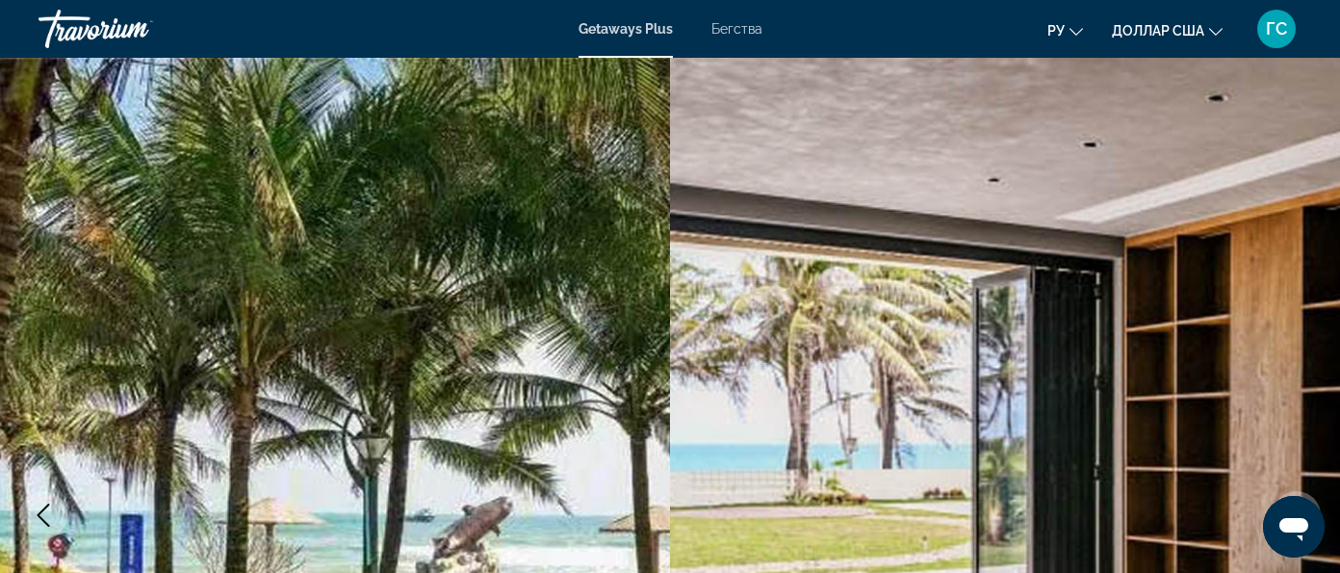
click at [1309, 491] on button "Next image" at bounding box center [1297, 515] width 48 height 48
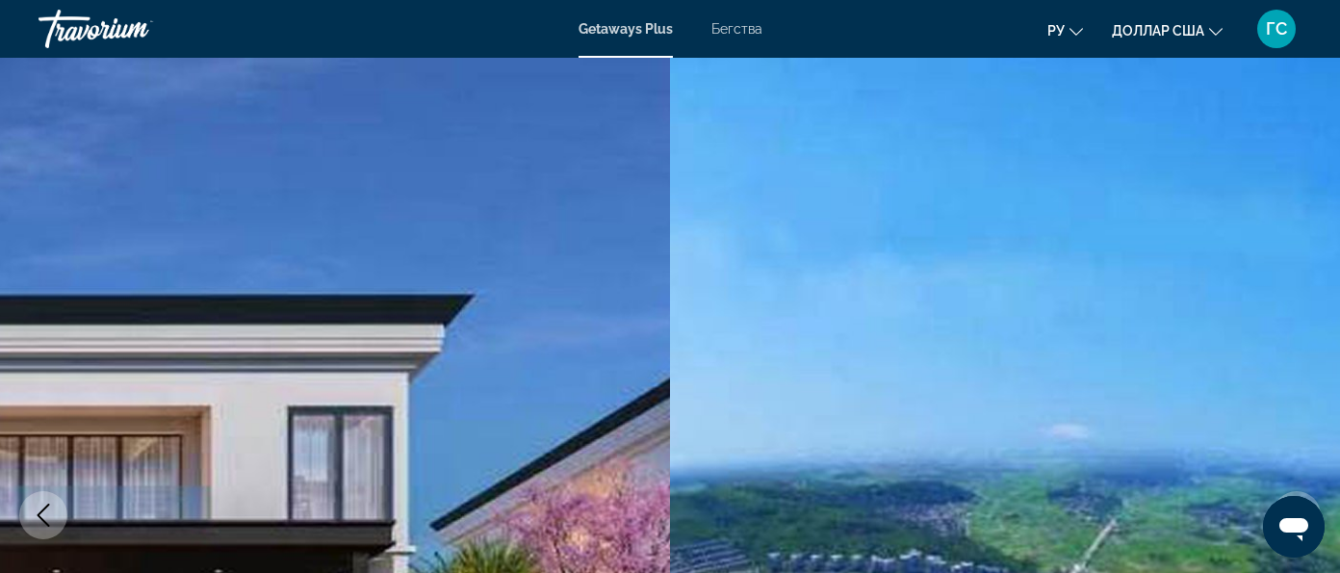
click at [1309, 491] on button "Next image" at bounding box center [1297, 515] width 48 height 48
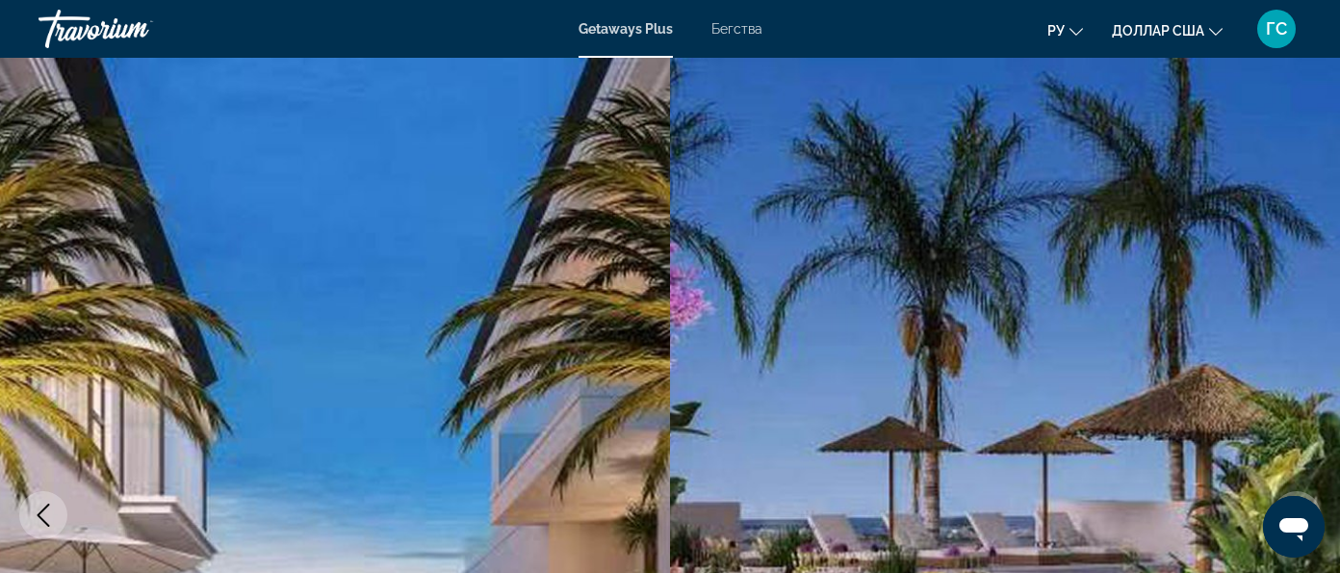
click at [1309, 491] on button "Next image" at bounding box center [1297, 515] width 48 height 48
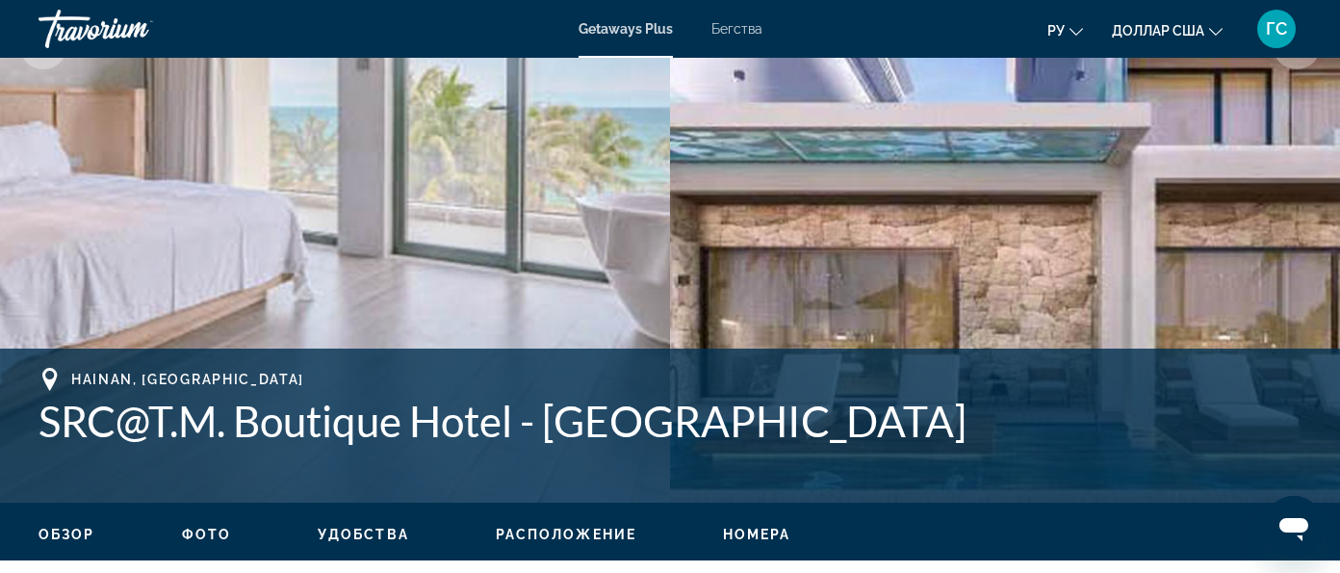
scroll to position [601, 0]
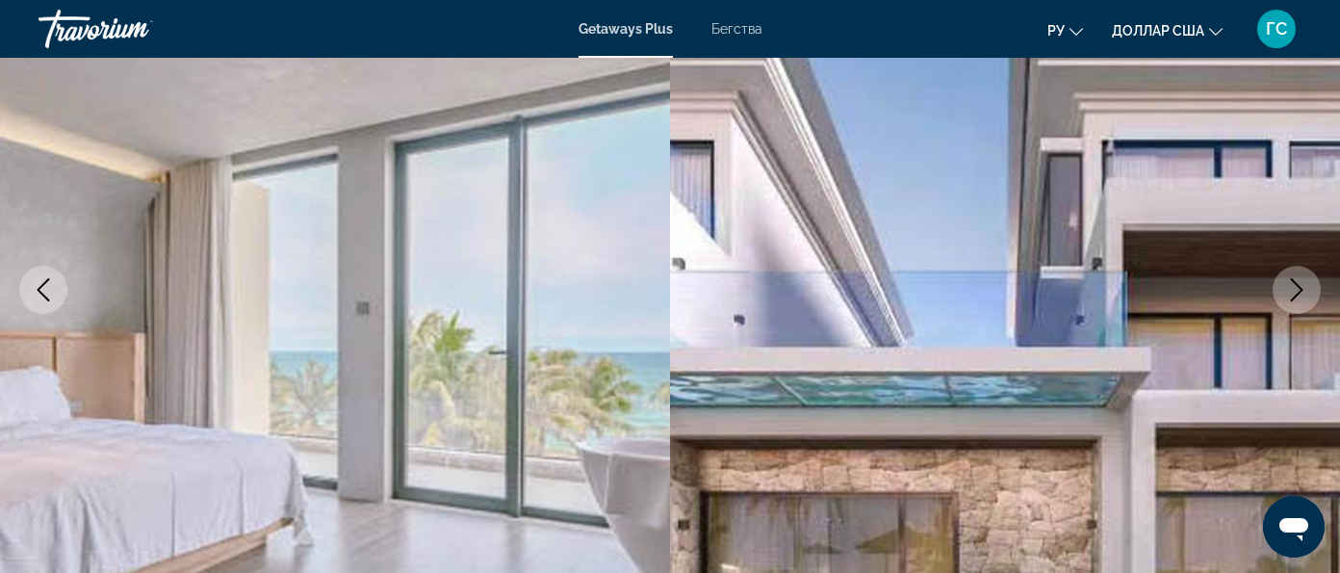
scroll to position [0, 0]
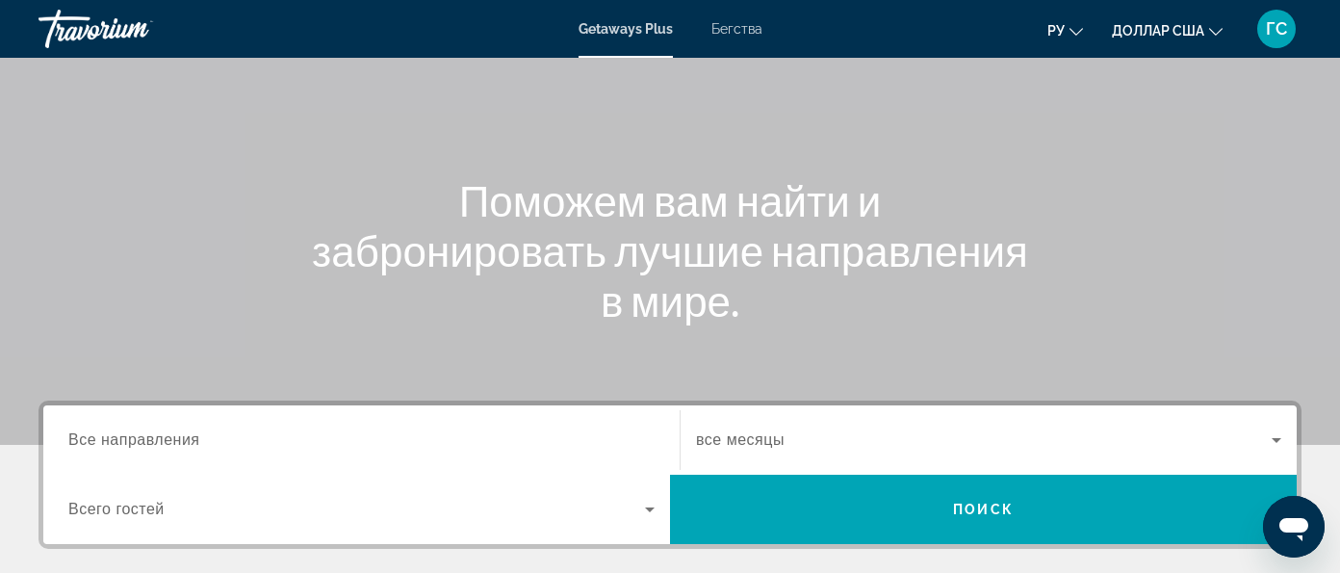
scroll to position [241, 0]
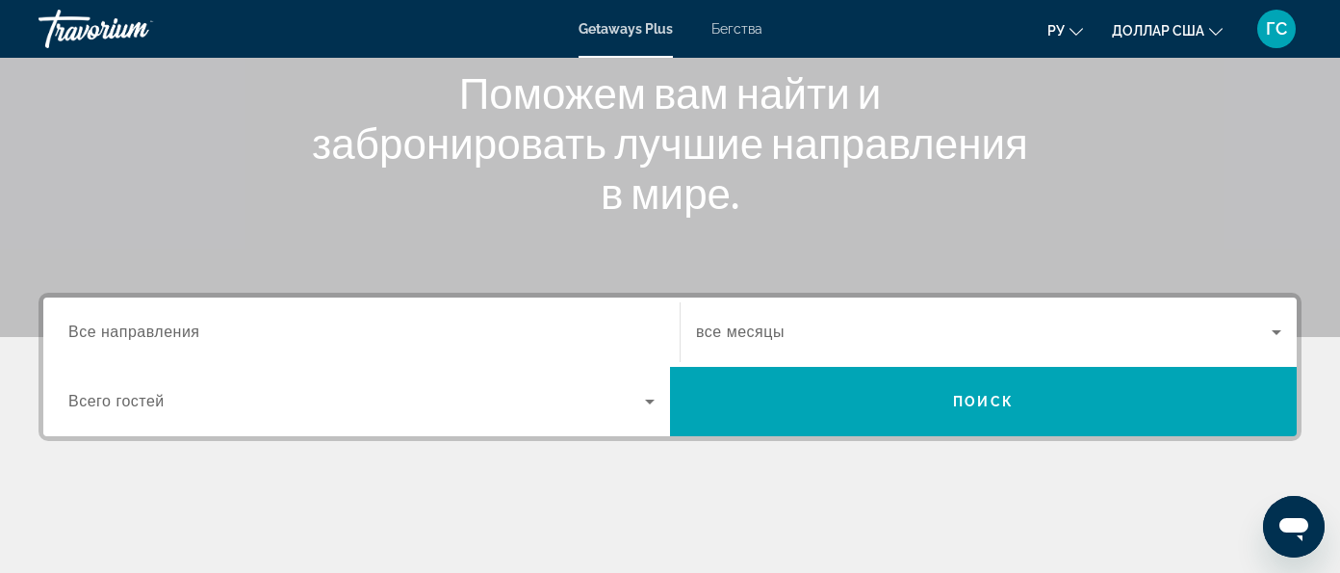
click at [168, 328] on span "Все направления" at bounding box center [134, 331] width 132 height 16
click at [168, 328] on input "Destination Все направления" at bounding box center [361, 333] width 586 height 23
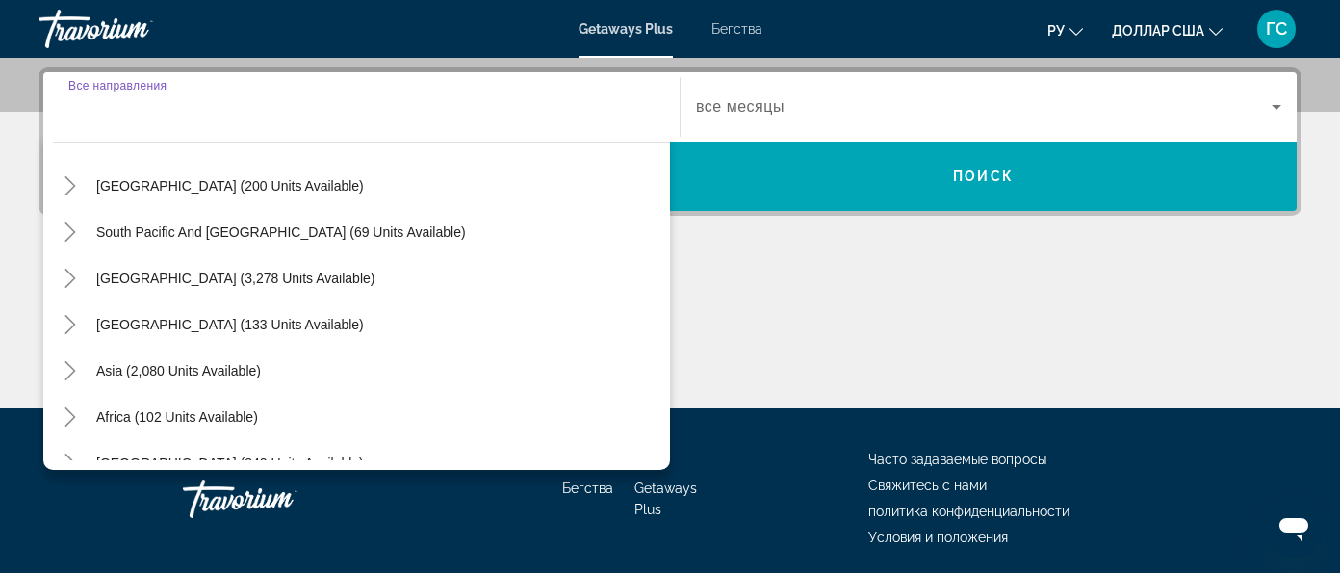
scroll to position [311, 0]
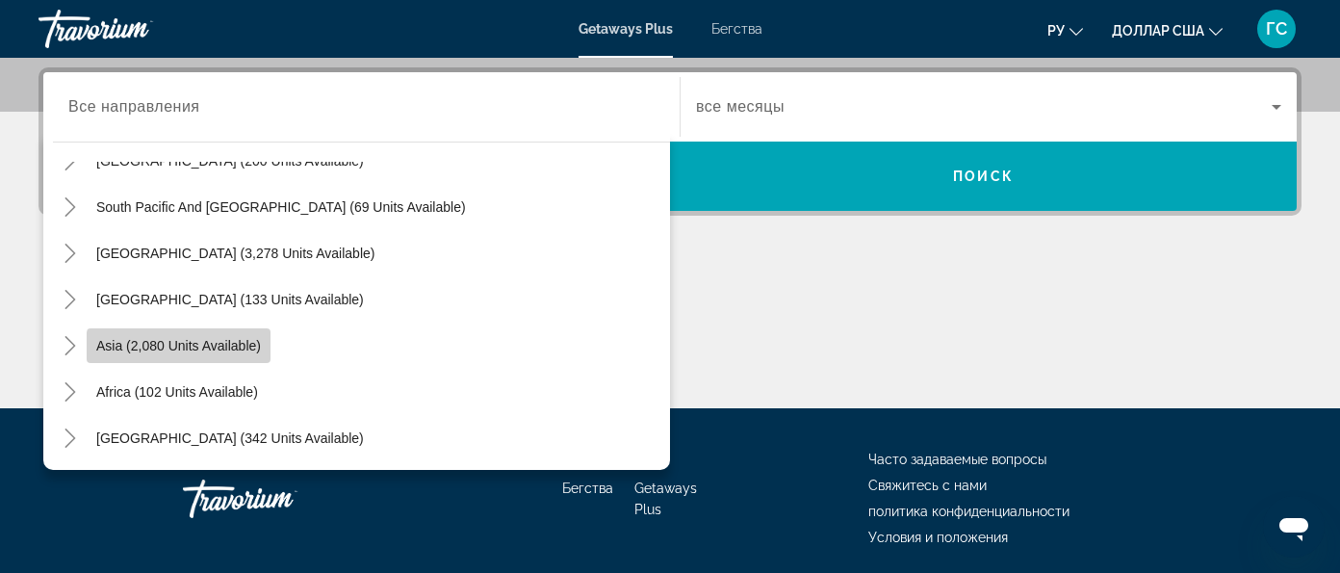
click at [242, 348] on span "Asia (2,080 units available)" at bounding box center [178, 345] width 165 height 15
type input "**********"
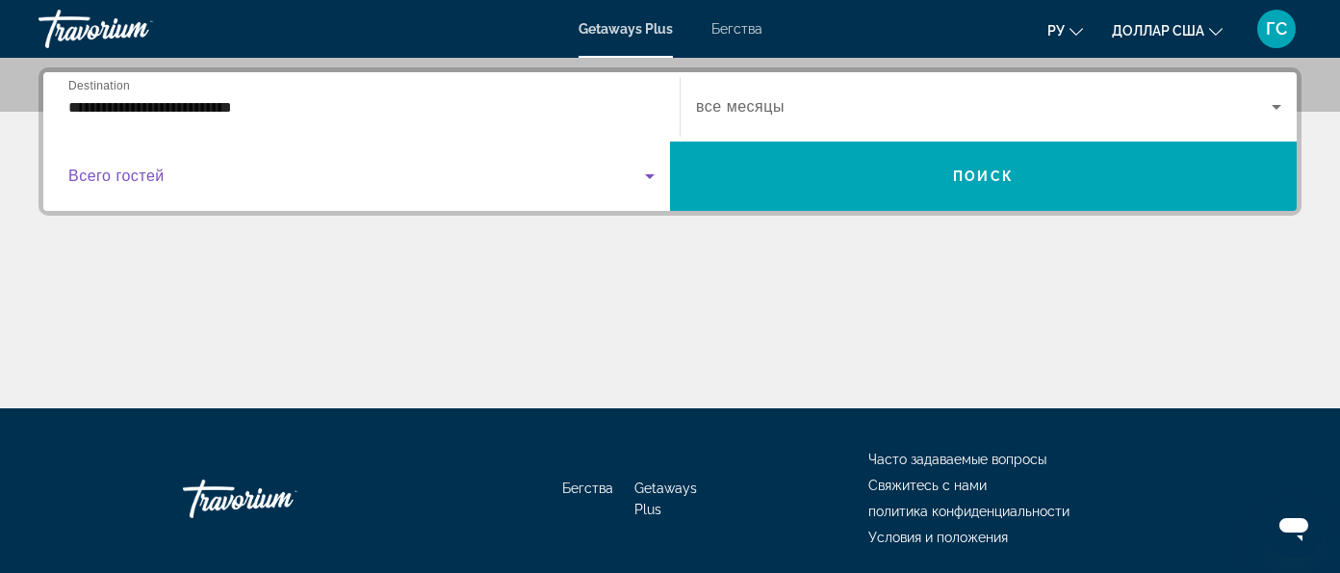
click at [661, 165] on icon "Виджет поиска" at bounding box center [649, 176] width 23 height 23
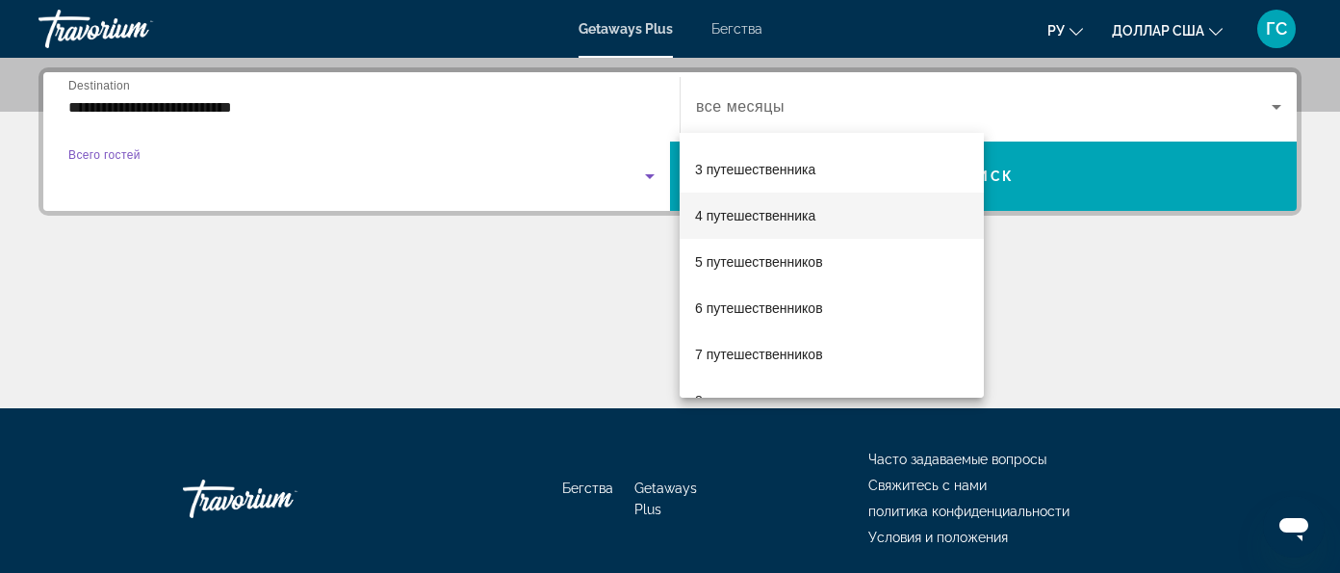
scroll to position [119, 0]
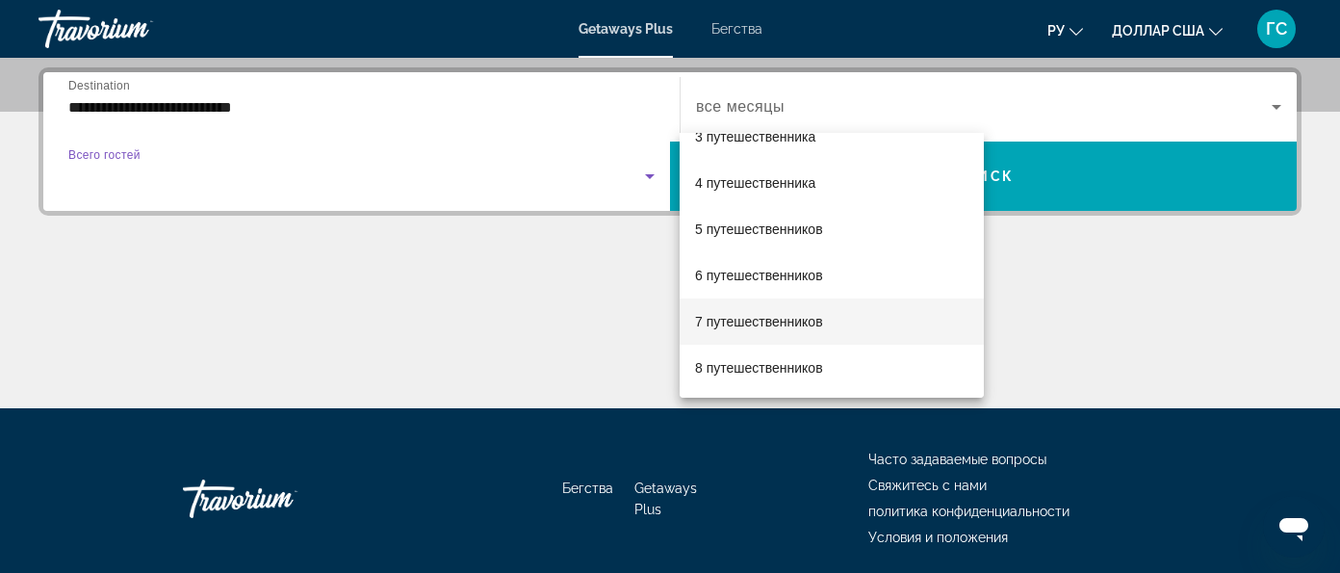
click at [866, 313] on mat-option "7 путешественников" at bounding box center [832, 321] width 304 height 46
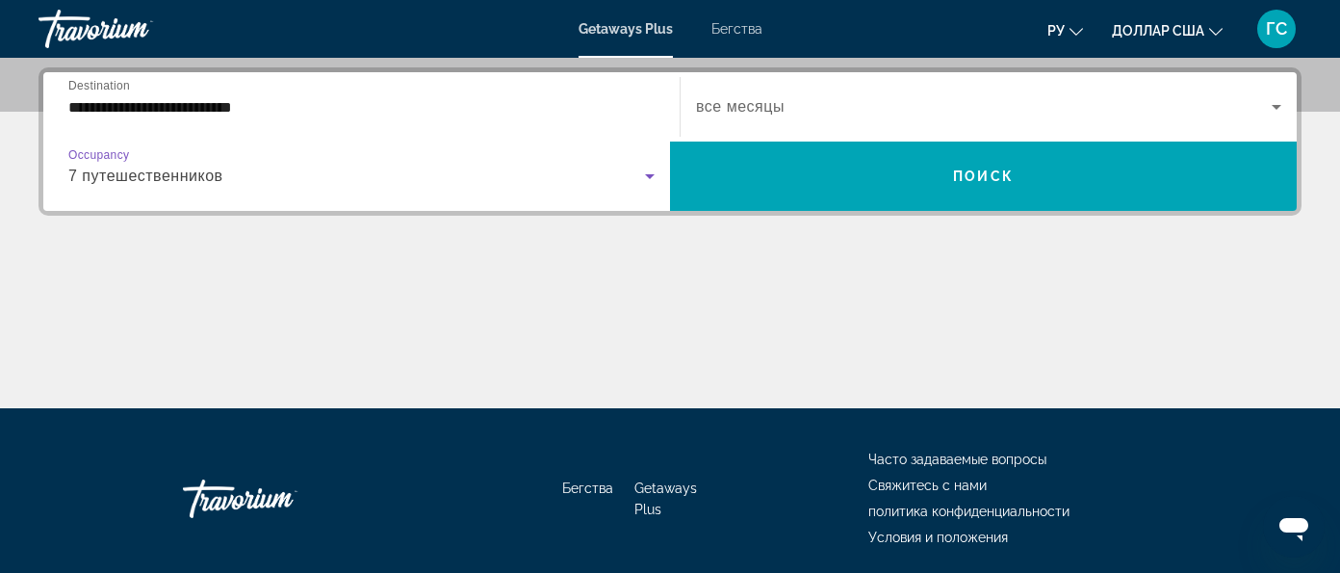
click at [655, 174] on icon "Виджет поиска" at bounding box center [650, 176] width 10 height 5
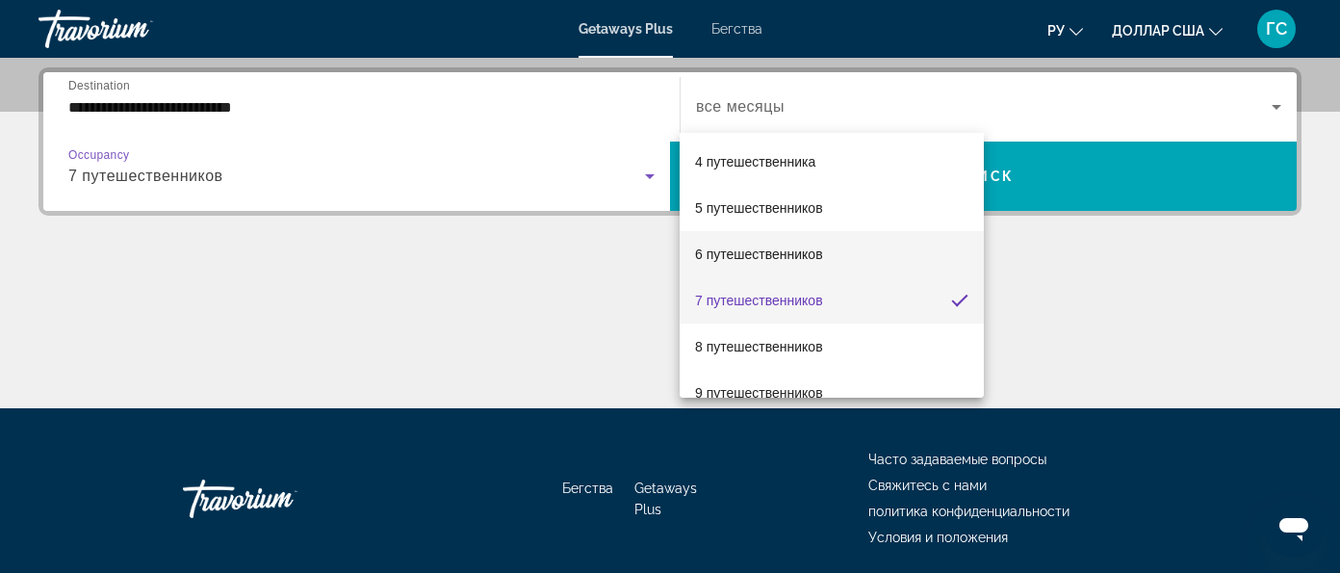
scroll to position [186, 0]
click at [885, 307] on mat-option "8 путешественников" at bounding box center [832, 301] width 304 height 46
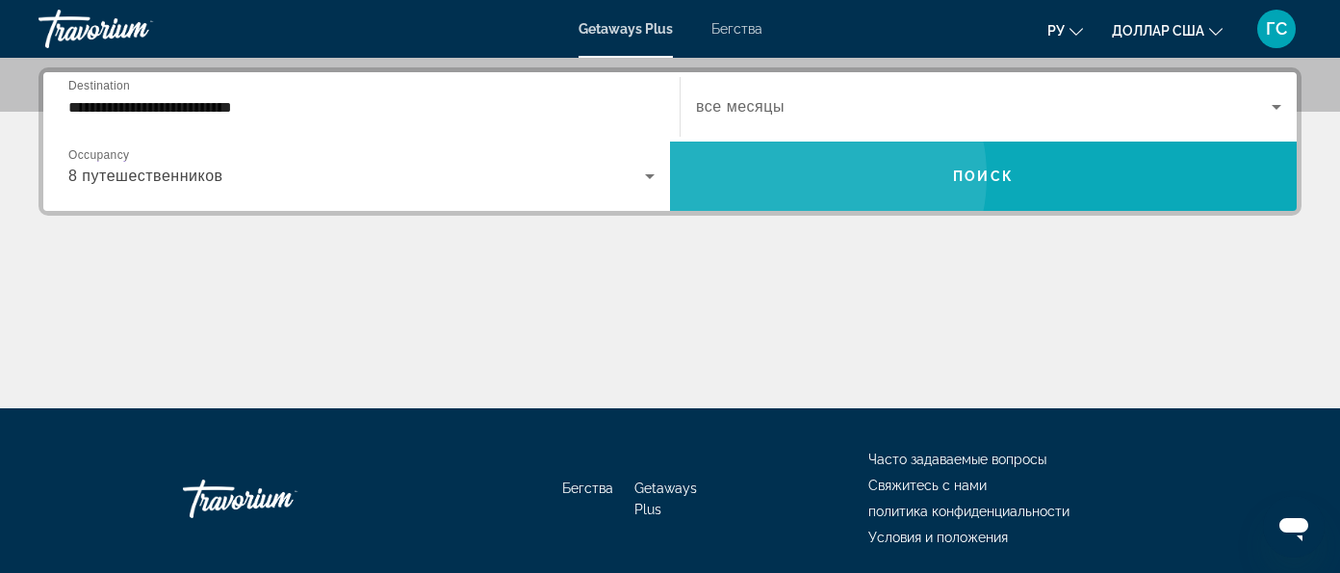
click at [1014, 168] on span "Поиск" at bounding box center [983, 175] width 61 height 15
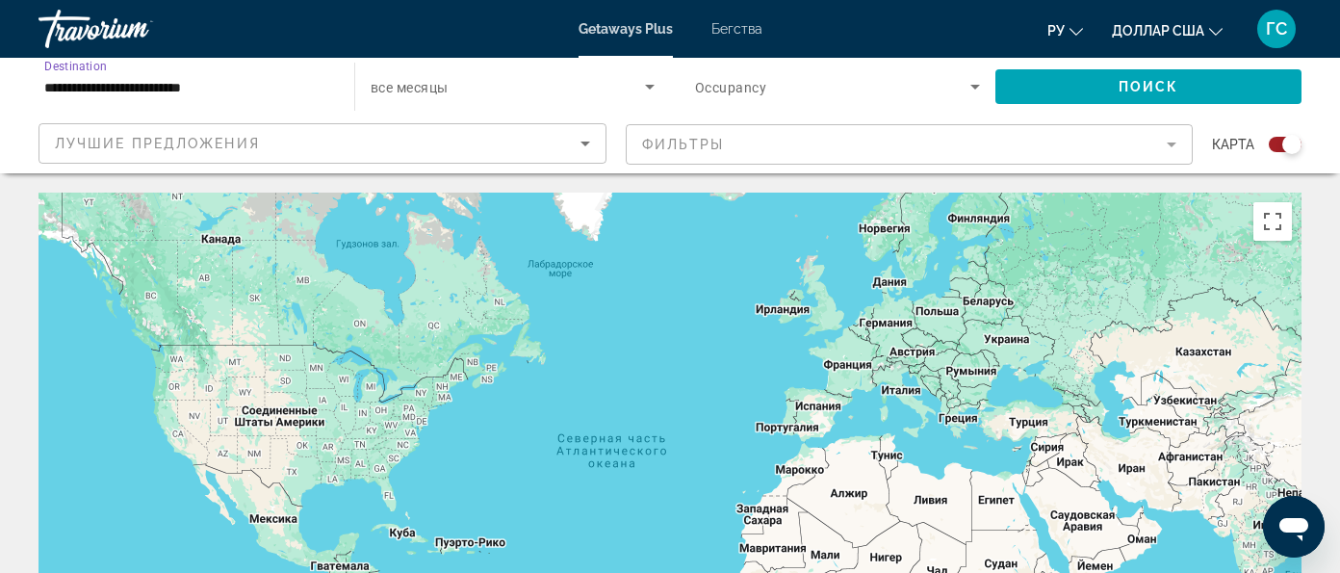
click at [198, 81] on input "**********" at bounding box center [186, 87] width 285 height 23
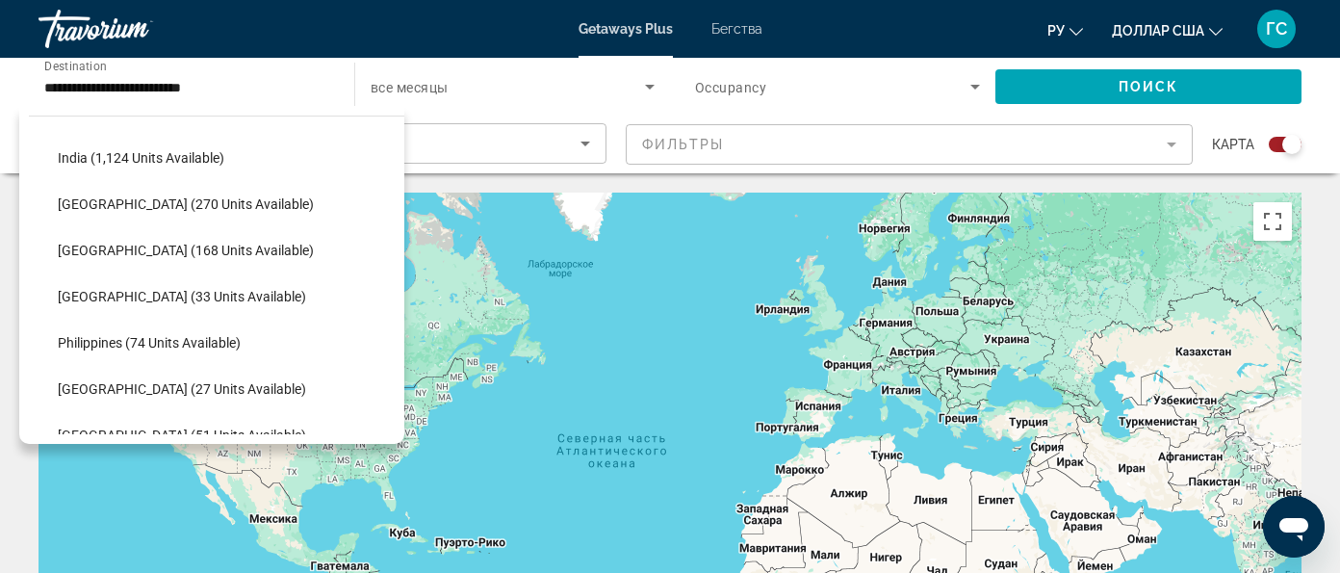
scroll to position [777, 0]
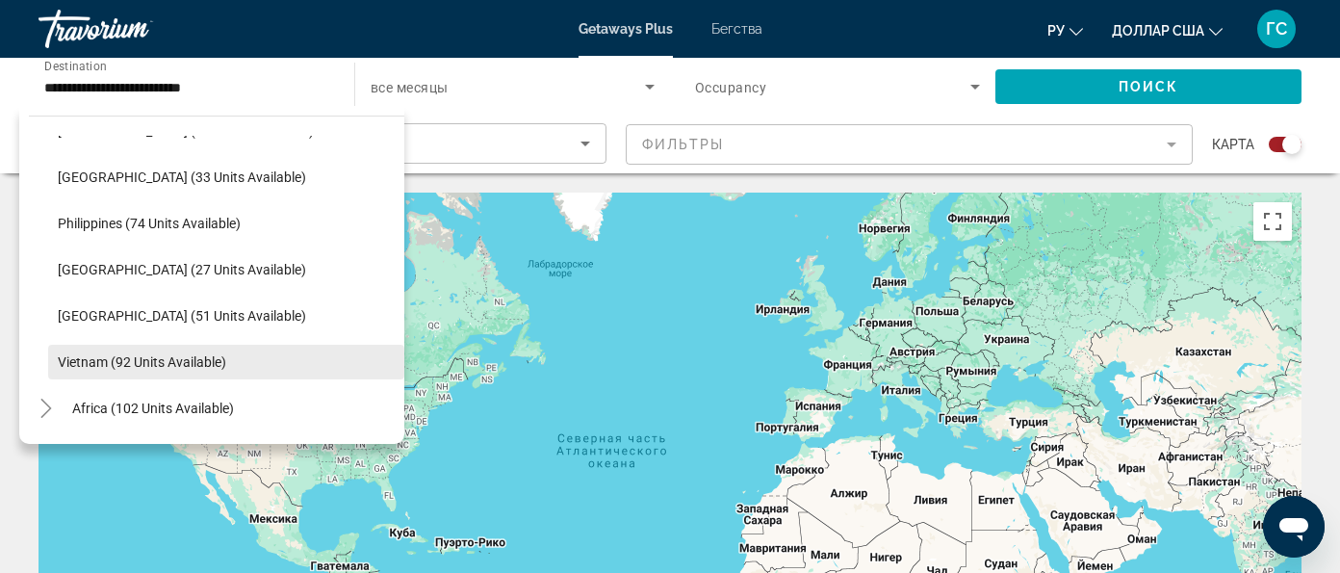
click at [191, 367] on span "Vietnam (92 units available)" at bounding box center [142, 361] width 168 height 15
type input "**********"
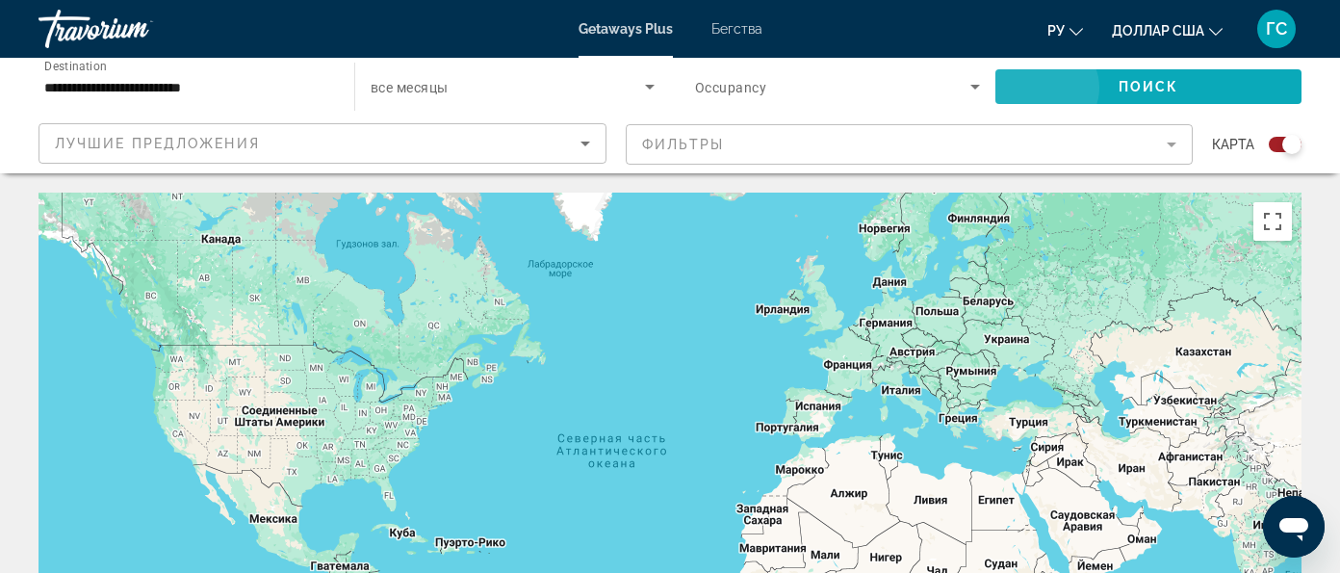
click at [1119, 88] on span "Поиск" at bounding box center [1149, 86] width 61 height 15
click at [964, 89] on icon "Search widget" at bounding box center [975, 86] width 23 height 23
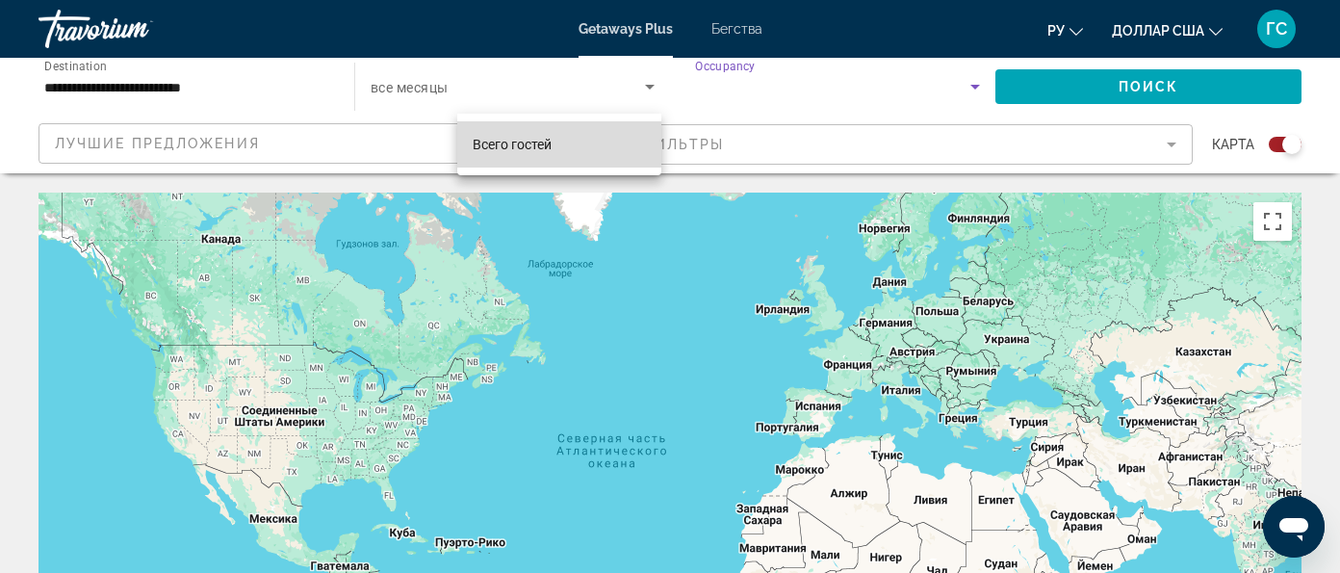
click at [570, 146] on mat-option "Всего гостей" at bounding box center [559, 144] width 204 height 46
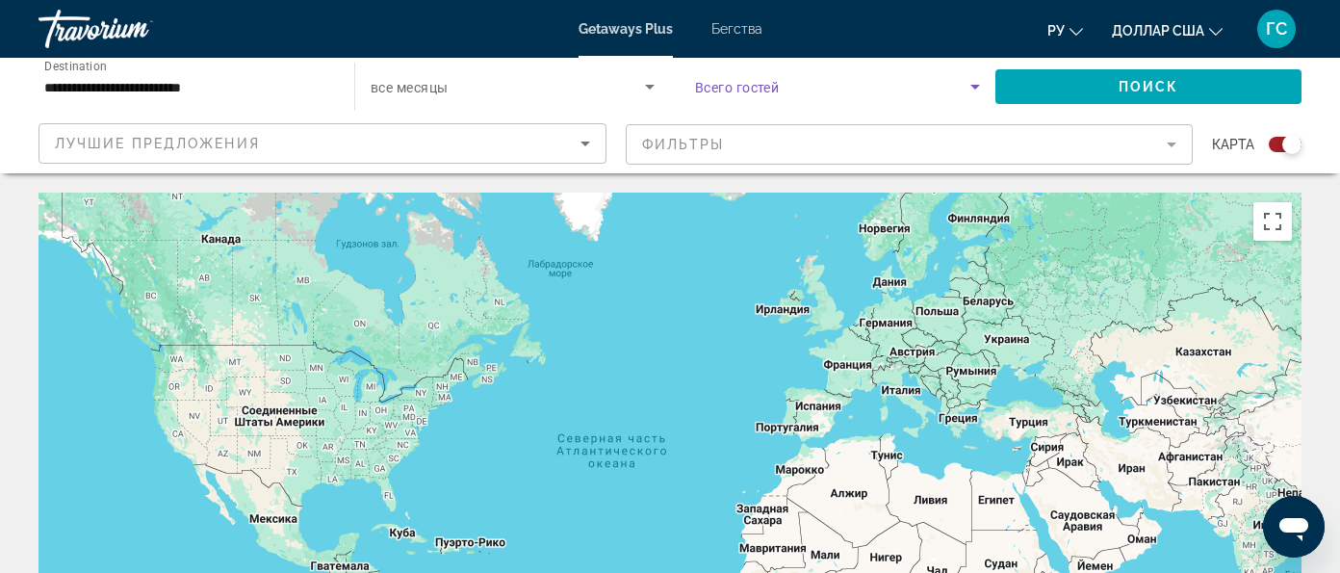
click at [970, 85] on icon "Search widget" at bounding box center [975, 87] width 10 height 5
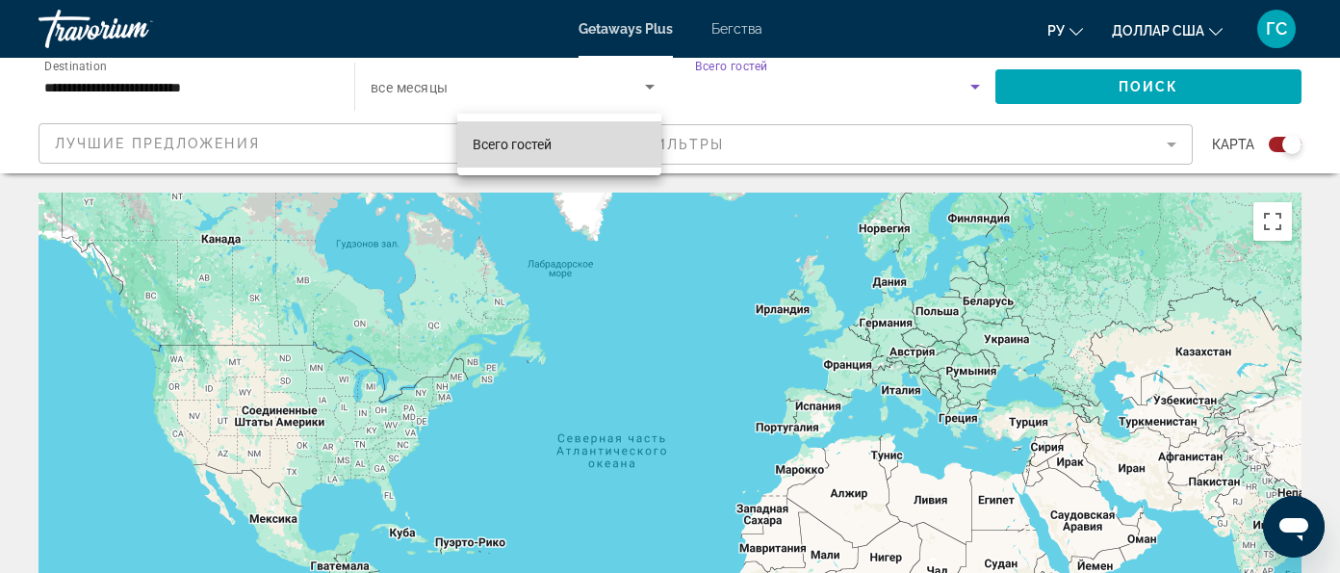
click at [580, 147] on mat-option "Всего гостей" at bounding box center [559, 144] width 204 height 46
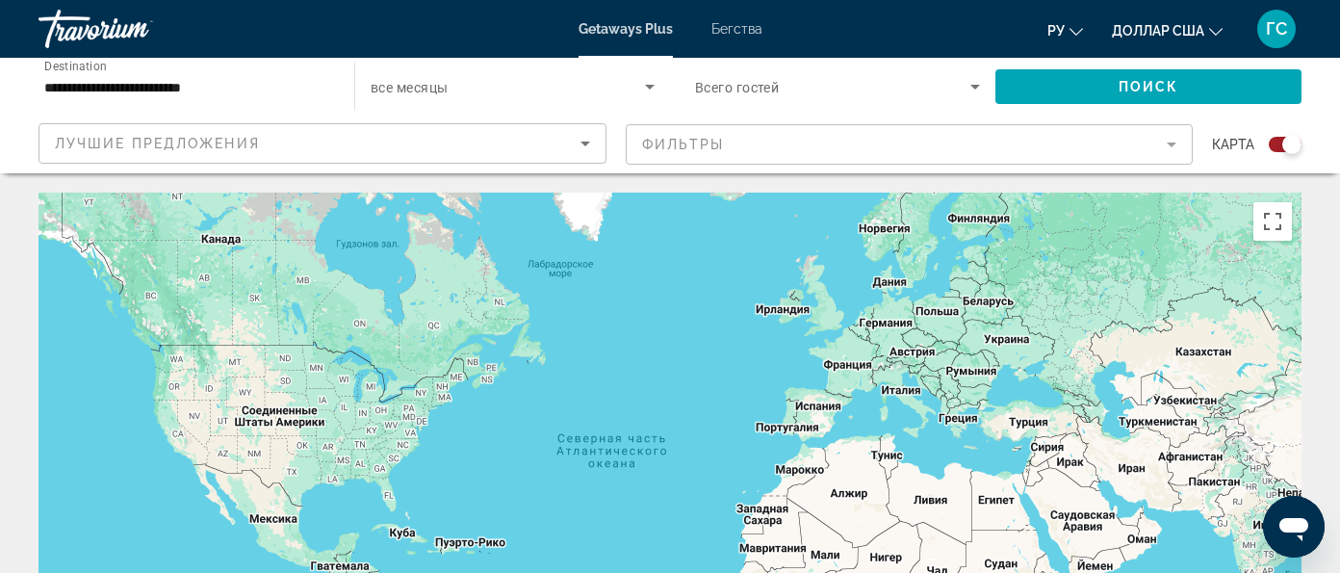
click at [742, 193] on div "Основное содержание" at bounding box center [670, 482] width 1263 height 578
click at [1119, 83] on span "Поиск" at bounding box center [1149, 86] width 61 height 15
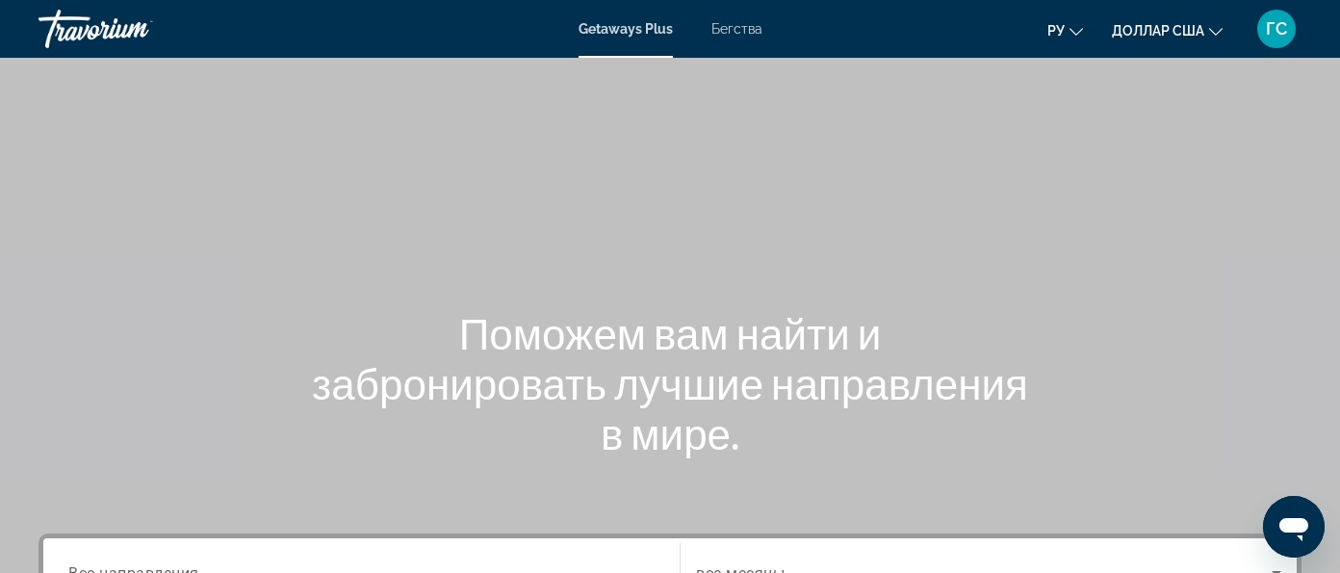
click at [632, 32] on font "Getaways Plus" at bounding box center [626, 28] width 94 height 15
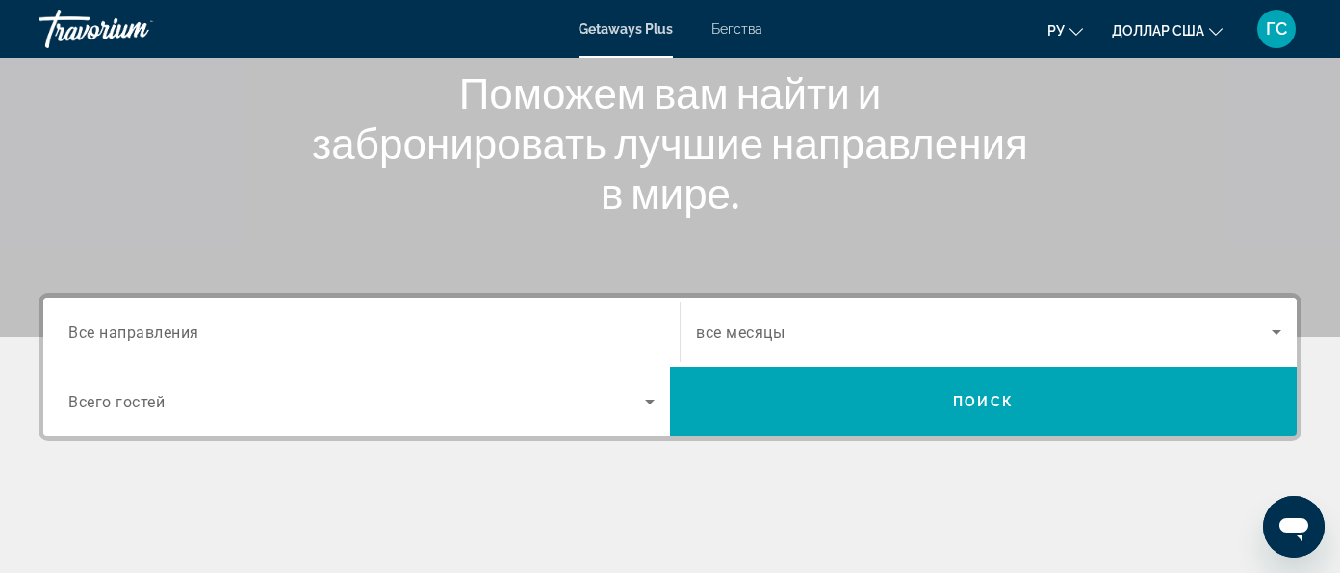
scroll to position [361, 0]
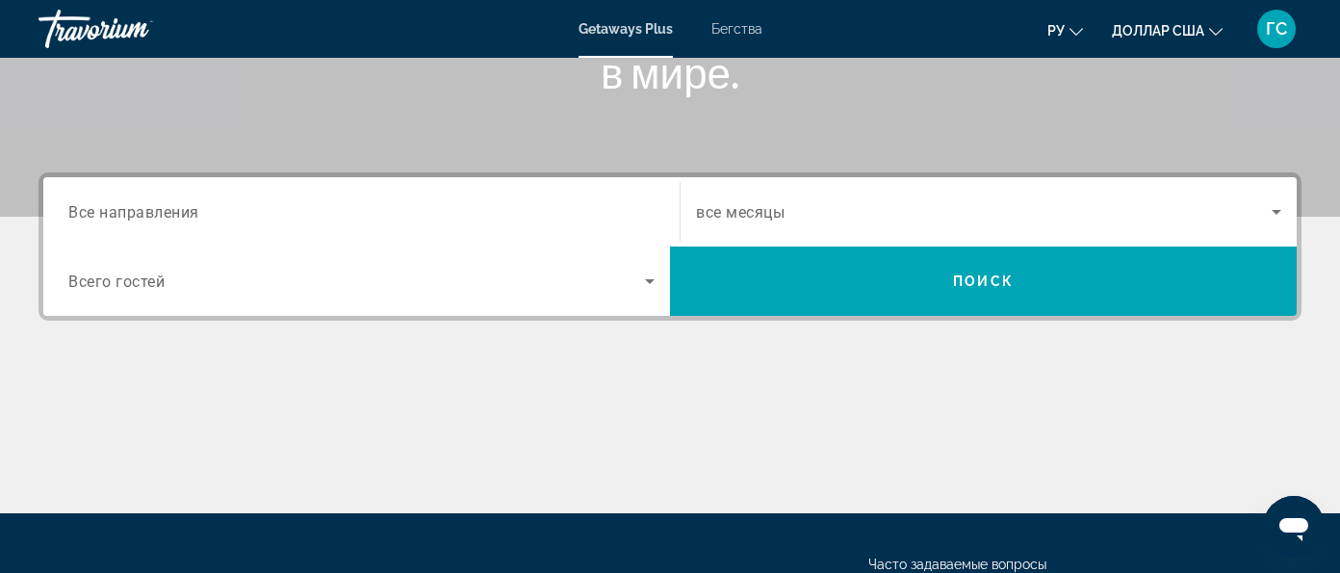
click at [182, 213] on span "Все направления" at bounding box center [133, 211] width 131 height 18
click at [182, 213] on input "Destination Все направления" at bounding box center [361, 212] width 586 height 23
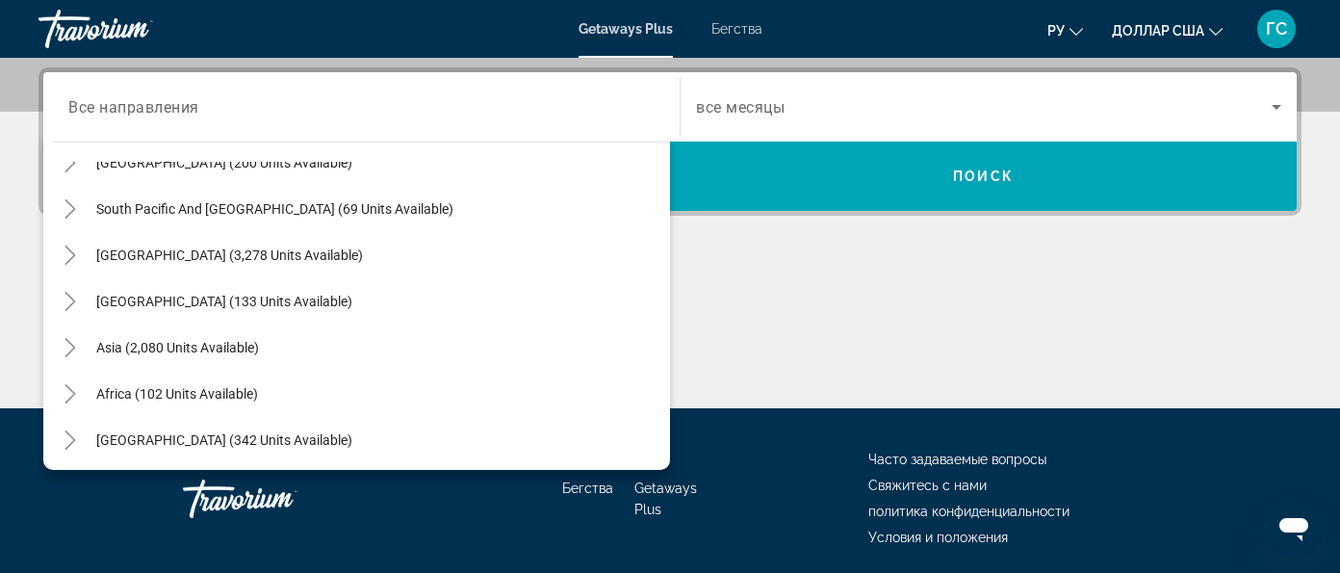
scroll to position [311, 0]
click at [235, 346] on span "Asia (2,080 units available)" at bounding box center [177, 345] width 163 height 15
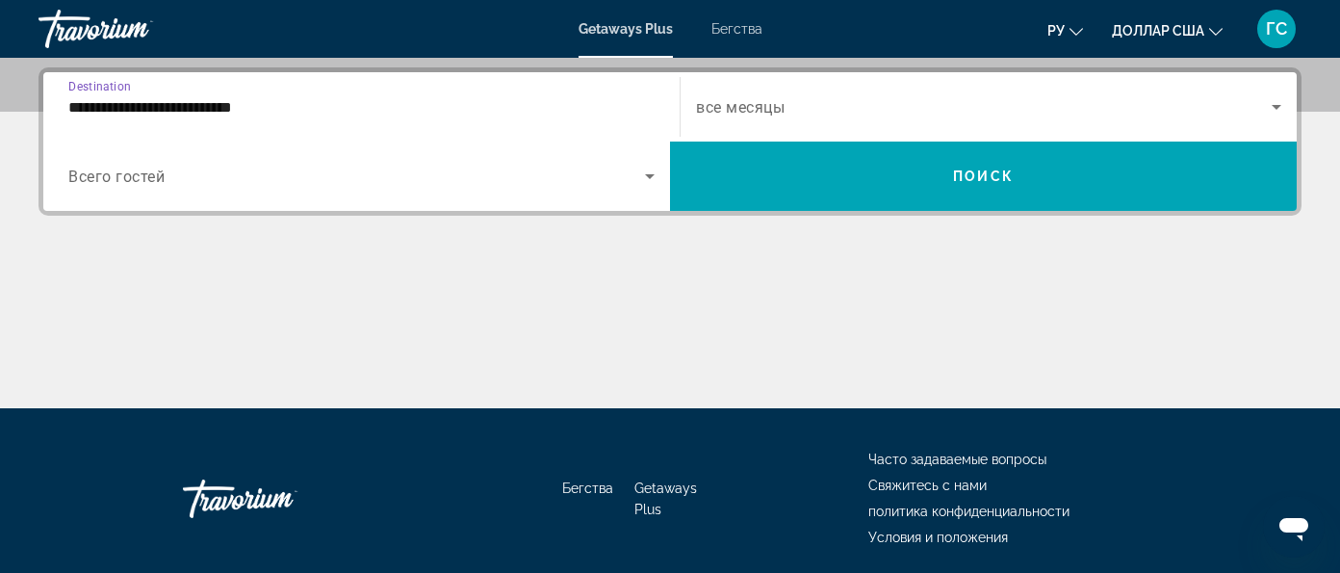
click at [330, 100] on input "**********" at bounding box center [361, 107] width 586 height 23
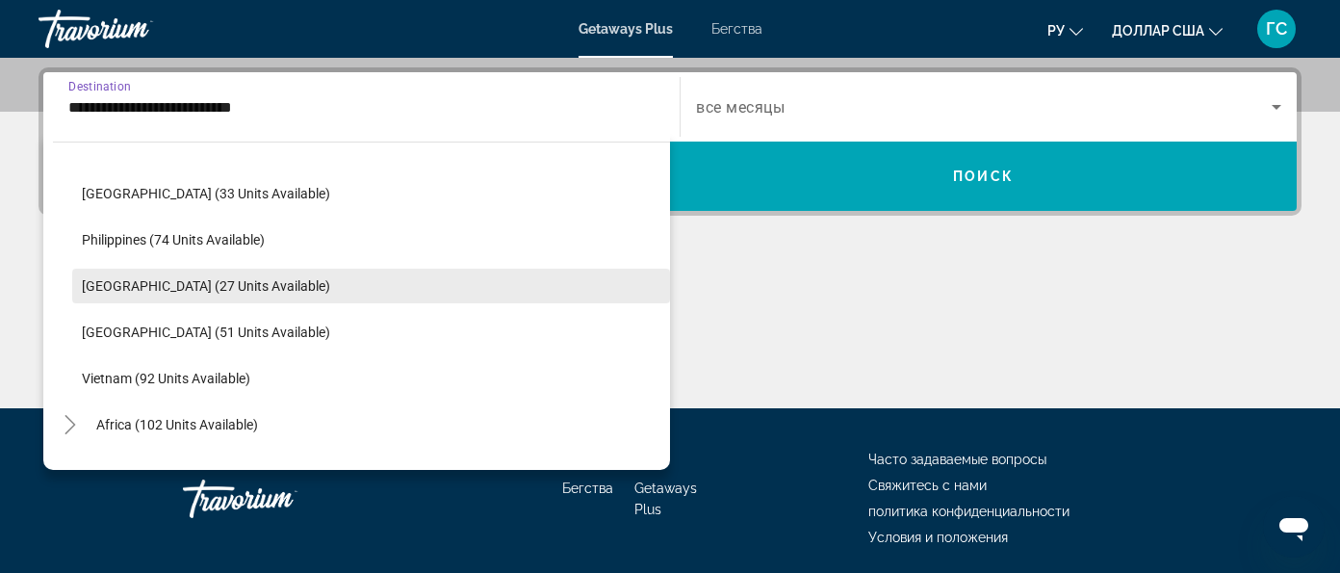
scroll to position [819, 0]
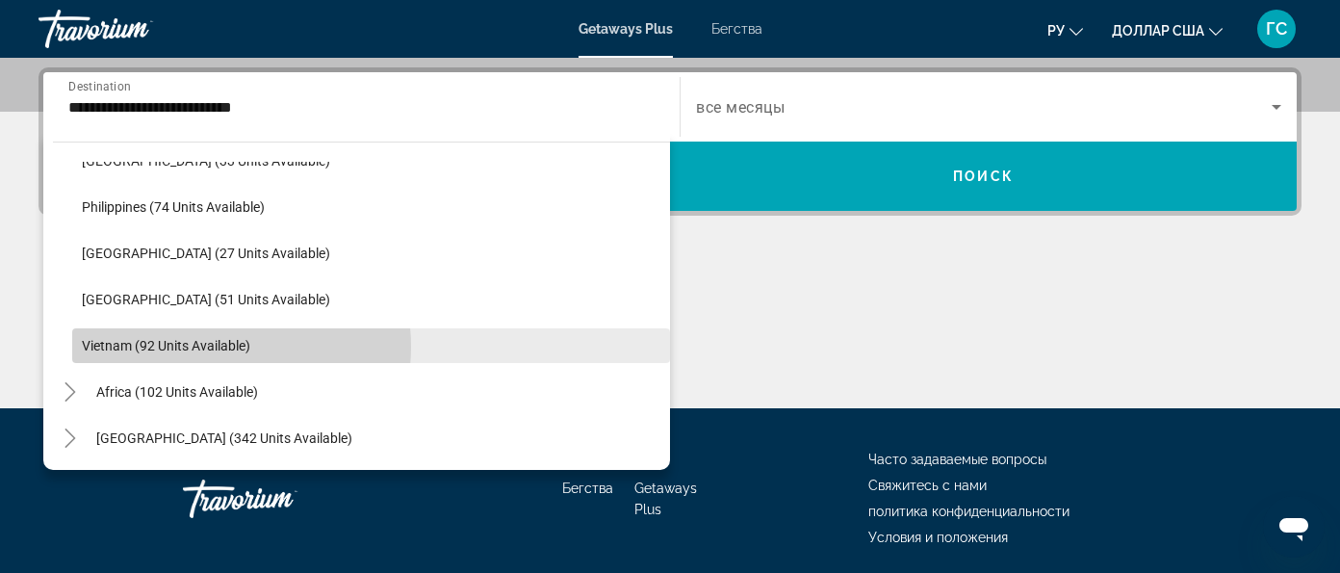
click at [220, 345] on span "Vietnam (92 units available)" at bounding box center [166, 345] width 168 height 15
type input "**********"
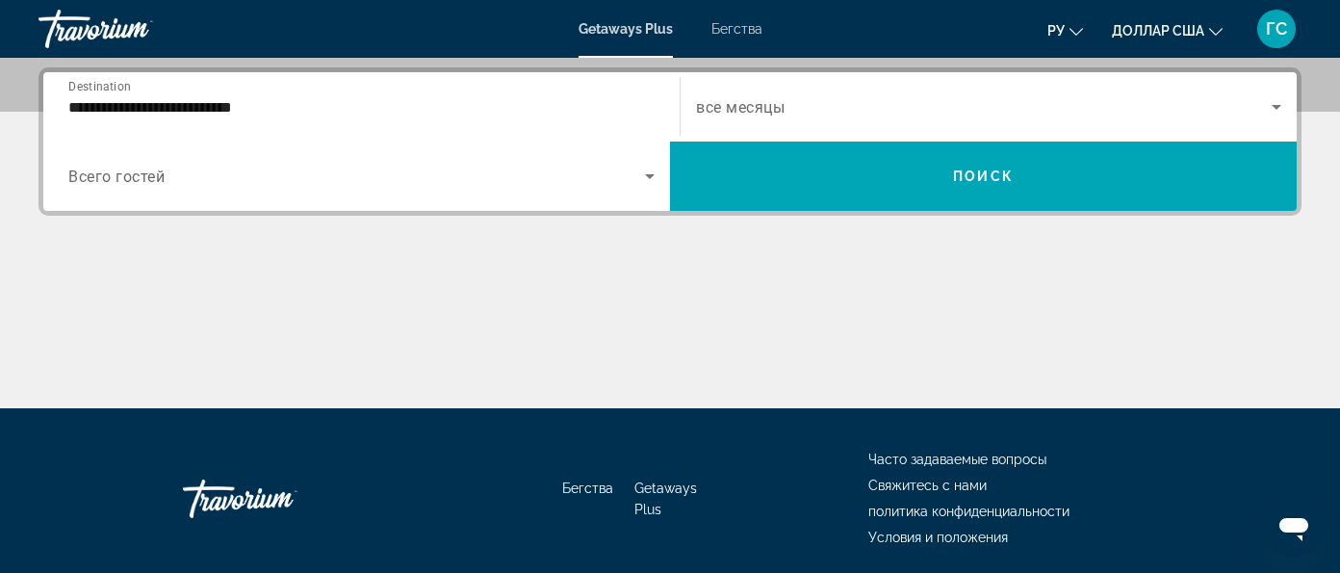
click at [696, 101] on span "все месяцы" at bounding box center [740, 107] width 89 height 18
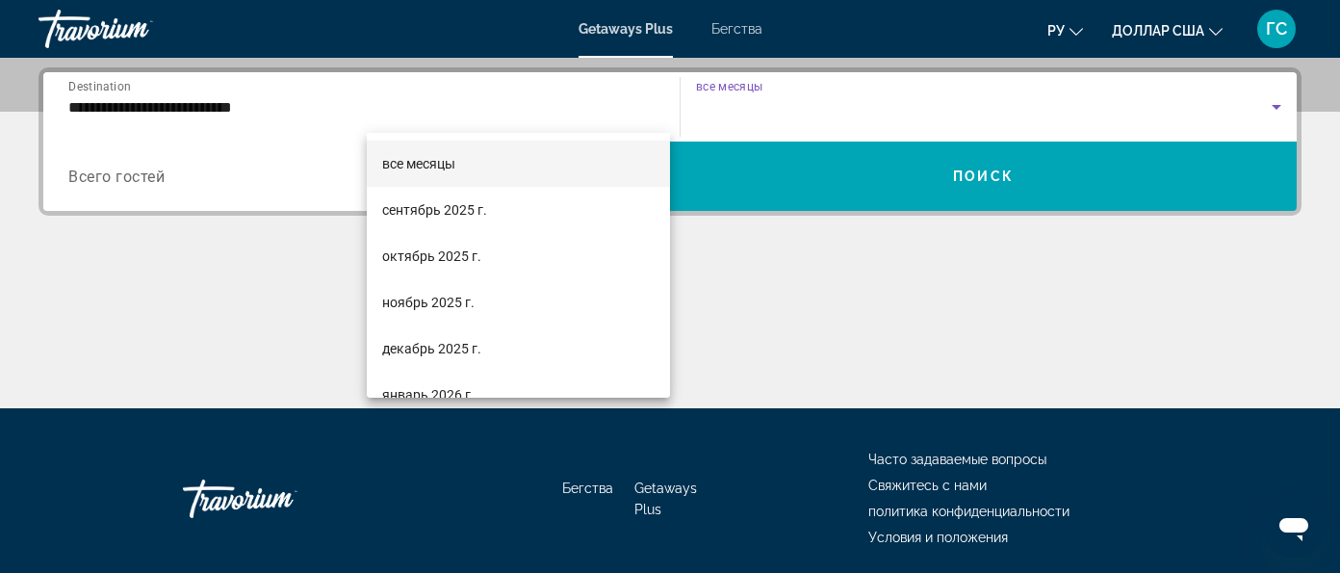
drag, startPoint x: 446, startPoint y: 163, endPoint x: 457, endPoint y: 163, distance: 11.6
click at [448, 163] on font "все месяцы" at bounding box center [418, 163] width 73 height 15
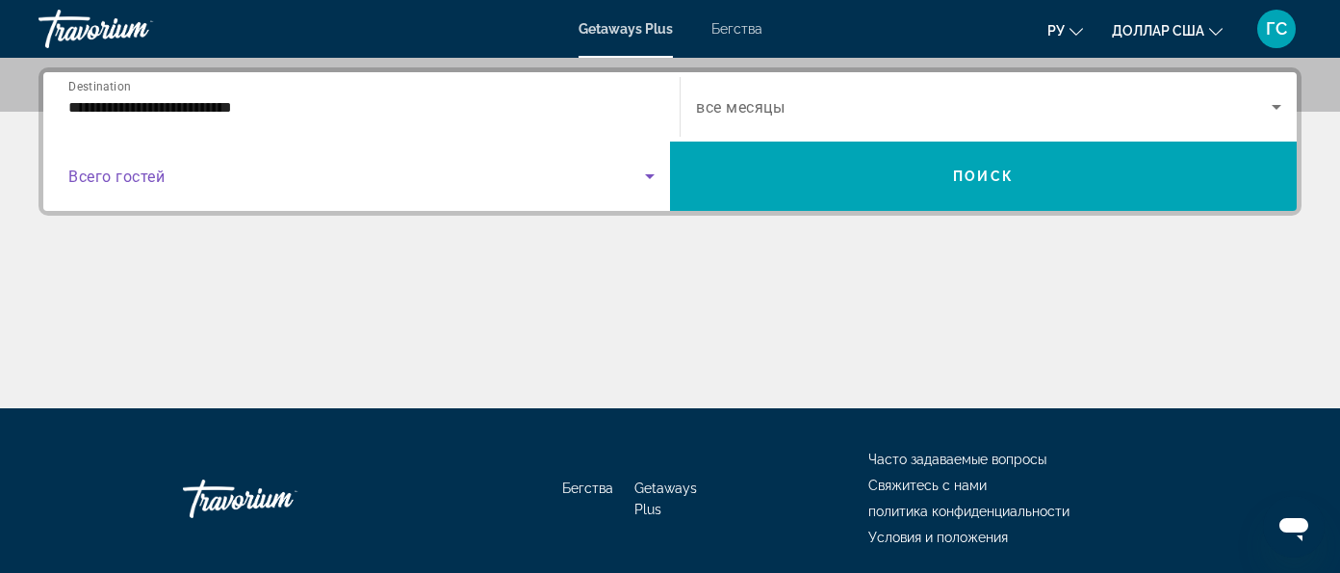
click at [645, 165] on span "Search widget" at bounding box center [356, 176] width 577 height 23
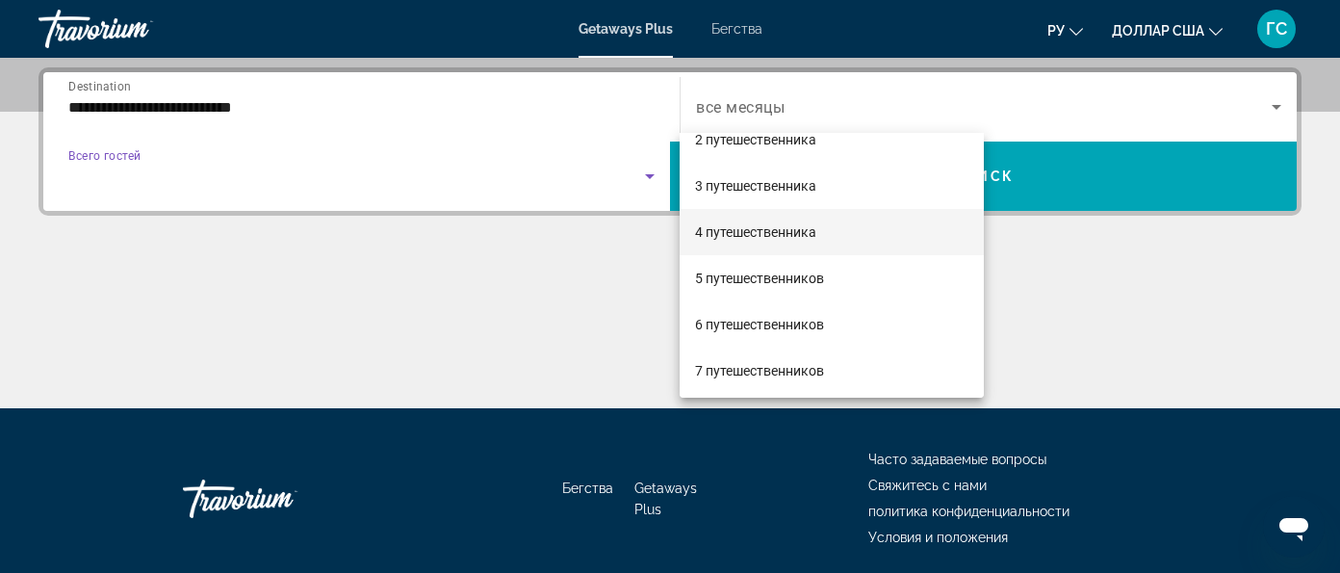
scroll to position [119, 0]
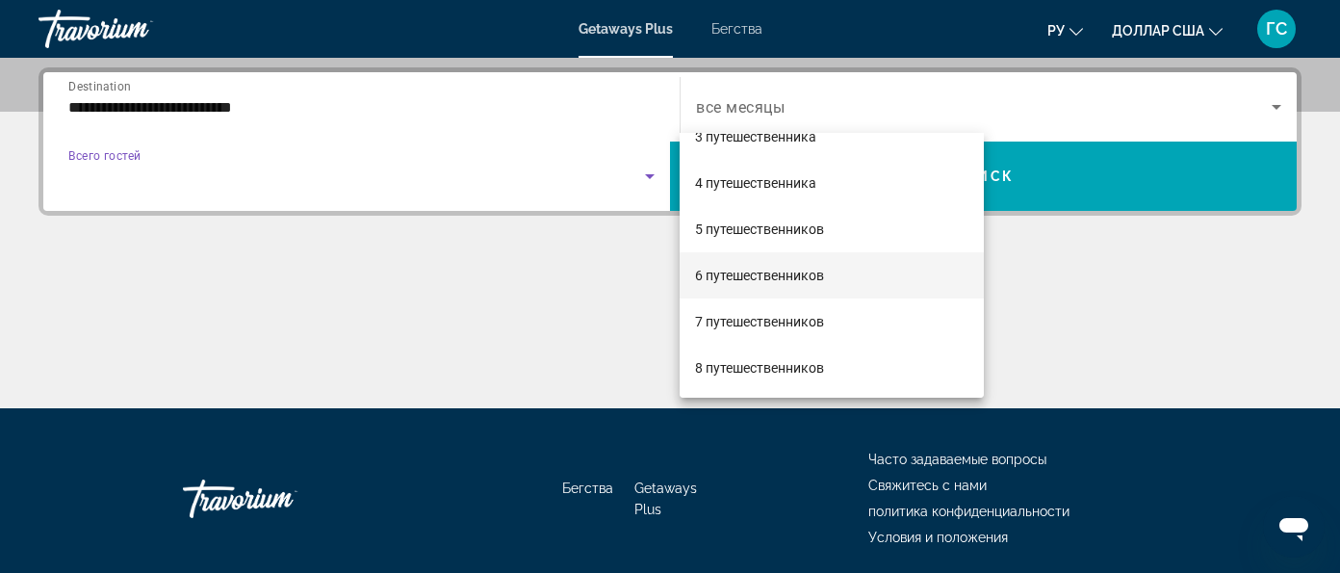
click at [793, 270] on font "6 путешественников" at bounding box center [759, 275] width 129 height 15
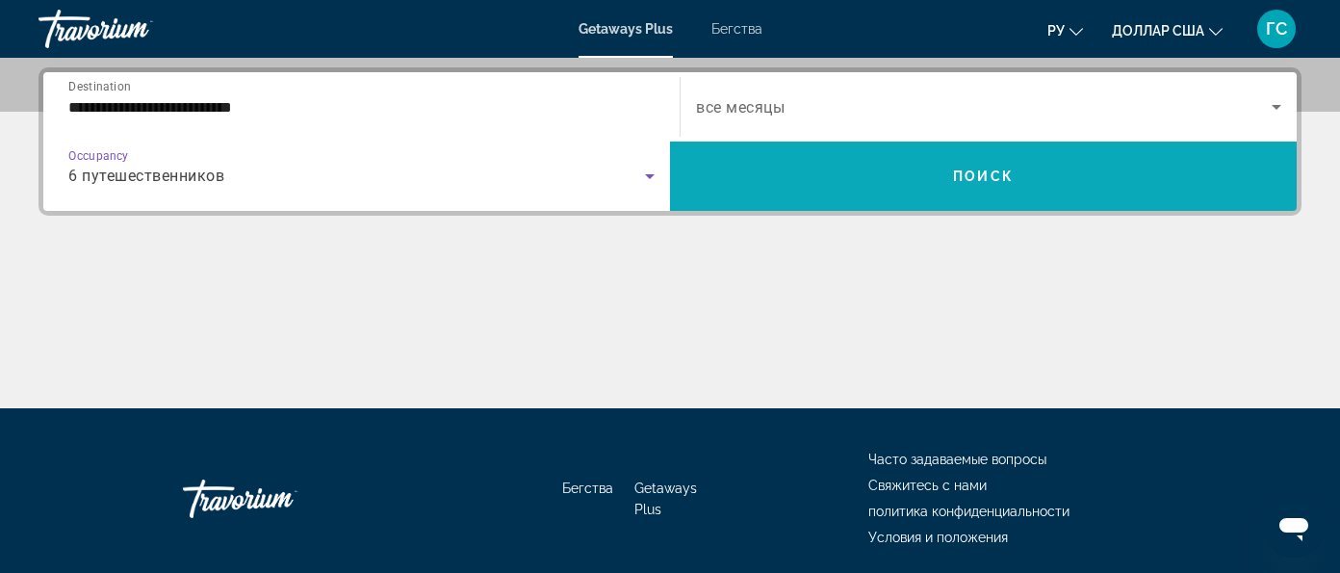
click at [1014, 168] on span "Поиск" at bounding box center [983, 175] width 61 height 15
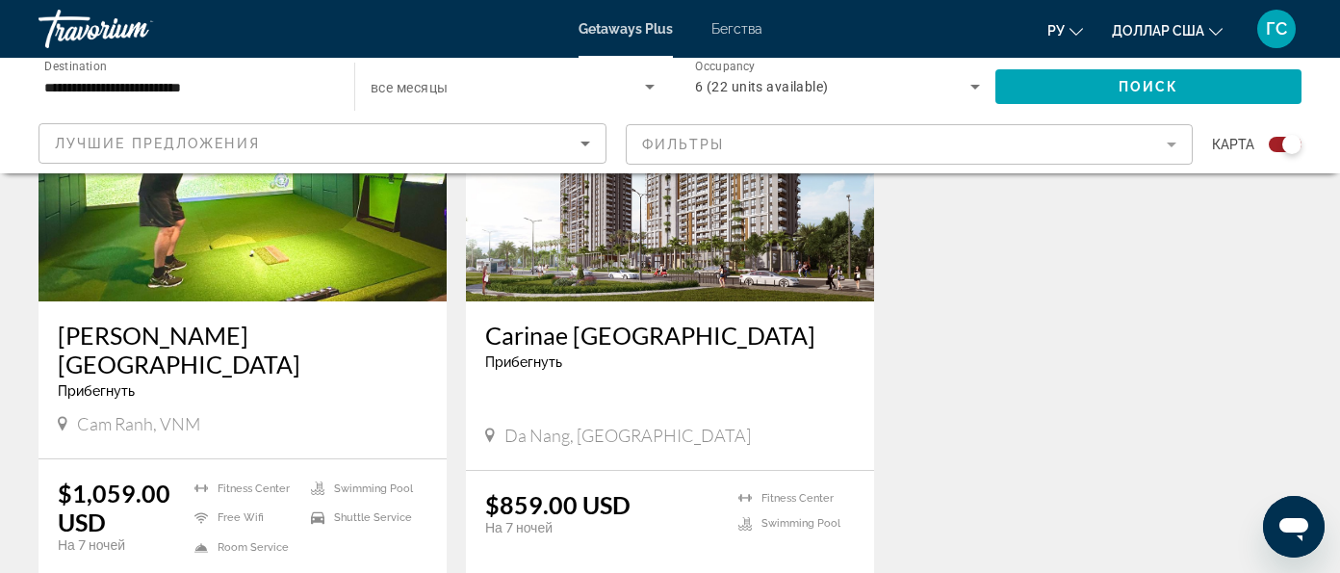
scroll to position [810, 0]
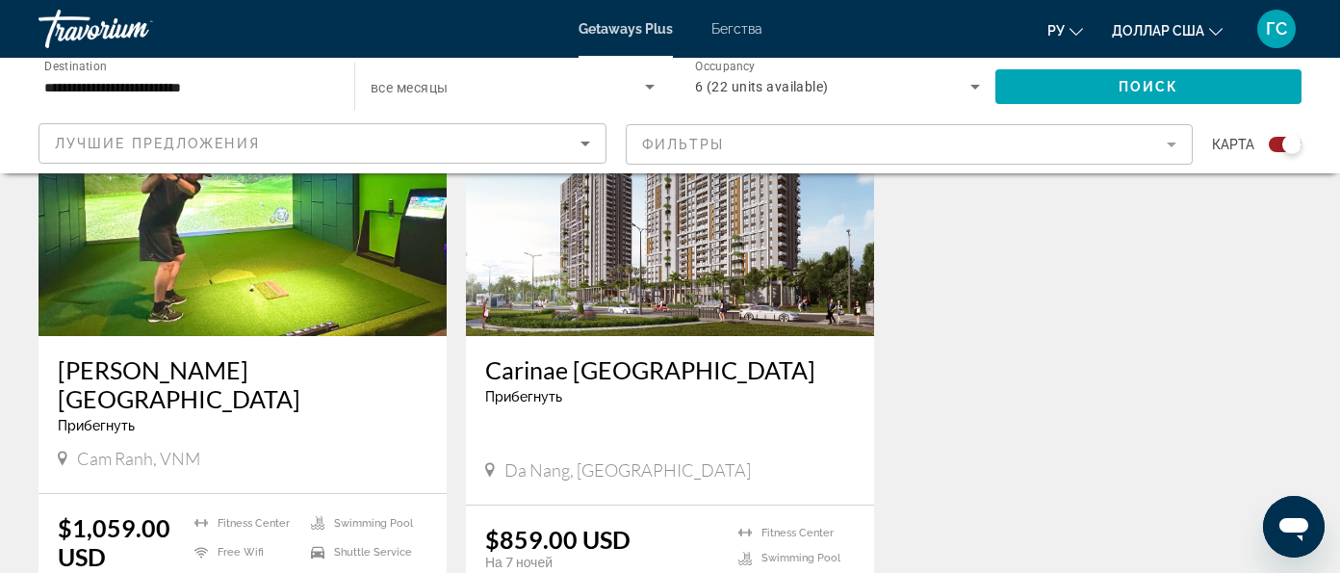
click at [566, 355] on h3 "Carinae Danang Hotel" at bounding box center [670, 369] width 370 height 29
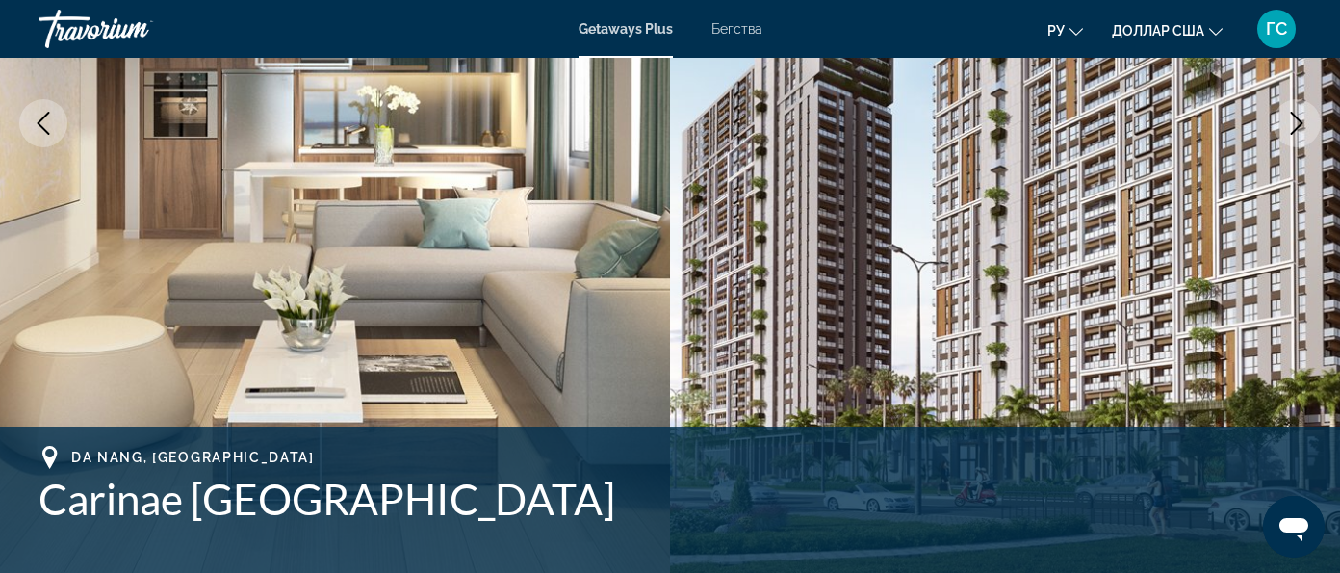
scroll to position [361, 0]
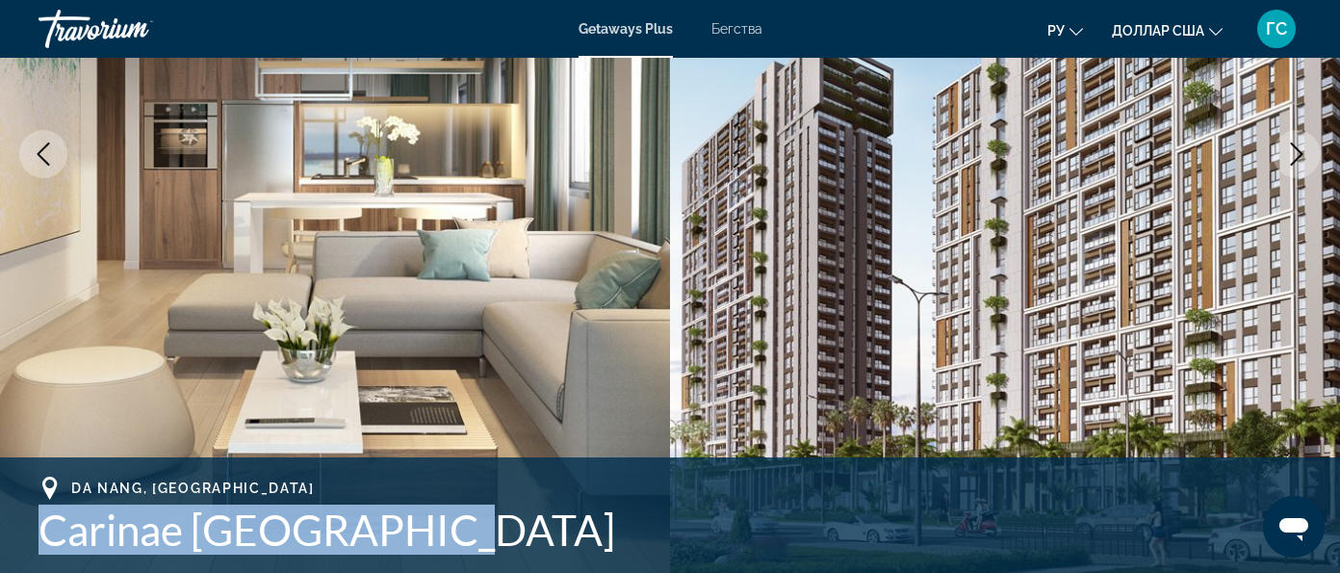
drag, startPoint x: 36, startPoint y: 191, endPoint x: 443, endPoint y: 211, distance: 407.7
click at [443, 477] on div "Da Nang, Vietnam Carinae Danang Hotel Адрес Truong Sa Road Hoa Hai Ward Da Nang…" at bounding box center [670, 535] width 1340 height 116
copy h1 "Carinae Danang Hotel"
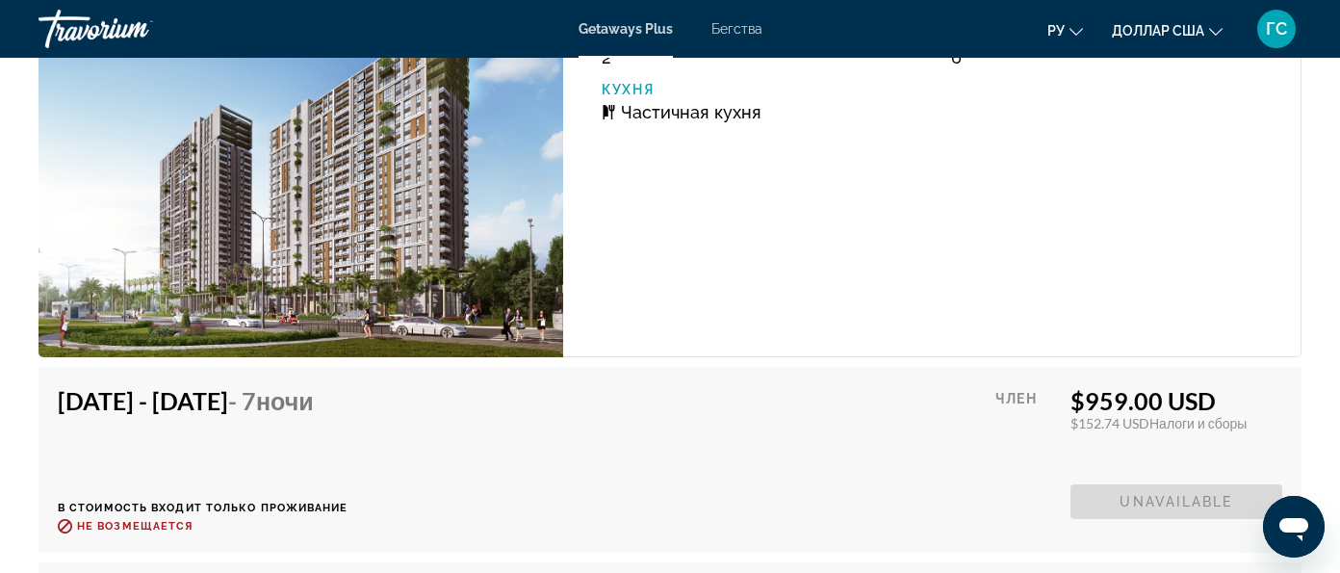
scroll to position [3369, 0]
